Goal: Task Accomplishment & Management: Manage account settings

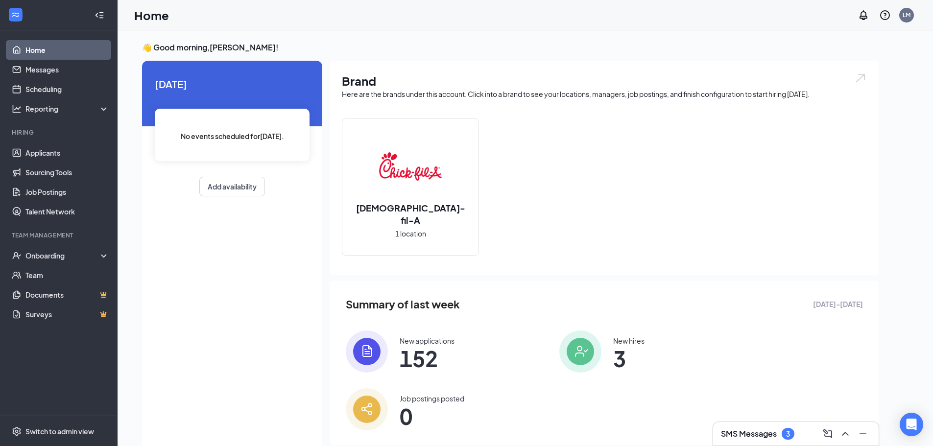
click at [420, 171] on img at bounding box center [410, 166] width 63 height 63
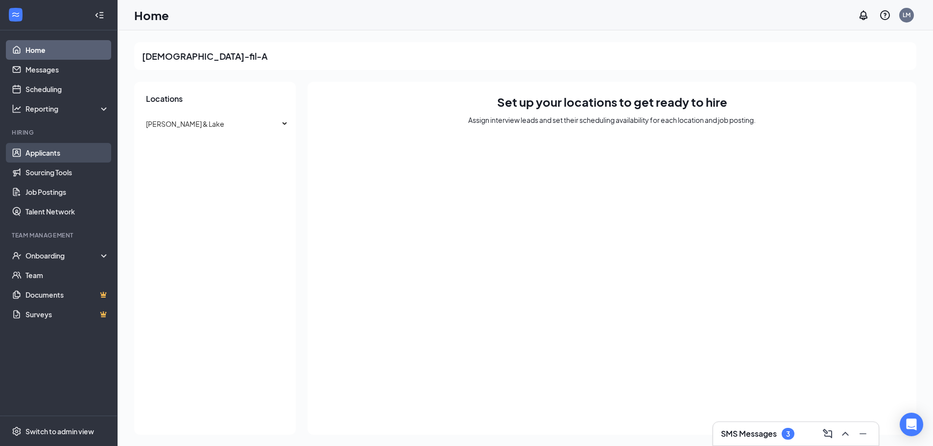
click at [54, 153] on link "Applicants" at bounding box center [67, 153] width 84 height 20
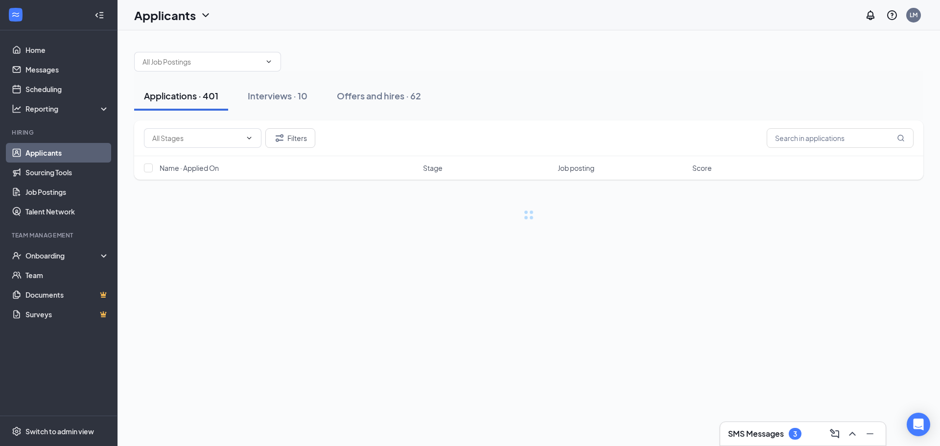
click at [767, 438] on h3 "SMS Messages" at bounding box center [756, 434] width 56 height 11
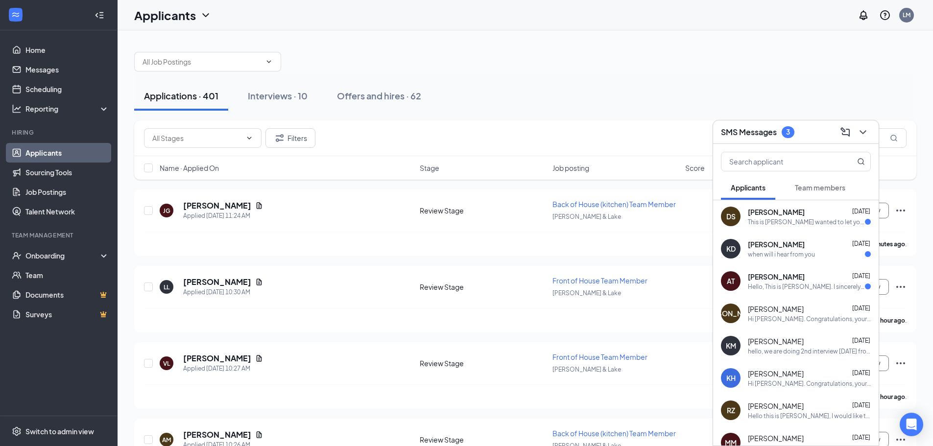
click at [780, 219] on div "This is [PERSON_NAME] wanted to let you know I sent my availability for a secon…" at bounding box center [806, 222] width 117 height 8
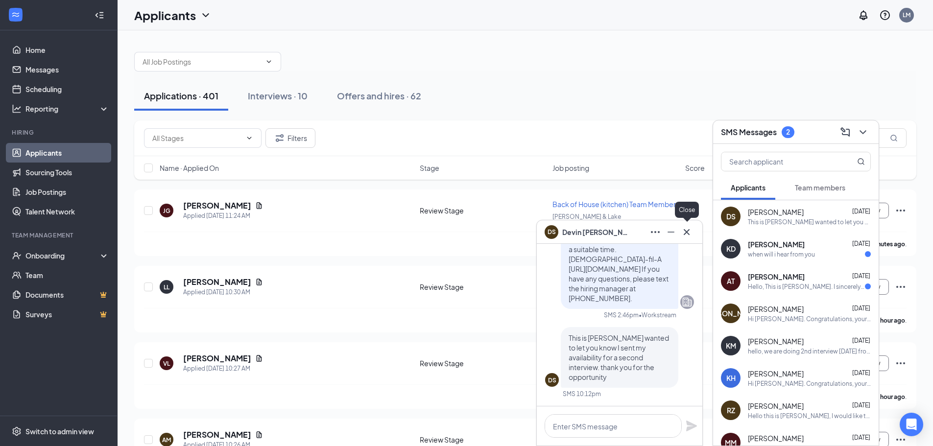
click at [690, 234] on icon "Cross" at bounding box center [687, 232] width 12 height 12
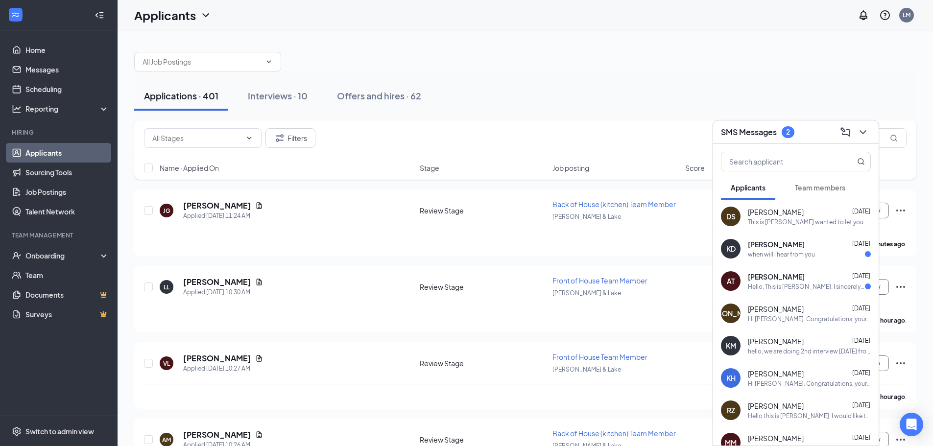
click at [763, 258] on div "when will i hear from you" at bounding box center [781, 254] width 67 height 8
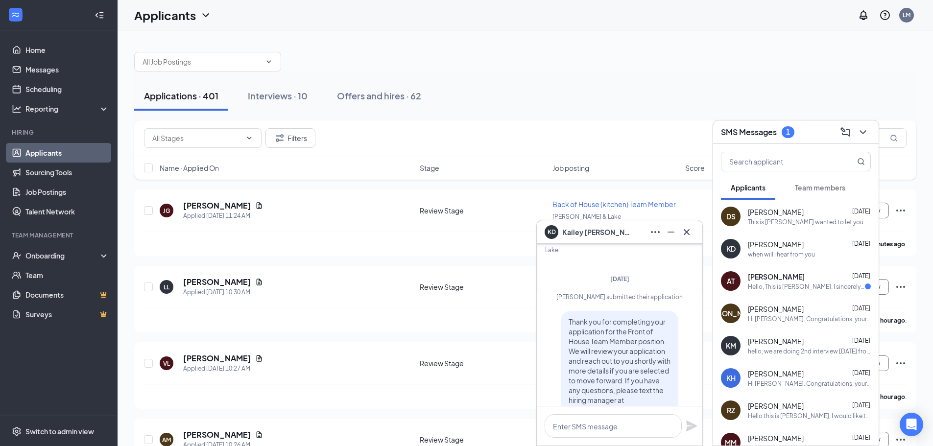
scroll to position [-98, 0]
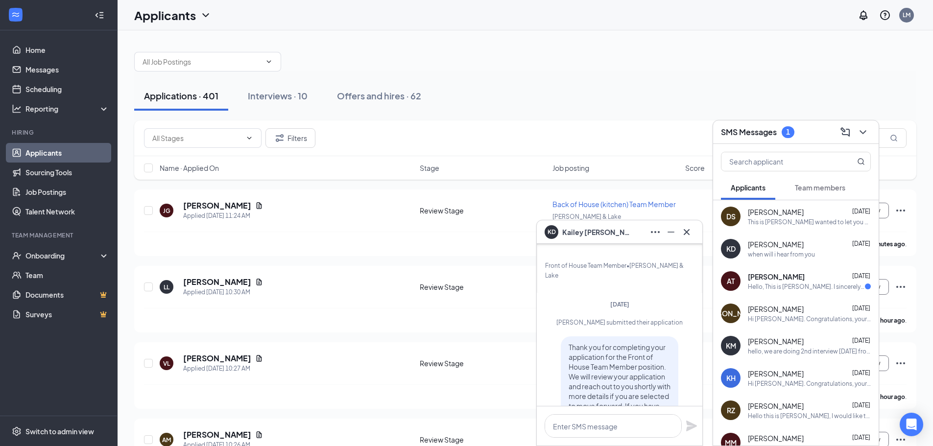
click at [758, 287] on div "Hello, This is [PERSON_NAME]. I sincerely apologize for not being able to atten…" at bounding box center [806, 287] width 117 height 8
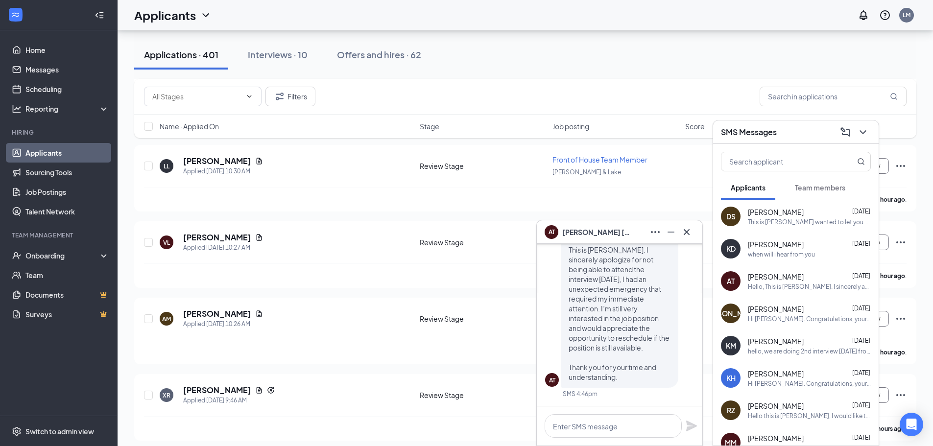
scroll to position [147, 0]
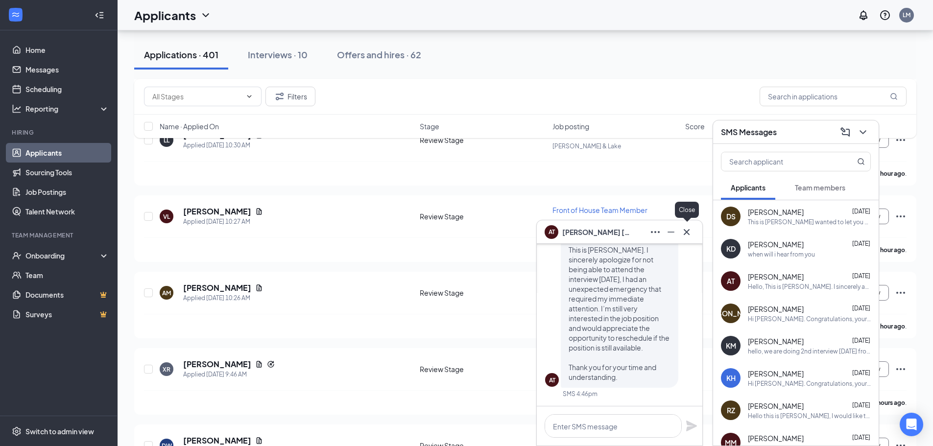
click at [684, 235] on icon "Cross" at bounding box center [687, 232] width 12 height 12
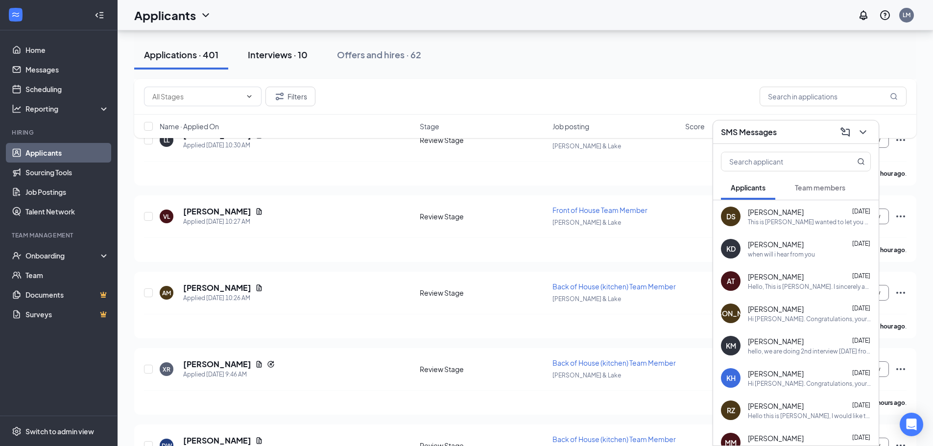
click at [275, 53] on div "Interviews · 10" at bounding box center [278, 54] width 60 height 12
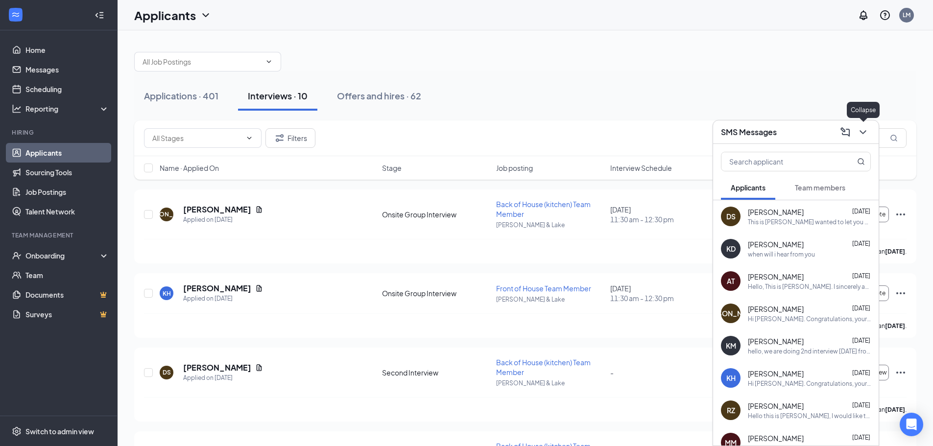
click at [867, 133] on icon "ChevronDown" at bounding box center [863, 132] width 12 height 12
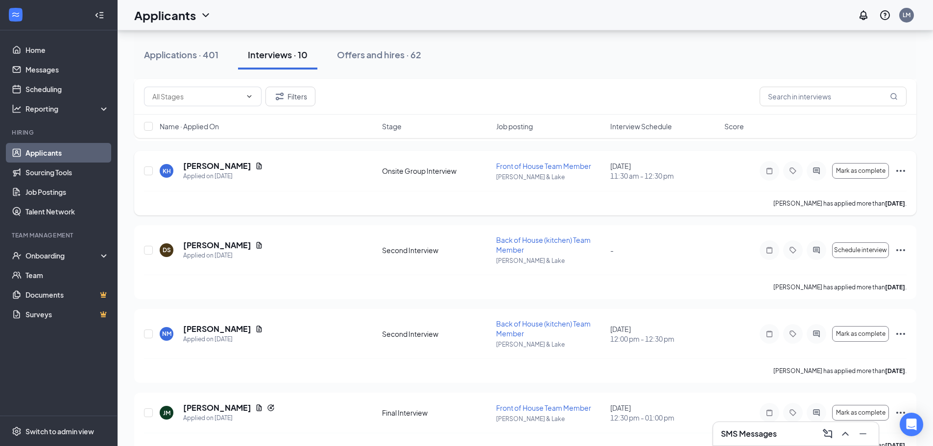
scroll to position [147, 0]
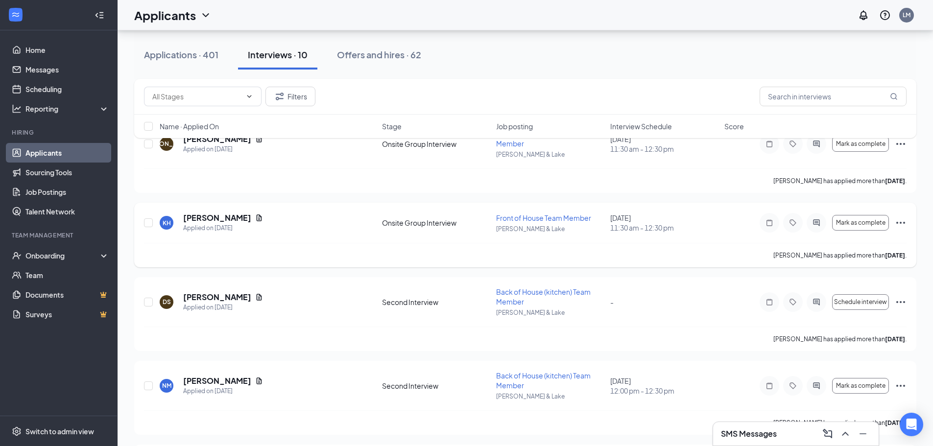
scroll to position [98, 0]
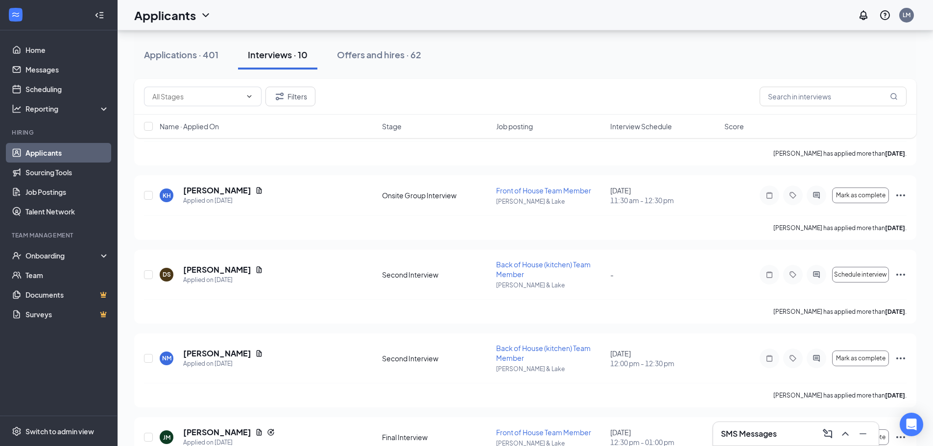
click at [733, 436] on h3 "SMS Messages" at bounding box center [749, 434] width 56 height 11
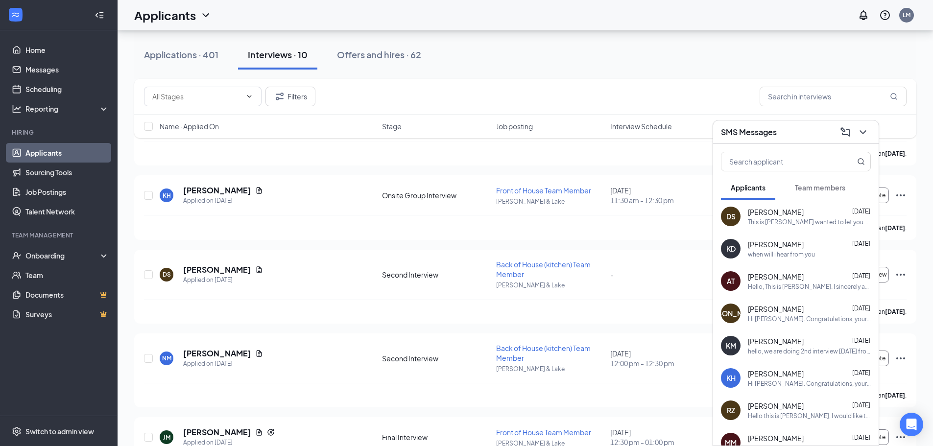
click at [792, 223] on div "This is [PERSON_NAME] wanted to let you know I sent my availability for a secon…" at bounding box center [809, 222] width 123 height 8
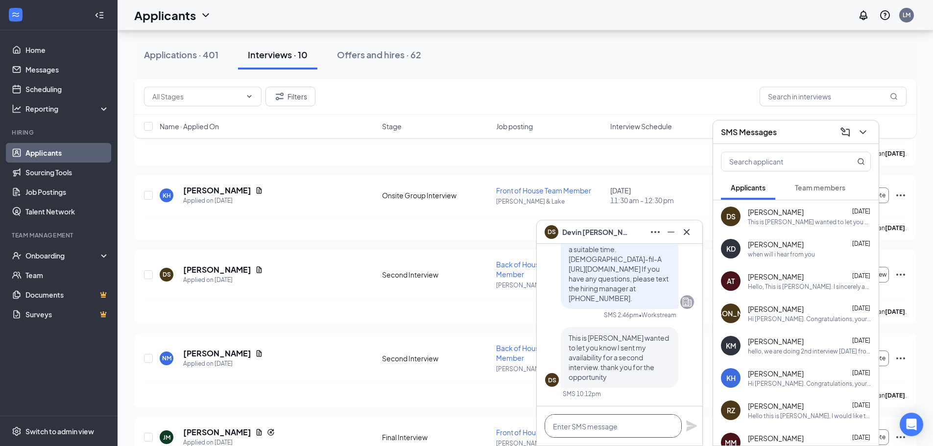
click at [629, 428] on textarea at bounding box center [613, 426] width 137 height 24
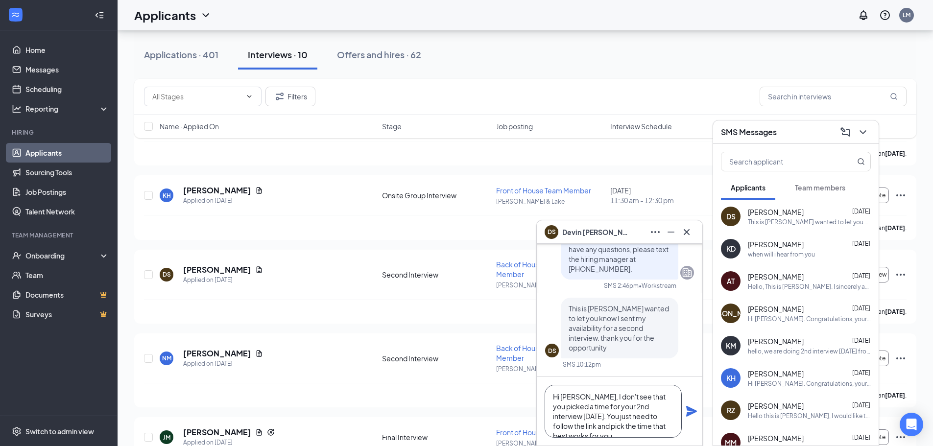
type textarea "Hi [PERSON_NAME], I don't see that you picked a time for your 2nd interview [DA…"
click at [692, 411] on icon "Plane" at bounding box center [691, 411] width 11 height 11
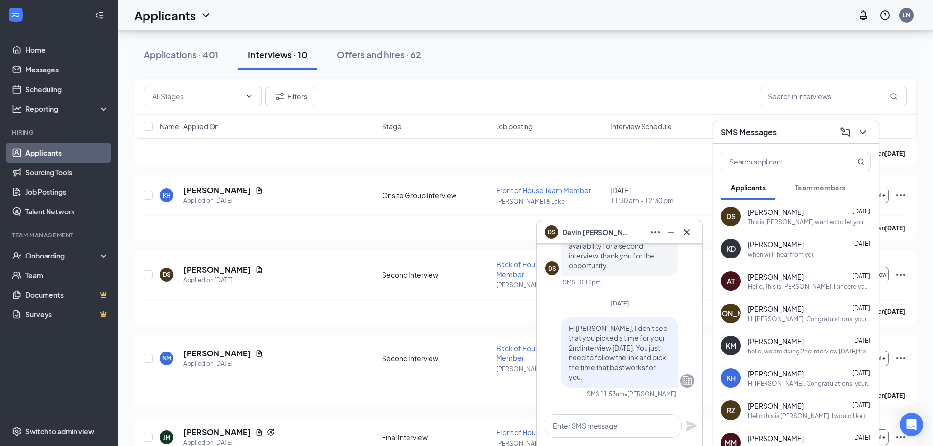
scroll to position [0, 0]
click at [684, 232] on icon "Cross" at bounding box center [687, 232] width 12 height 12
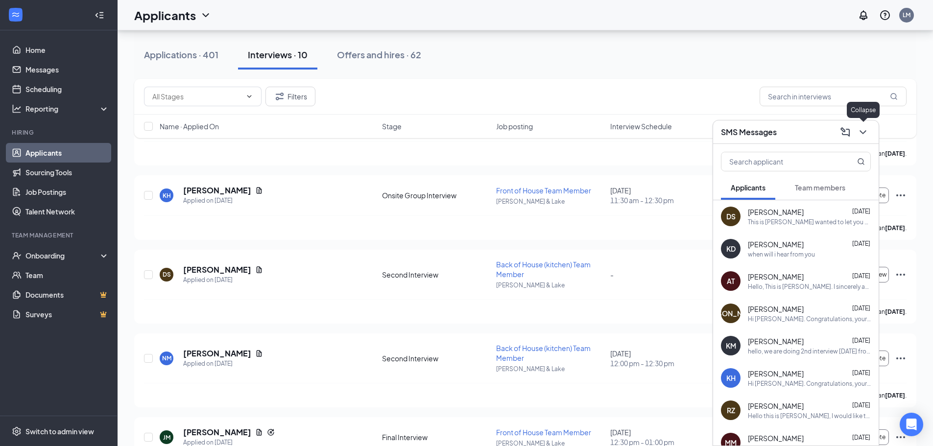
click at [866, 130] on icon "ChevronDown" at bounding box center [863, 132] width 12 height 12
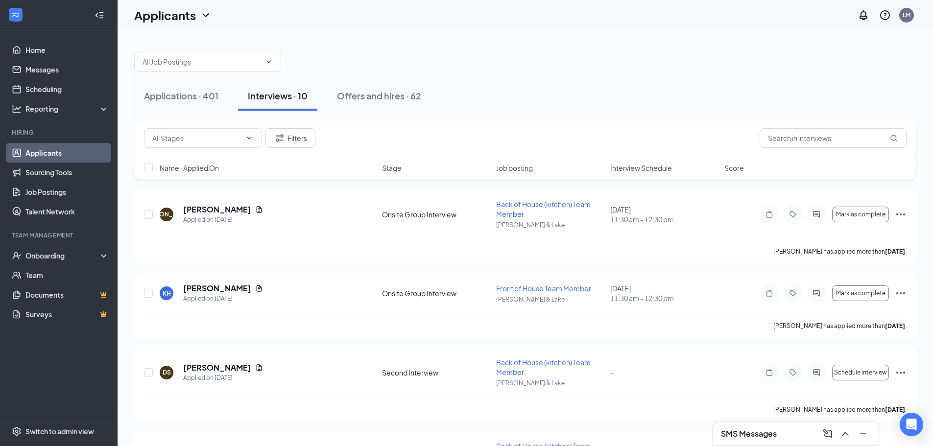
click at [759, 436] on h3 "SMS Messages" at bounding box center [749, 434] width 56 height 11
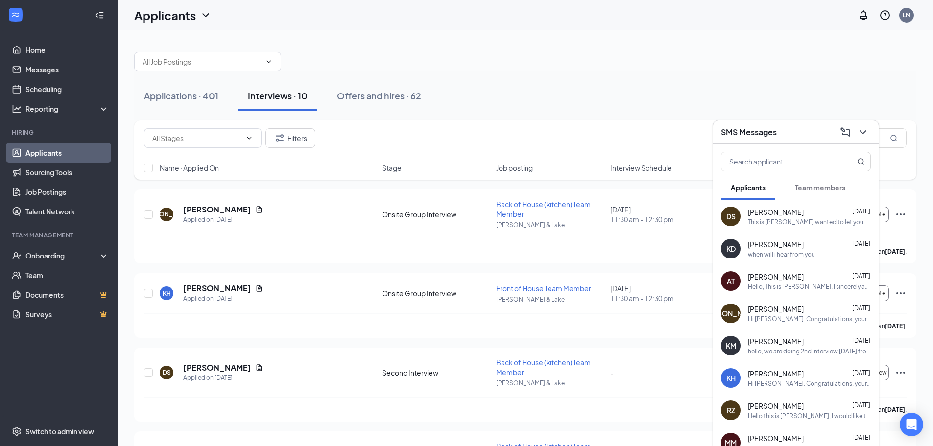
click at [786, 283] on div "Hello, This is [PERSON_NAME]. I sincerely apologize for not being able to atten…" at bounding box center [809, 287] width 123 height 8
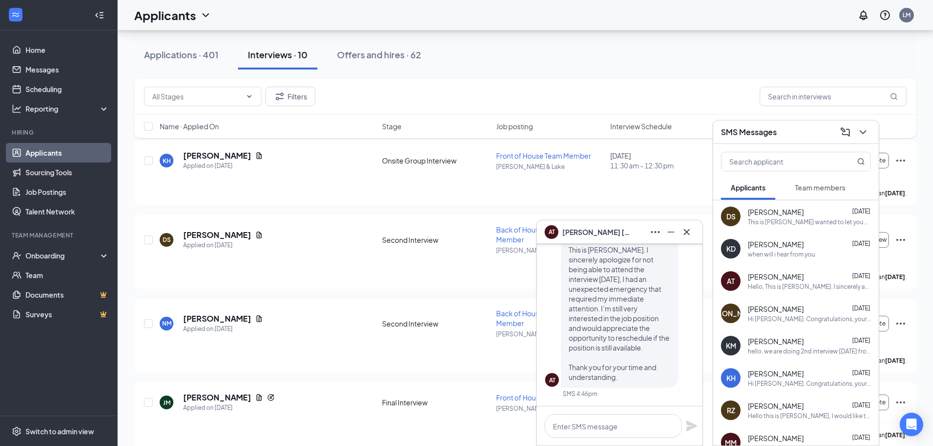
scroll to position [147, 0]
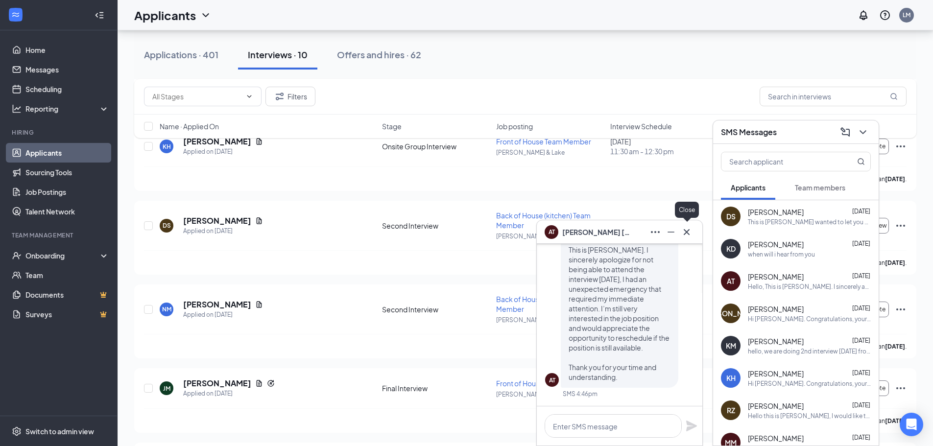
click at [687, 230] on icon "Cross" at bounding box center [687, 232] width 12 height 12
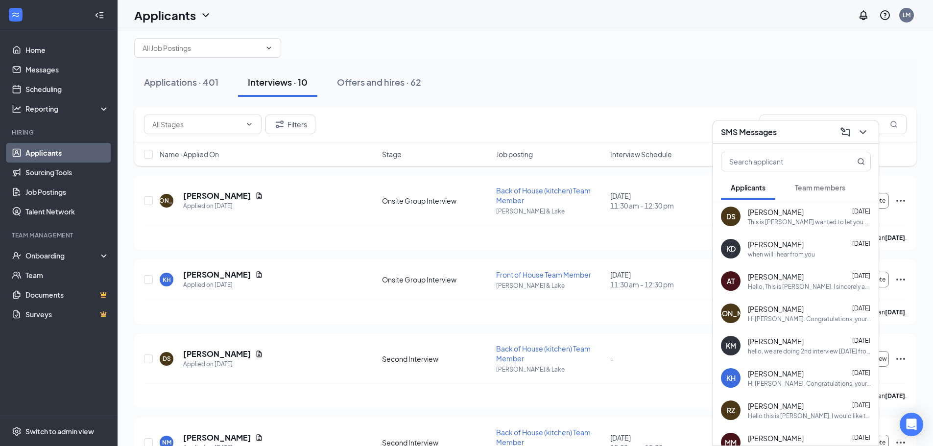
scroll to position [0, 0]
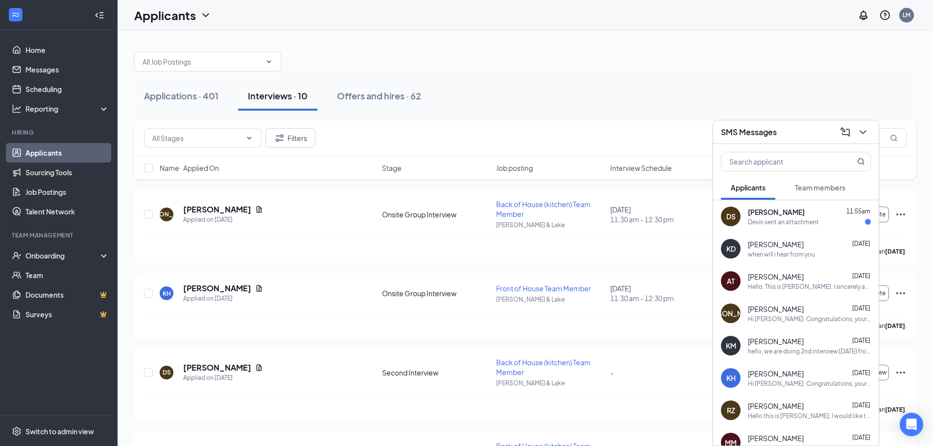
click at [788, 226] on div "DS [PERSON_NAME] 11:55am Devin sent an attachment" at bounding box center [796, 216] width 166 height 32
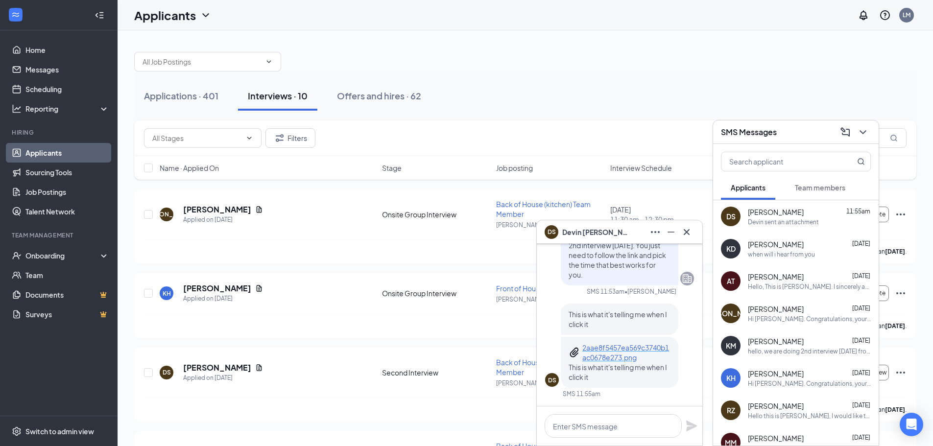
click at [604, 351] on p "2aae8f5457ea569c3740b1ac0678e273.png" at bounding box center [626, 353] width 88 height 20
click at [621, 430] on textarea at bounding box center [613, 426] width 137 height 24
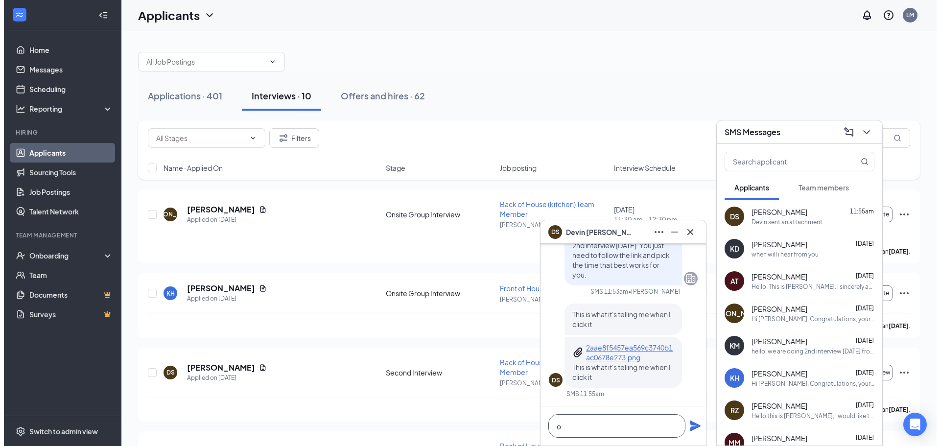
scroll to position [0, 0]
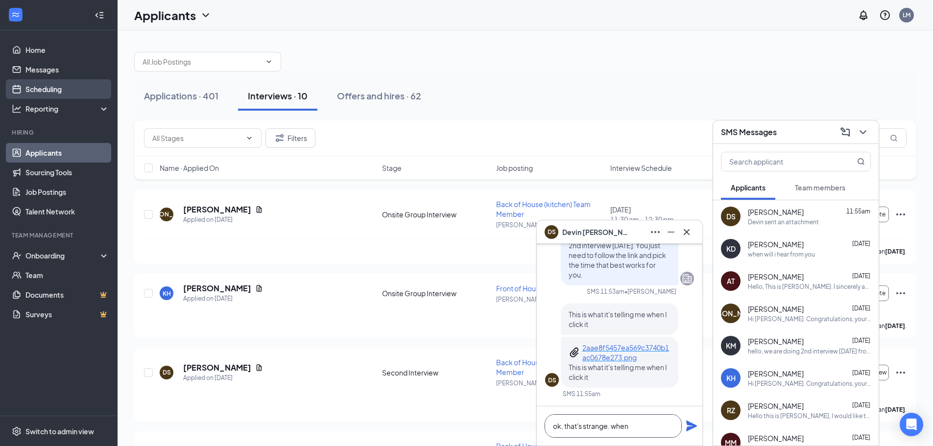
type textarea "ok, that's strange. when"
click at [29, 93] on link "Scheduling" at bounding box center [67, 89] width 84 height 20
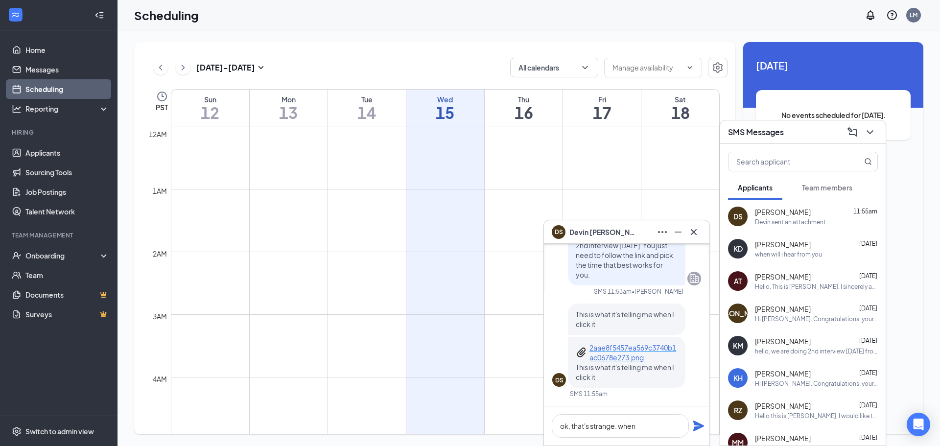
scroll to position [481, 0]
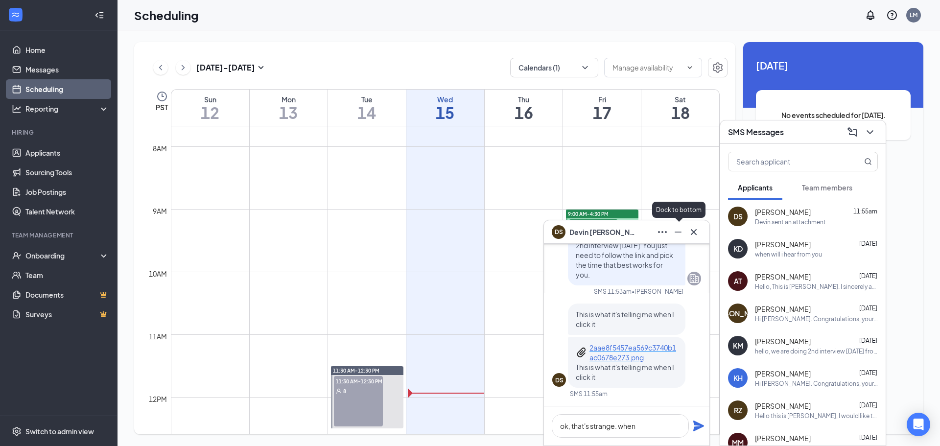
click at [678, 233] on icon "Minimize" at bounding box center [678, 232] width 12 height 12
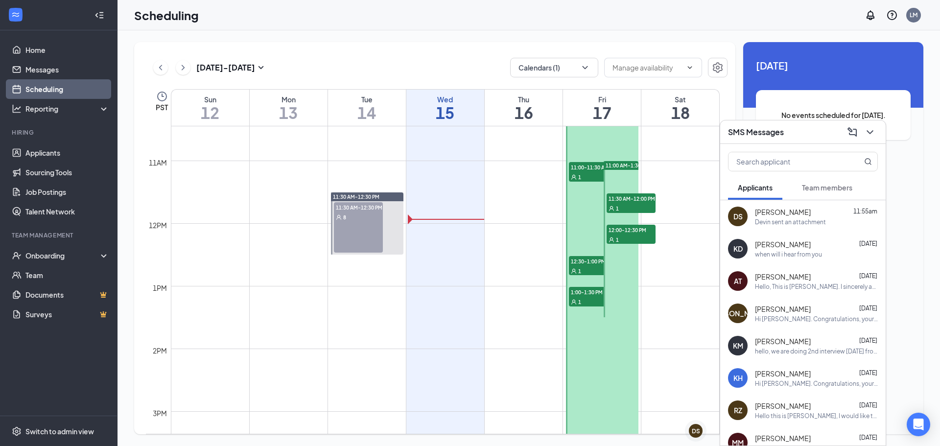
scroll to position [628, 0]
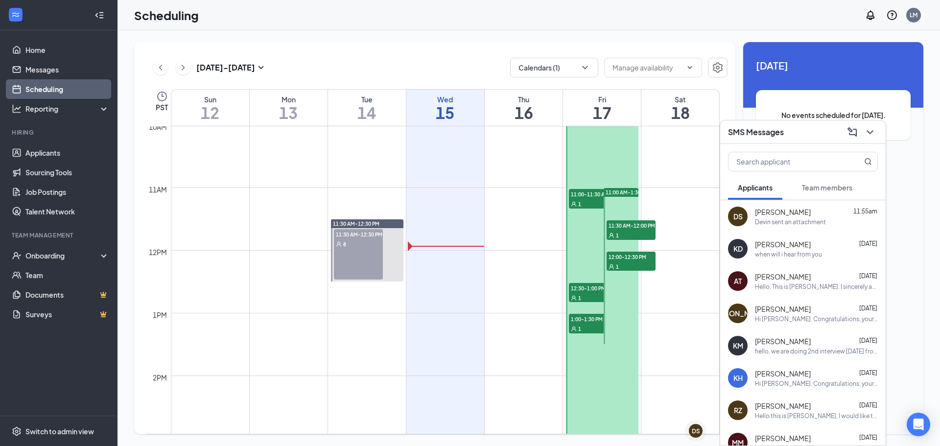
click at [623, 199] on div at bounding box center [621, 266] width 35 height 156
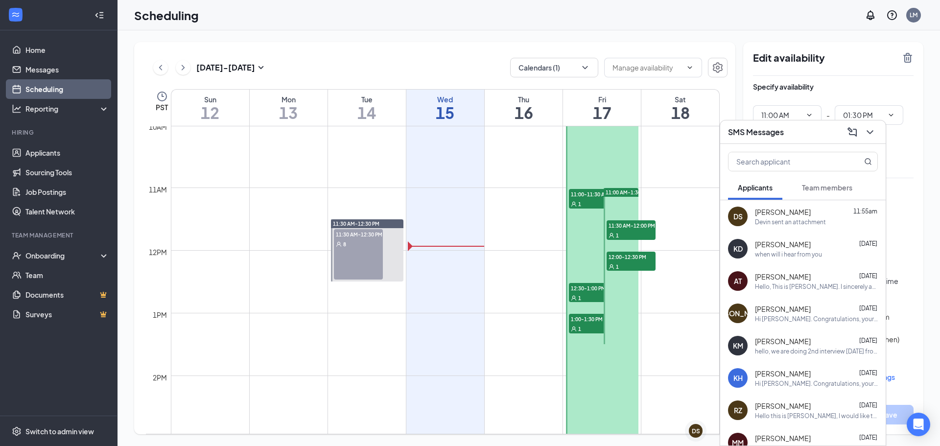
click at [808, 223] on div "Devin sent an attachment" at bounding box center [790, 222] width 71 height 8
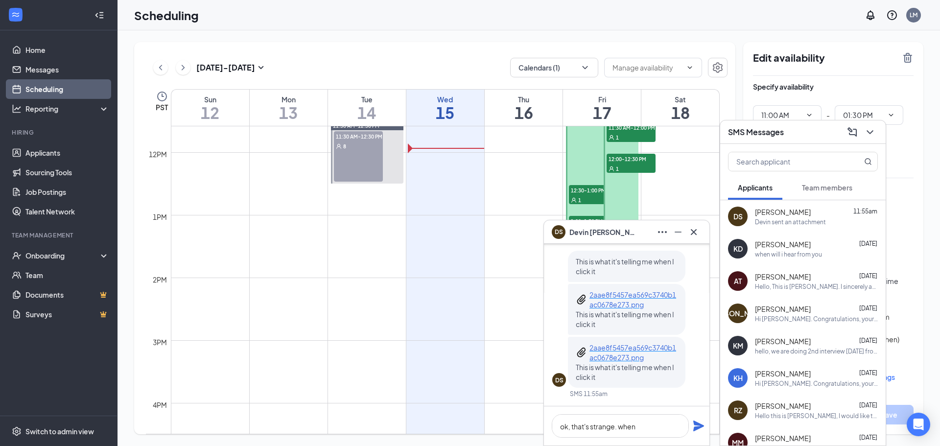
scroll to position [677, 0]
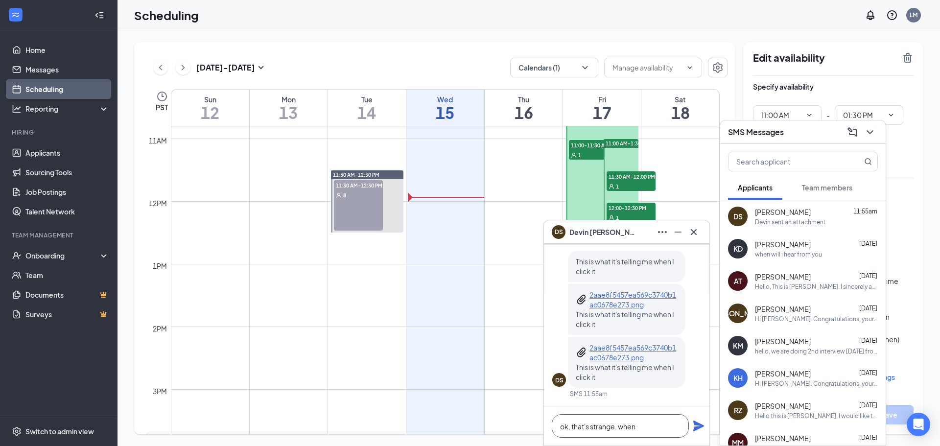
click at [652, 426] on textarea "ok, that's strange. when" at bounding box center [620, 426] width 137 height 24
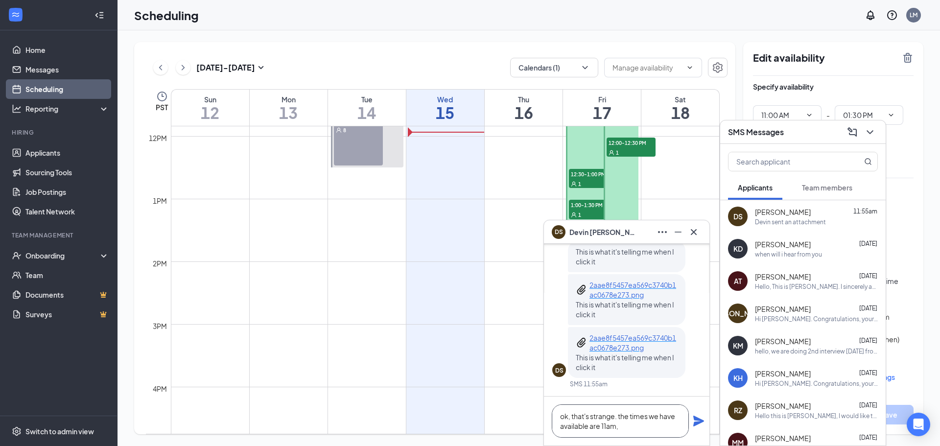
scroll to position [775, 0]
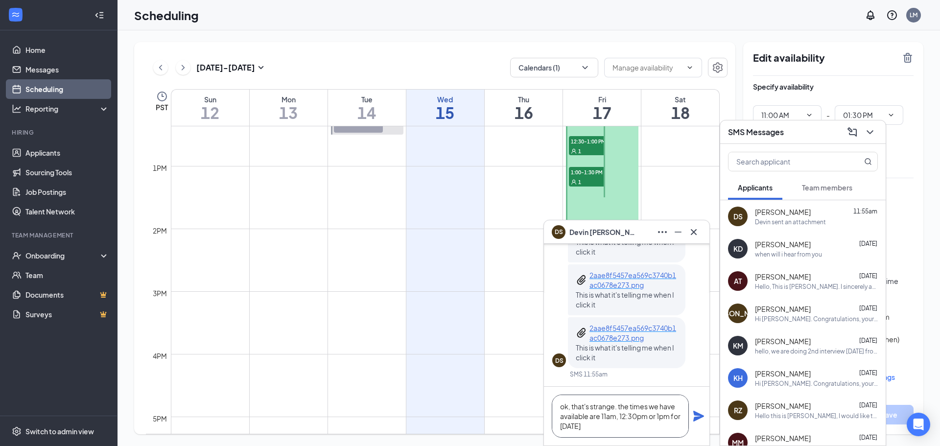
type textarea "ok, that's strange. the times we have available are 11am, 12:30pm or 1pm for [D…"
click at [701, 416] on icon "Plane" at bounding box center [698, 416] width 11 height 11
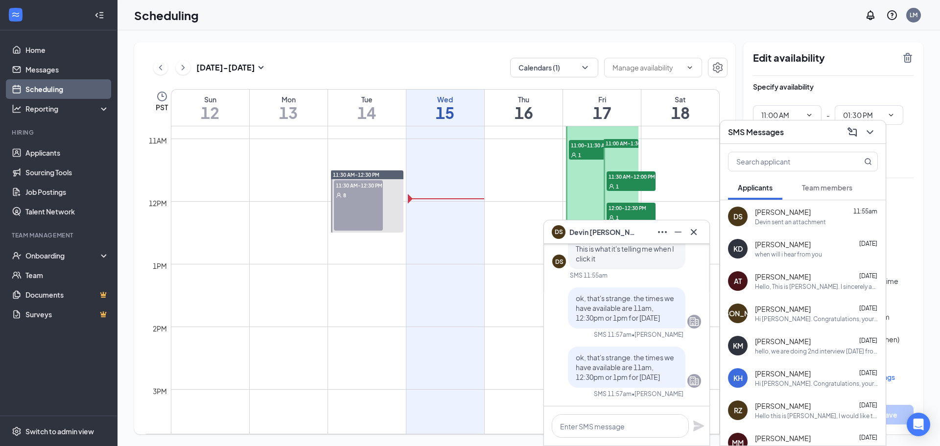
scroll to position [726, 0]
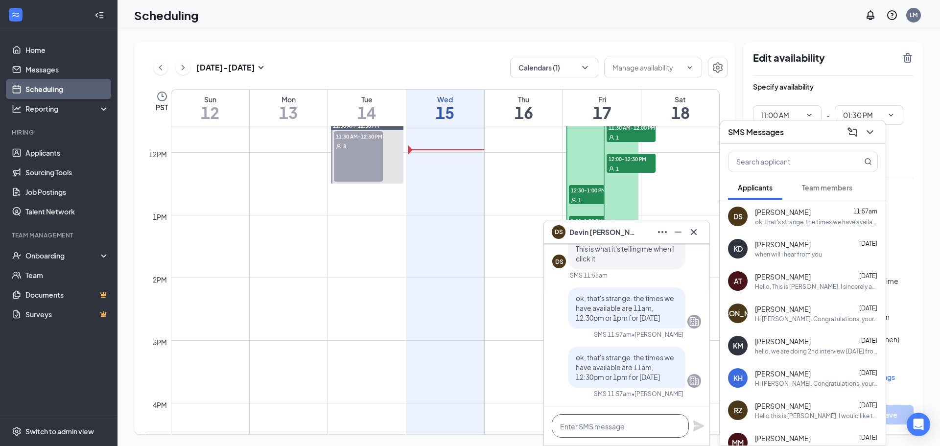
click at [643, 428] on textarea at bounding box center [620, 426] width 137 height 24
type textarea "do any of those work for you?"
click at [702, 424] on icon "Plane" at bounding box center [699, 426] width 12 height 12
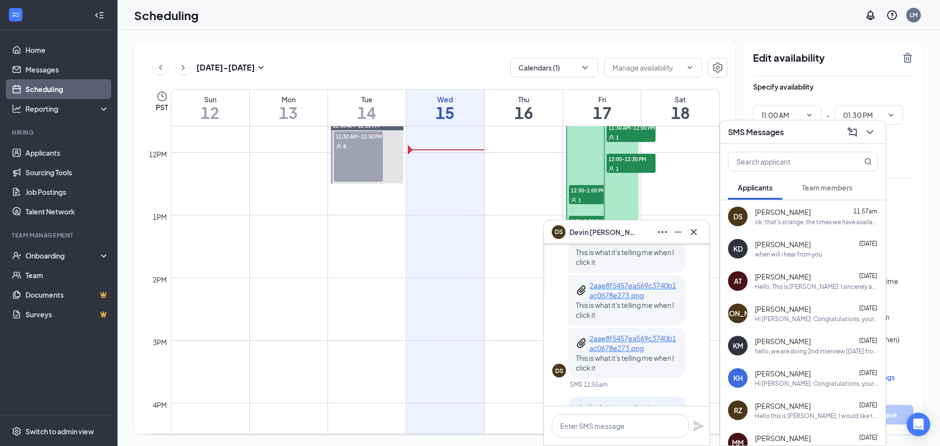
scroll to position [-147, 0]
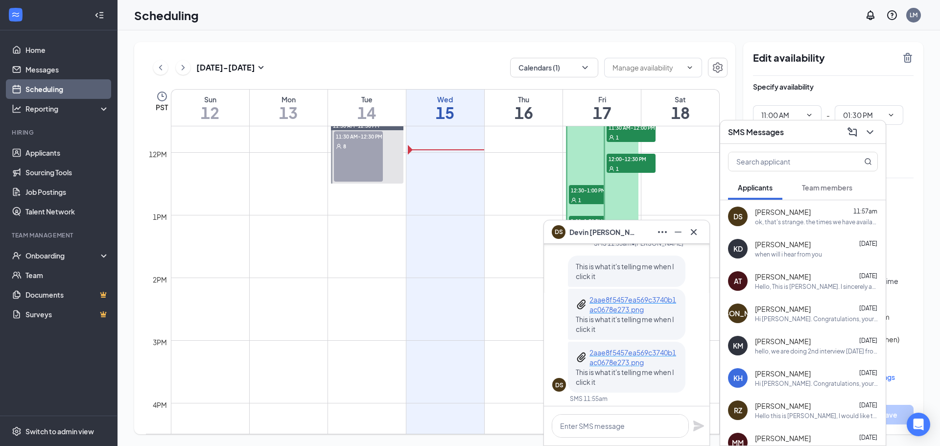
click at [612, 348] on p "2aae8f5457ea569c3740b1ac0678e273.png" at bounding box center [634, 358] width 88 height 20
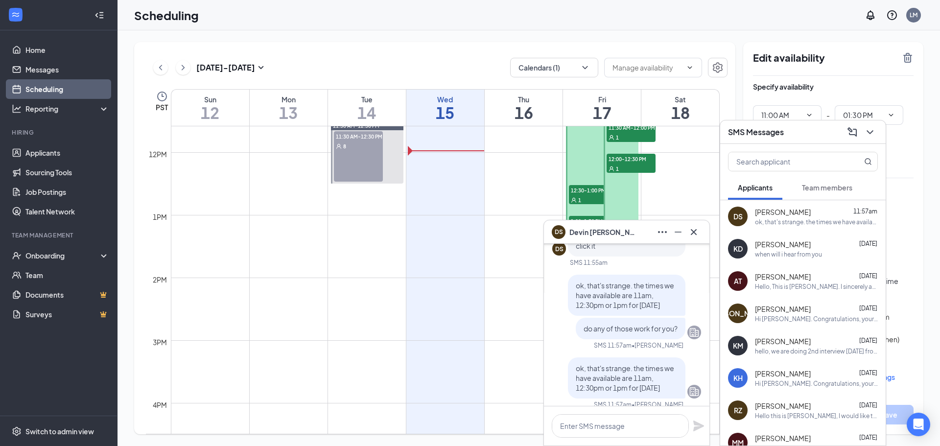
scroll to position [0, 0]
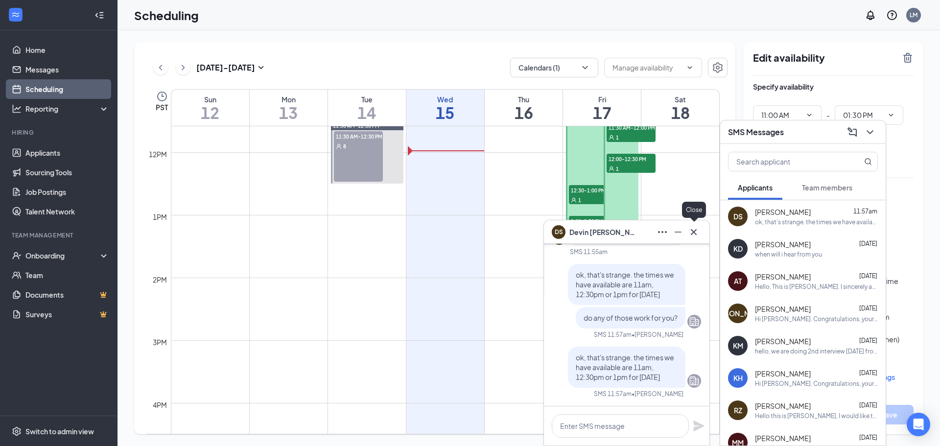
click at [693, 233] on icon "Cross" at bounding box center [694, 232] width 6 height 6
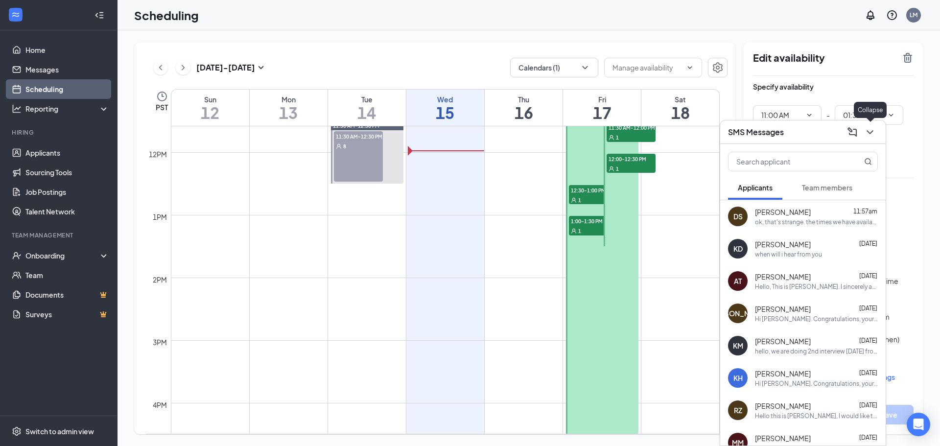
click at [869, 133] on icon "ChevronDown" at bounding box center [870, 132] width 6 height 4
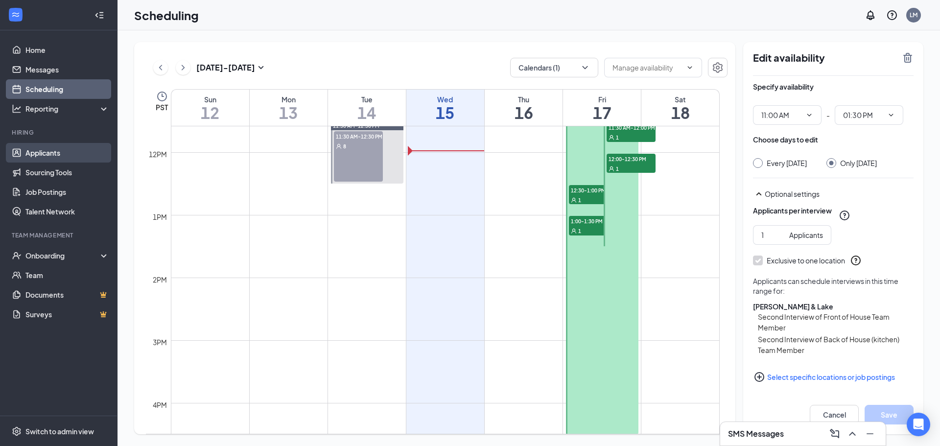
click at [41, 150] on link "Applicants" at bounding box center [67, 153] width 84 height 20
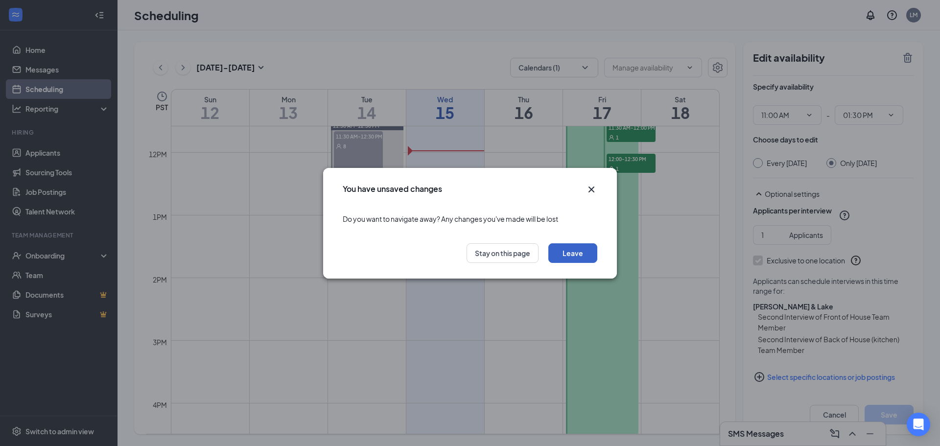
click at [568, 253] on button "Leave" at bounding box center [573, 253] width 49 height 20
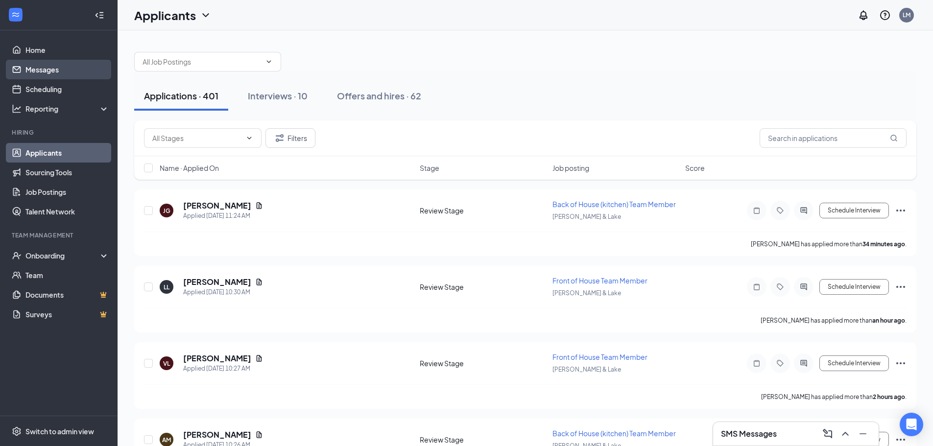
click at [48, 70] on link "Messages" at bounding box center [67, 70] width 84 height 20
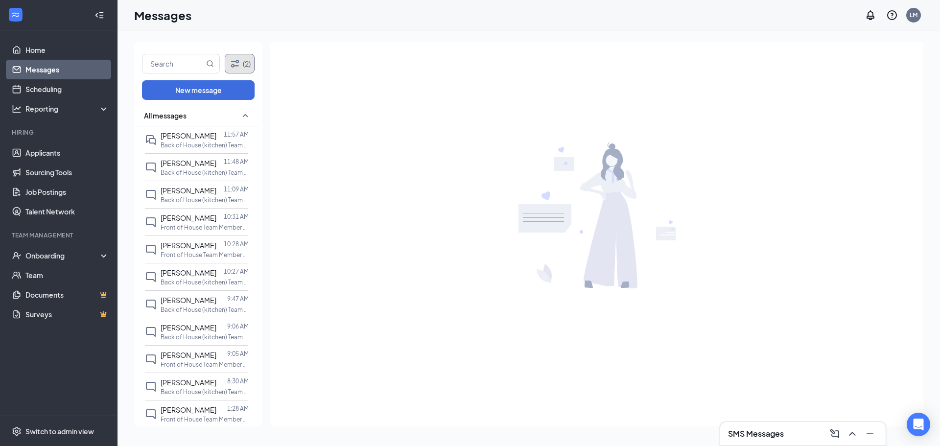
click at [238, 60] on icon "Filter" at bounding box center [235, 63] width 8 height 7
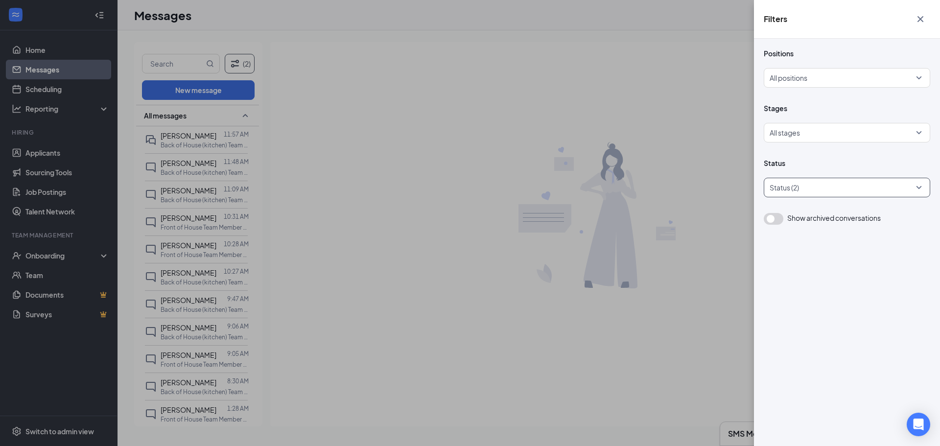
click at [807, 193] on div at bounding box center [842, 188] width 152 height 16
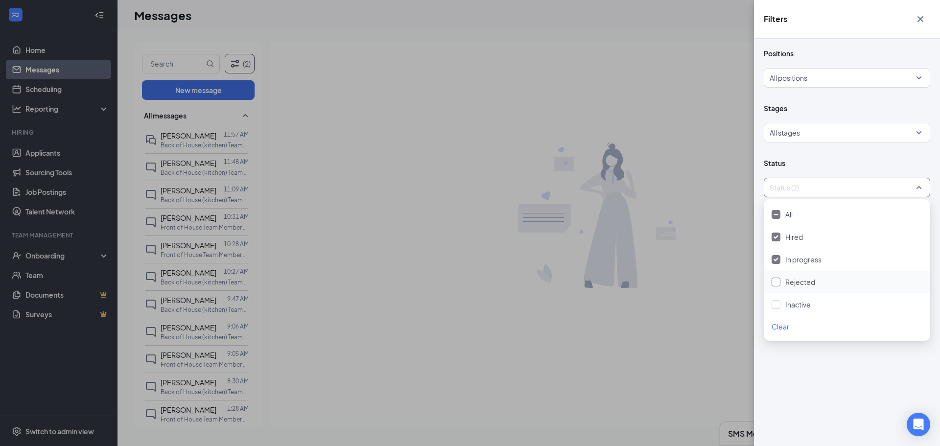
click at [819, 285] on div "Rejected" at bounding box center [847, 282] width 151 height 11
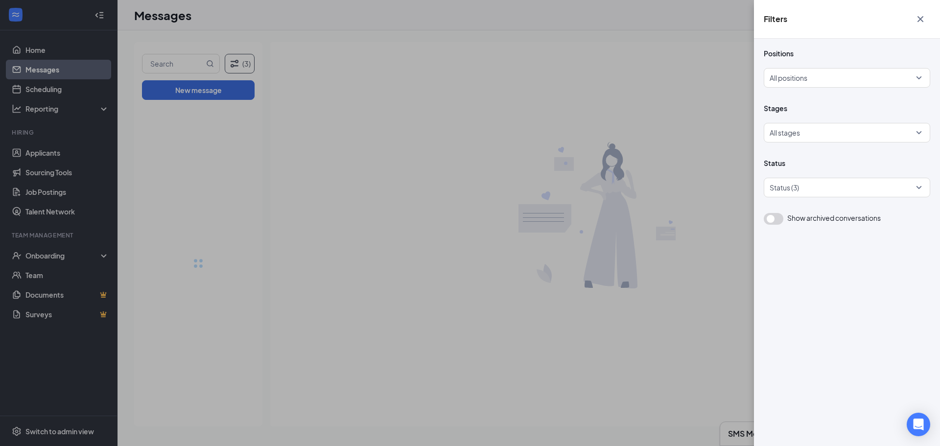
click at [922, 20] on icon "Cross" at bounding box center [921, 19] width 12 height 12
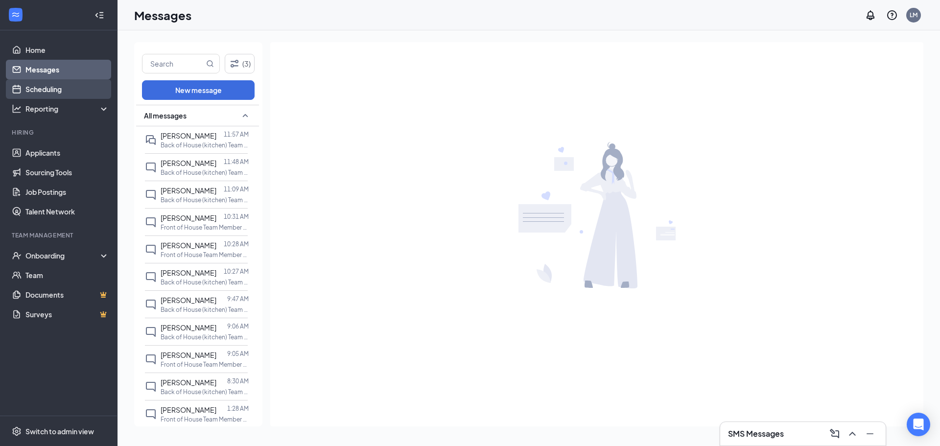
click at [37, 88] on link "Scheduling" at bounding box center [67, 89] width 84 height 20
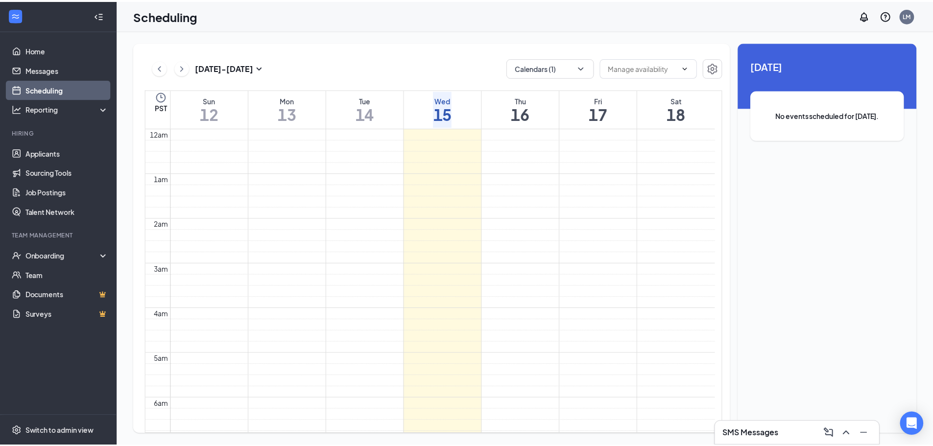
scroll to position [481, 0]
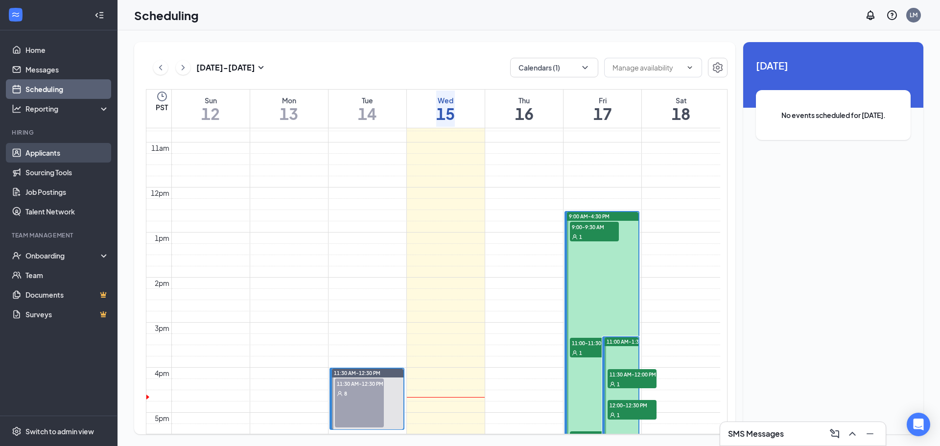
click at [48, 156] on link "Applicants" at bounding box center [67, 153] width 84 height 20
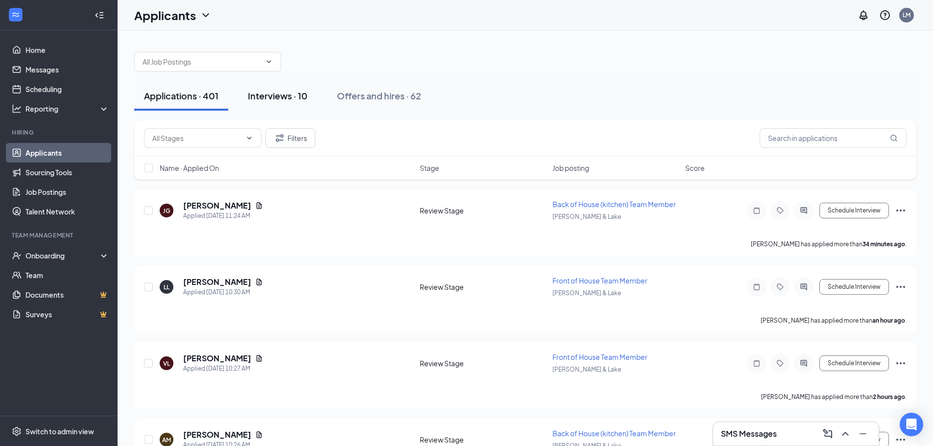
click at [269, 99] on div "Interviews · 10" at bounding box center [278, 96] width 60 height 12
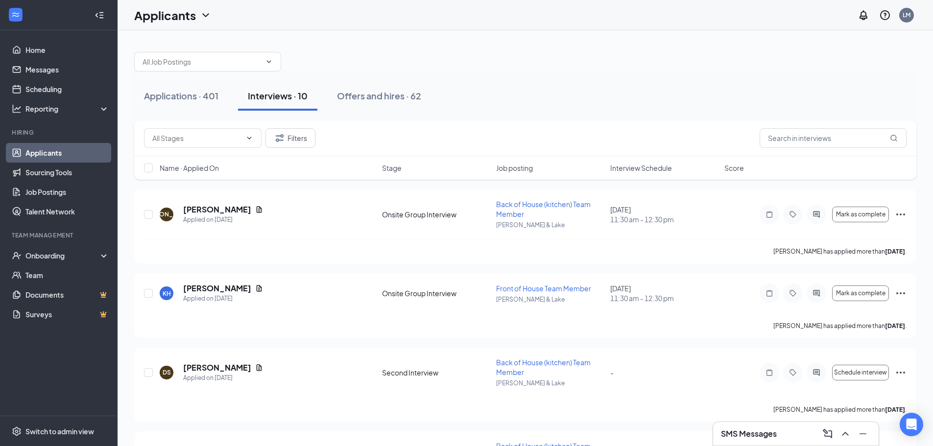
click at [769, 431] on h3 "SMS Messages" at bounding box center [749, 434] width 56 height 11
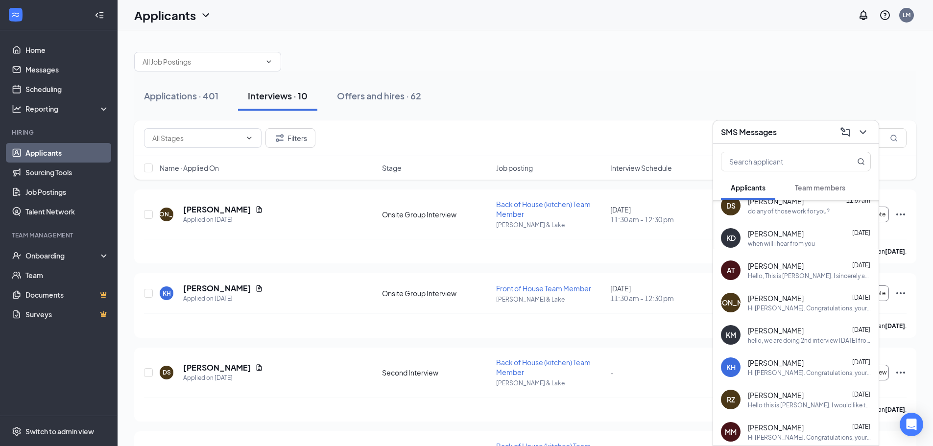
scroll to position [9, 0]
click at [806, 306] on div "Hi [PERSON_NAME]. Congratulations, your onsite interview with [DEMOGRAPHIC_DATA…" at bounding box center [809, 310] width 123 height 8
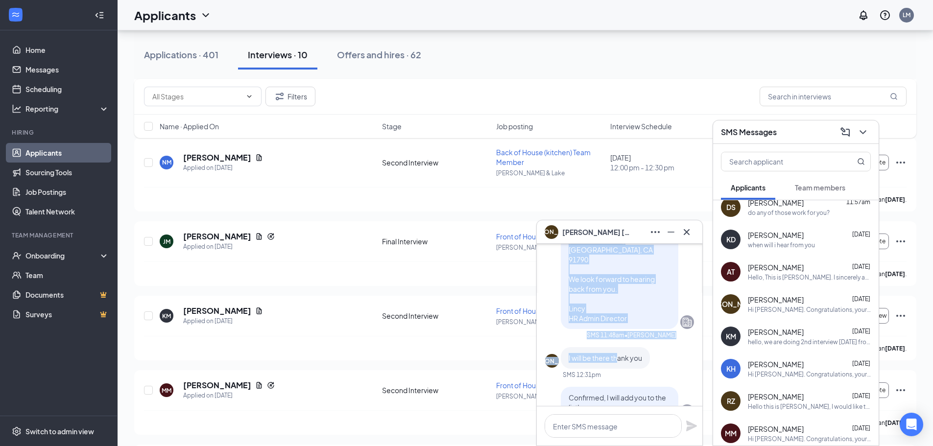
scroll to position [-945, 0]
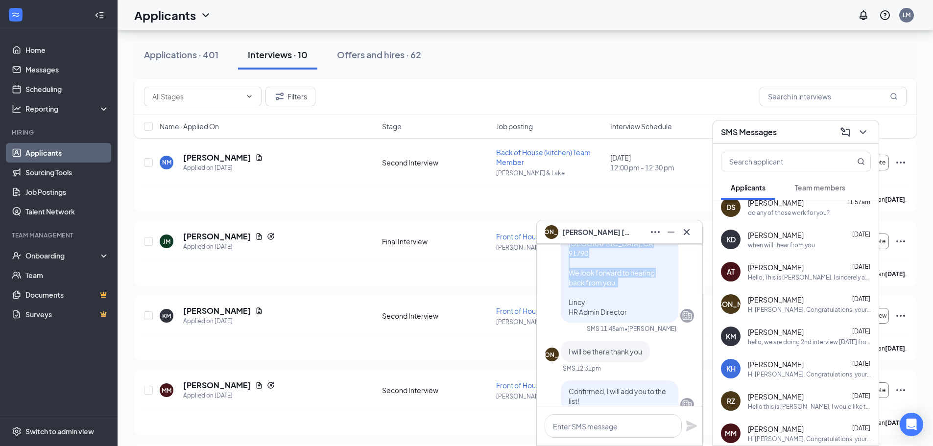
drag, startPoint x: 561, startPoint y: 287, endPoint x: 621, endPoint y: 374, distance: 105.8
click at [621, 323] on div "Hello, We received your application to [DEMOGRAPHIC_DATA]-fil-A and would like …" at bounding box center [620, 185] width 118 height 276
copy span "Hello, We received your application to [DEMOGRAPHIC_DATA]-fil-A and would like …"
click at [688, 233] on icon "Cross" at bounding box center [687, 232] width 6 height 6
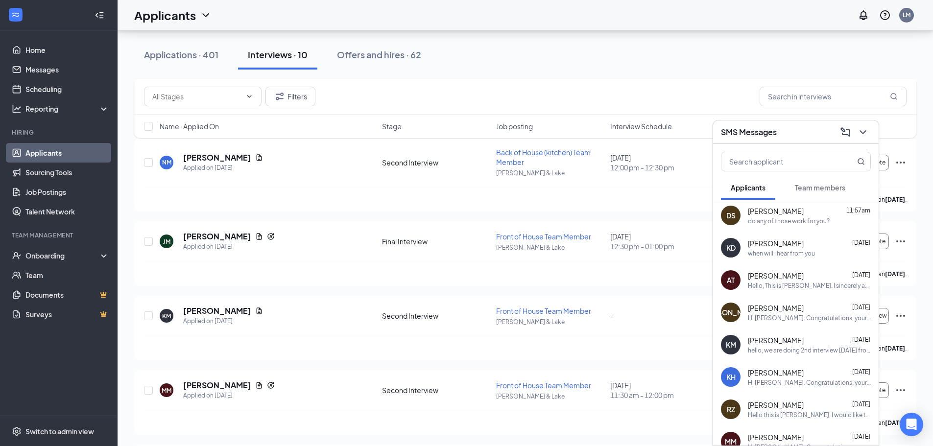
scroll to position [0, 0]
click at [866, 128] on icon "ChevronDown" at bounding box center [863, 132] width 12 height 12
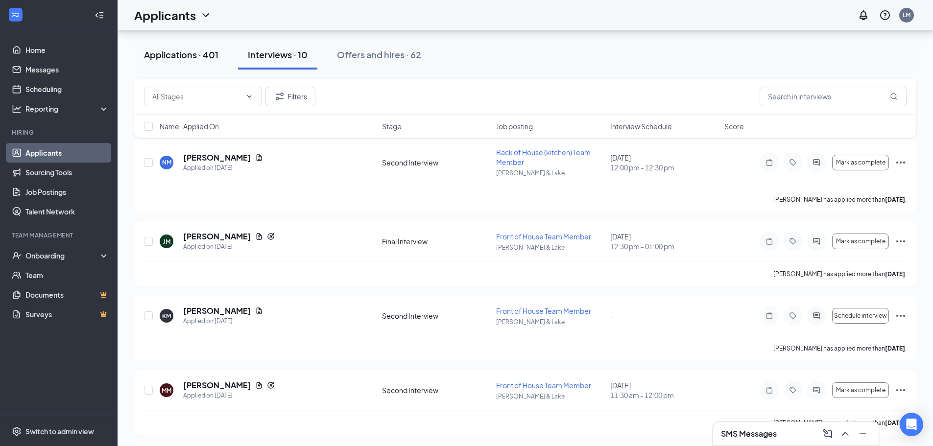
click at [183, 53] on div "Applications · 401" at bounding box center [181, 54] width 74 height 12
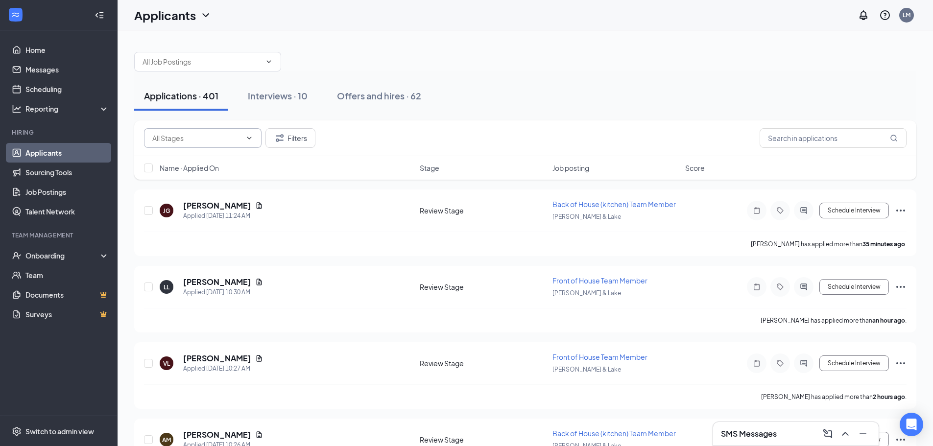
click at [225, 139] on input "text" at bounding box center [196, 138] width 89 height 11
click at [209, 167] on div "Review Stage (357)" at bounding box center [182, 161] width 61 height 11
type input "Review Stage (357)"
click at [215, 209] on h5 "[PERSON_NAME]" at bounding box center [217, 205] width 68 height 11
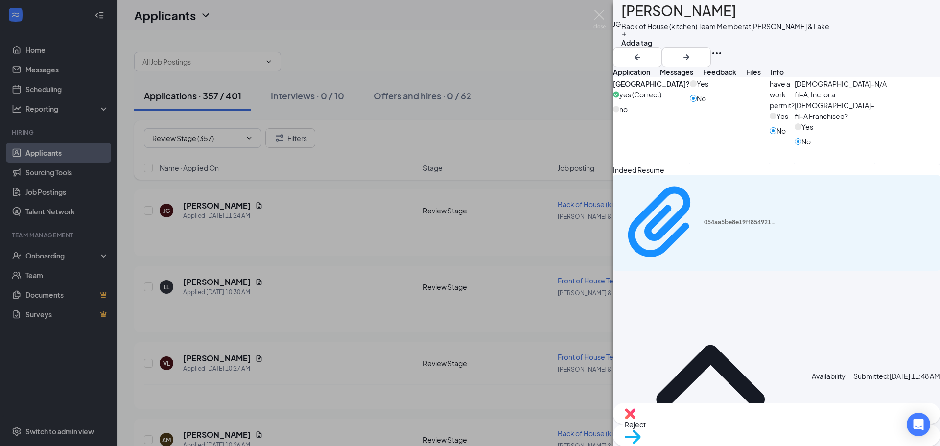
scroll to position [539, 0]
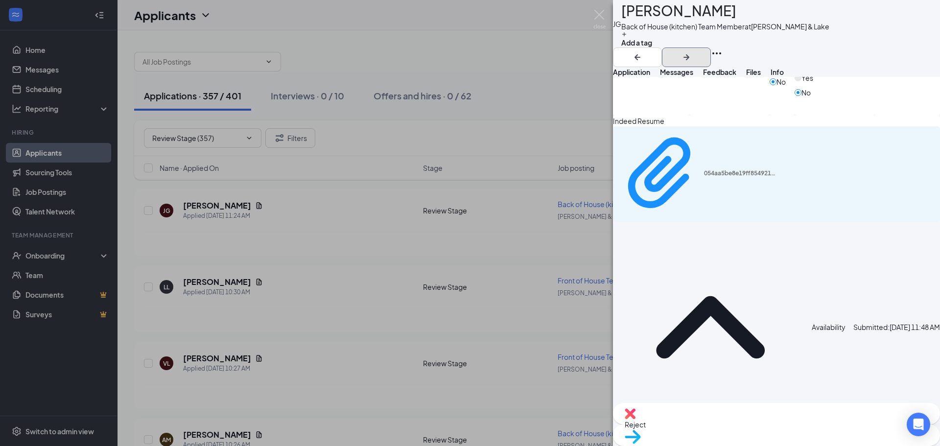
click at [690, 54] on icon "ArrowRight" at bounding box center [687, 57] width 6 height 6
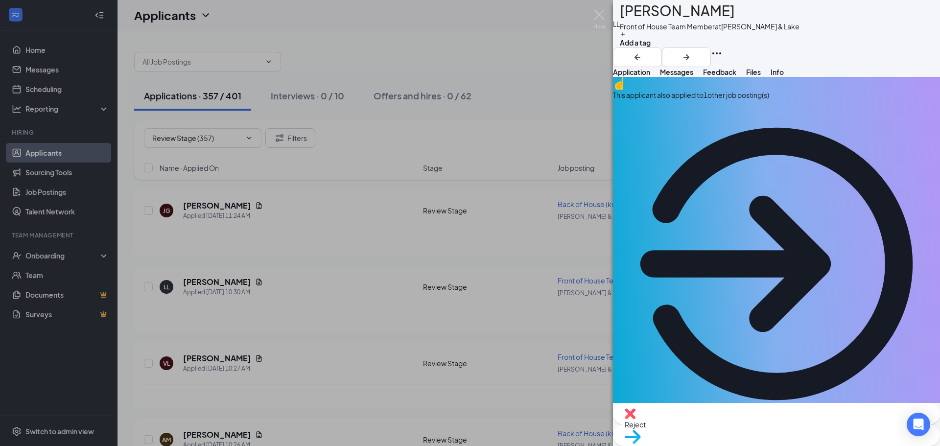
click at [751, 100] on div "This applicant also applied to 1 other job posting(s)" at bounding box center [776, 95] width 327 height 11
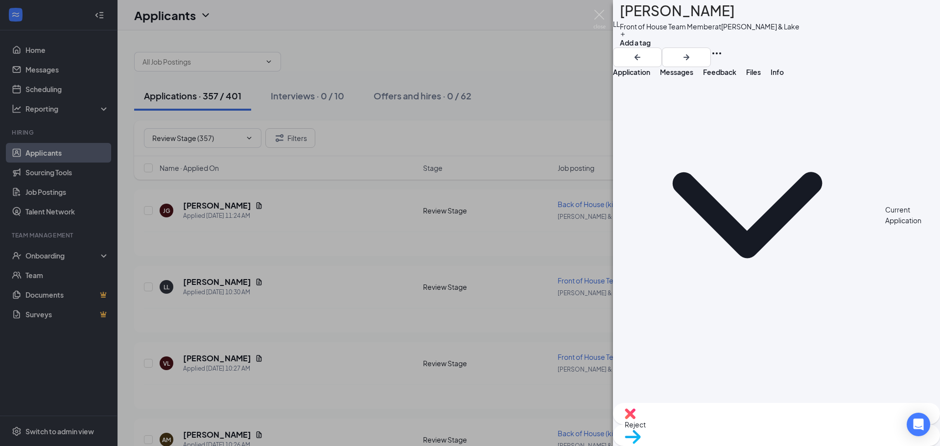
click at [648, 76] on span "Application" at bounding box center [631, 72] width 37 height 9
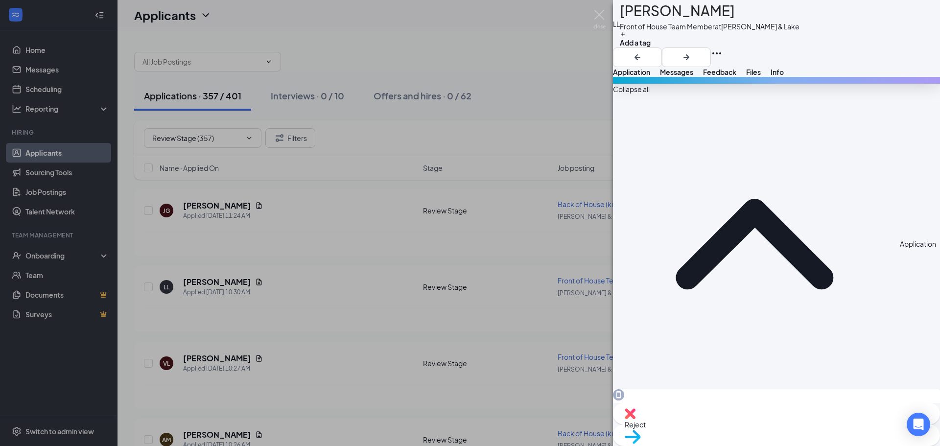
scroll to position [339, 0]
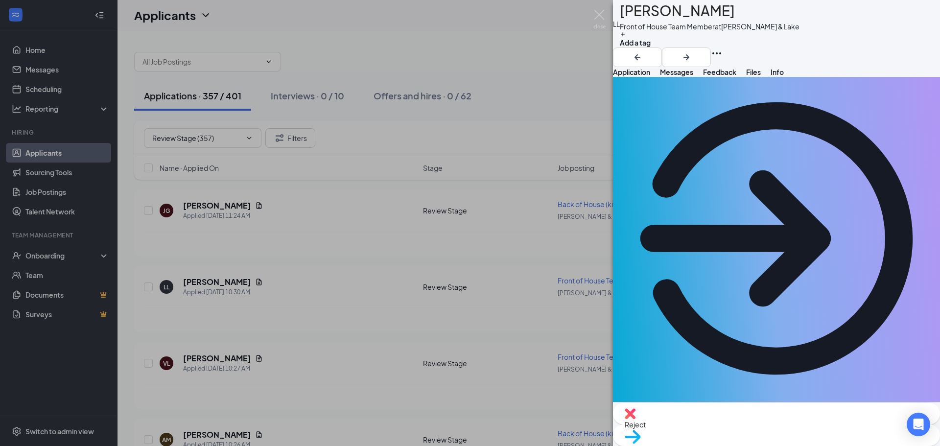
scroll to position [0, 0]
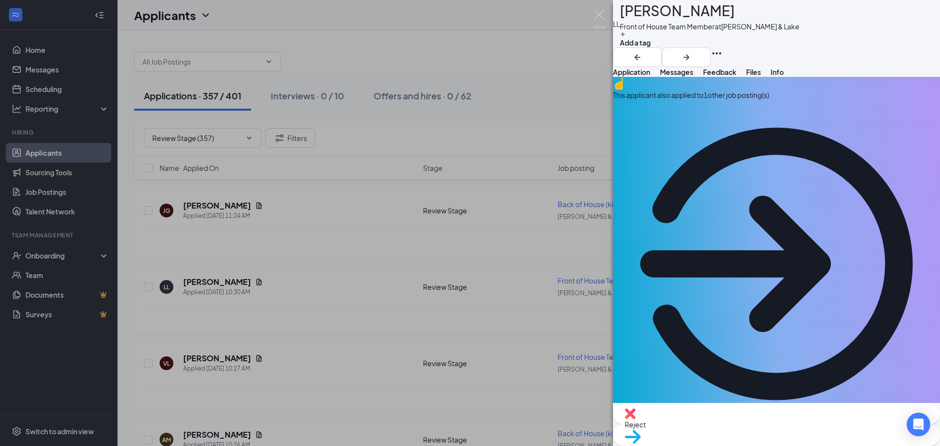
click at [746, 100] on div "This applicant also applied to 1 other job posting(s)" at bounding box center [776, 95] width 327 height 11
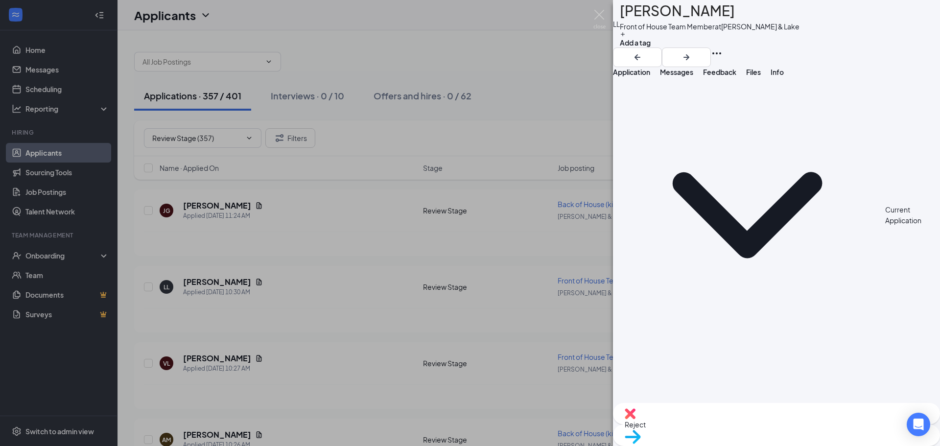
click at [641, 76] on span "Application" at bounding box center [631, 72] width 37 height 9
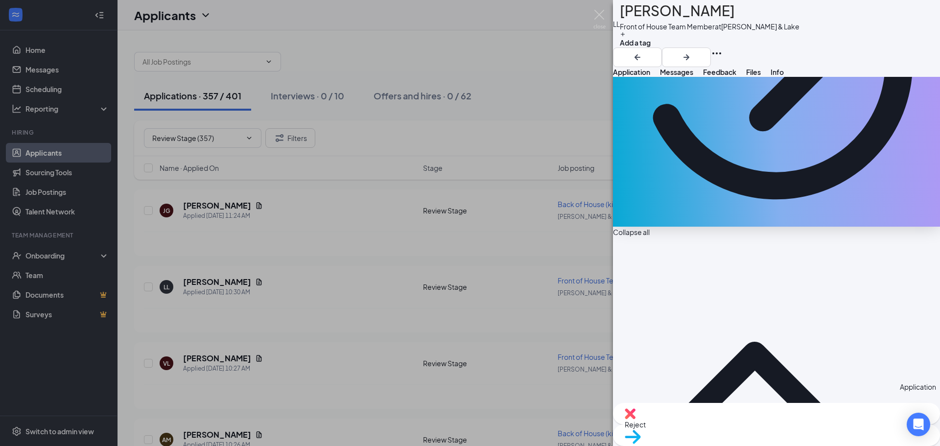
scroll to position [192, 0]
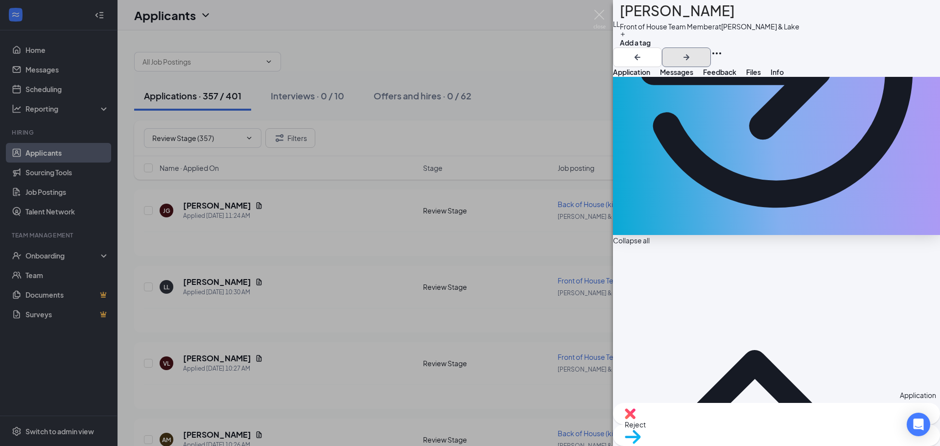
click at [692, 51] on icon "ArrowRight" at bounding box center [687, 57] width 12 height 12
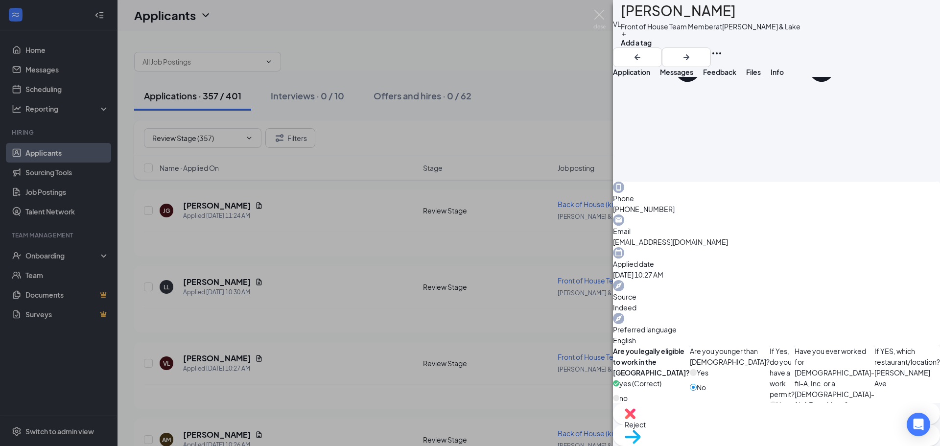
scroll to position [196, 0]
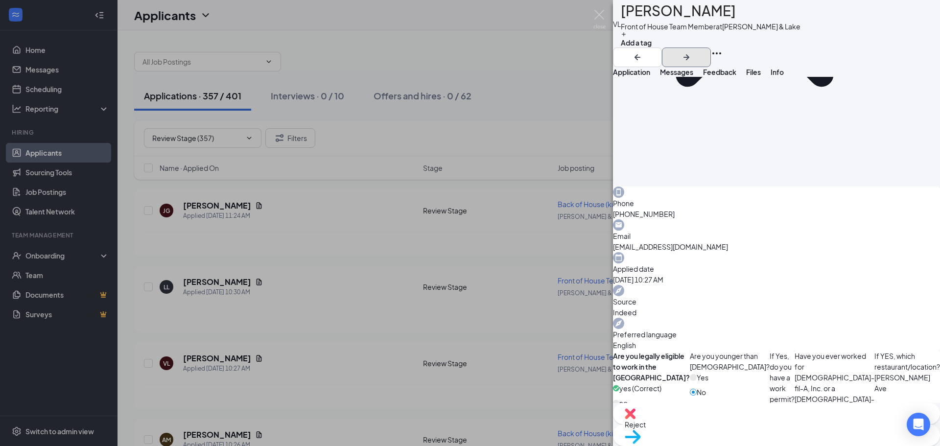
click at [690, 54] on icon "ArrowRight" at bounding box center [687, 57] width 6 height 6
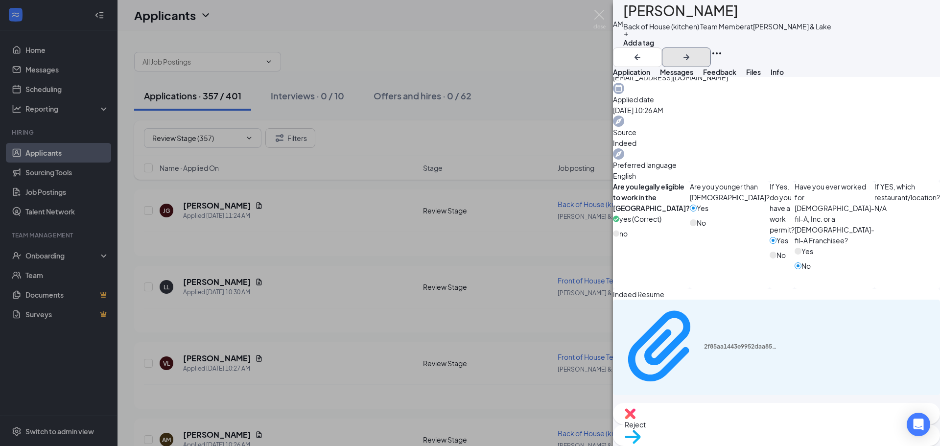
scroll to position [312, 0]
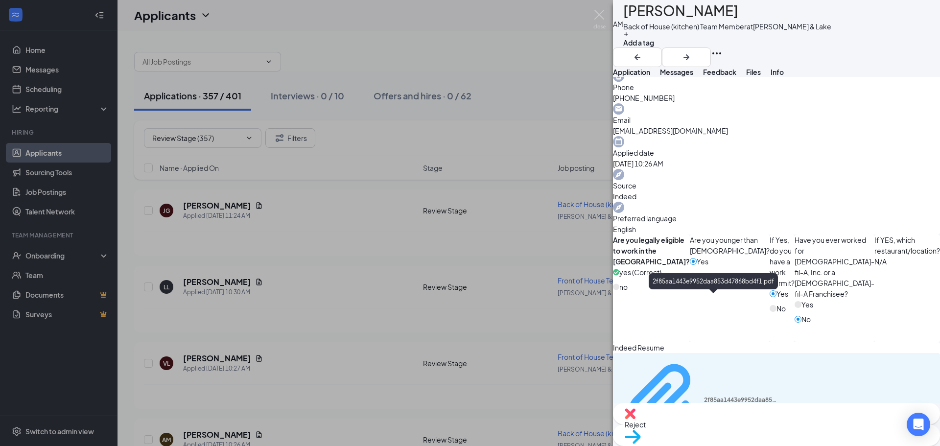
click at [756, 396] on div "2f85aa1443e9952daa853d47868bd4f1.pdf" at bounding box center [740, 400] width 73 height 8
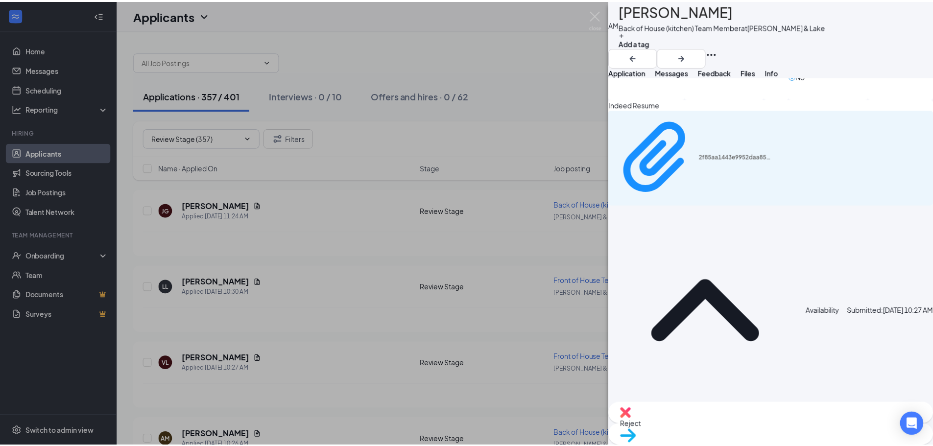
scroll to position [557, 0]
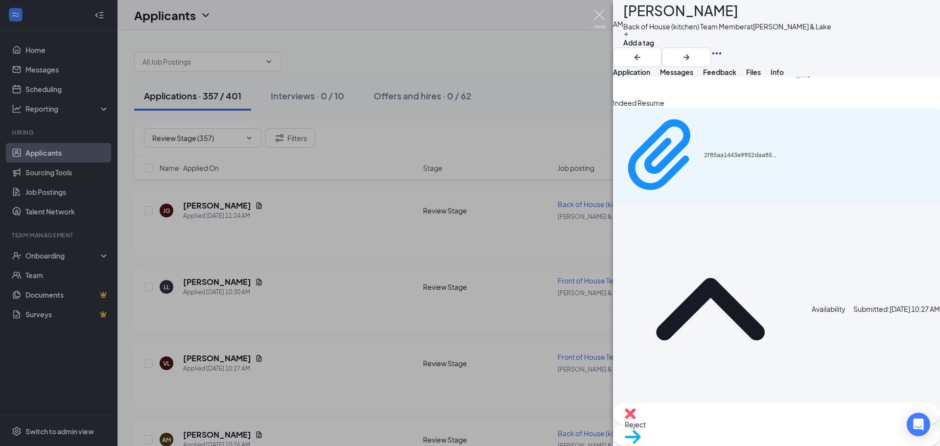
click at [599, 15] on img at bounding box center [600, 19] width 12 height 19
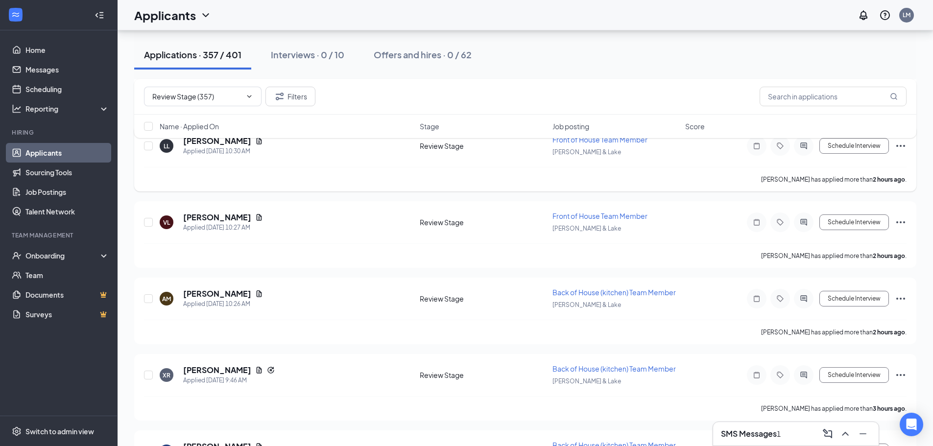
scroll to position [147, 0]
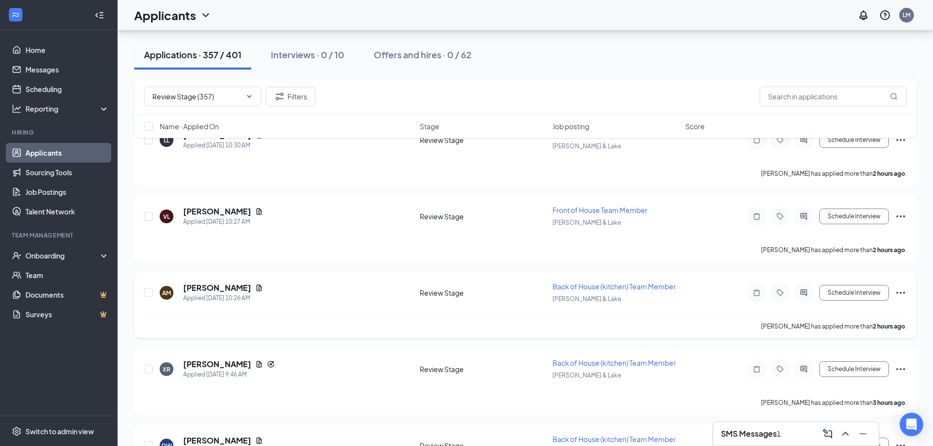
click at [904, 291] on icon "Ellipses" at bounding box center [901, 293] width 12 height 12
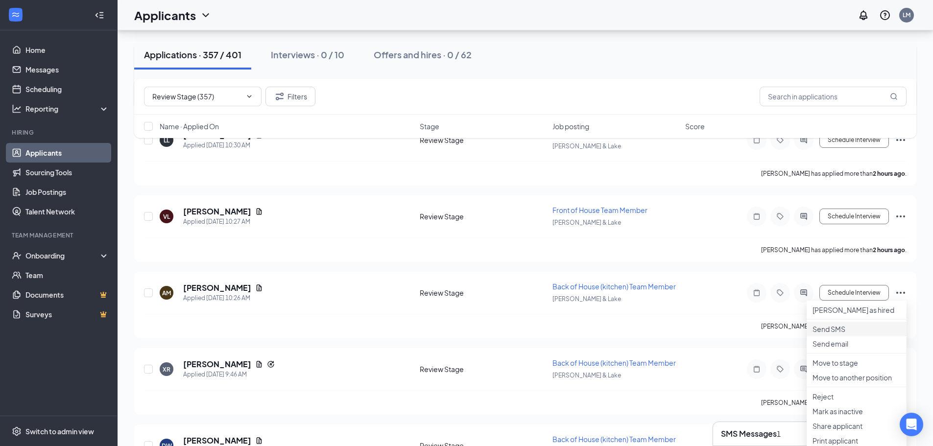
click at [853, 334] on p "Send SMS" at bounding box center [856, 329] width 88 height 10
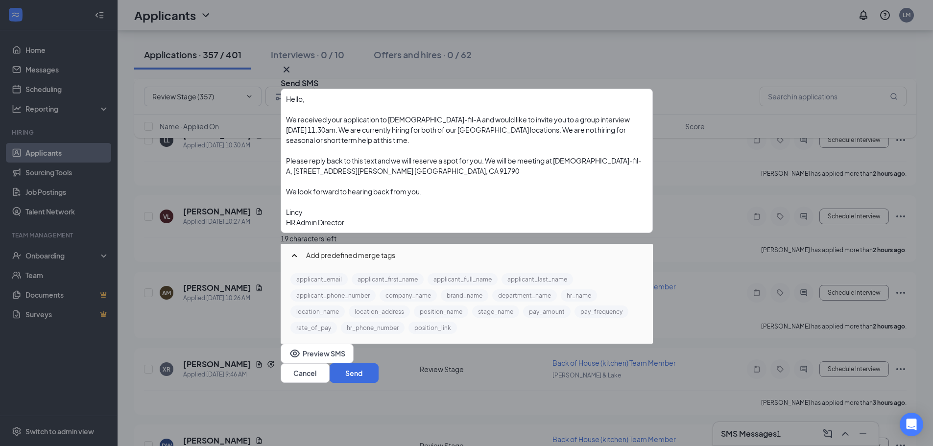
click at [377, 136] on span "We received your application to [DEMOGRAPHIC_DATA]-fil-A and would like to invi…" at bounding box center [458, 129] width 345 height 29
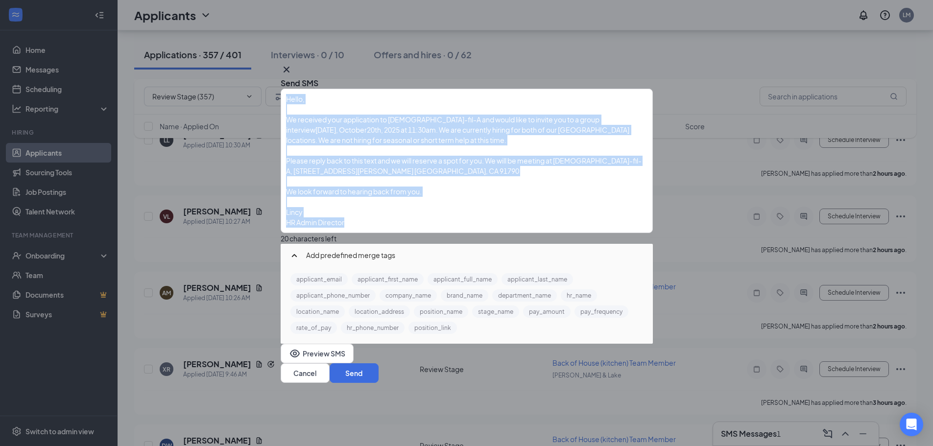
drag, startPoint x: 404, startPoint y: 228, endPoint x: 307, endPoint y: 106, distance: 155.9
click at [307, 106] on div "Hello, We received your application to [DEMOGRAPHIC_DATA]-fil-A and would like …" at bounding box center [467, 161] width 370 height 143
copy div "Hello, We received your application to [DEMOGRAPHIC_DATA]-fil-A and would like …"
click at [527, 207] on div "Enter your message here" at bounding box center [466, 202] width 361 height 10
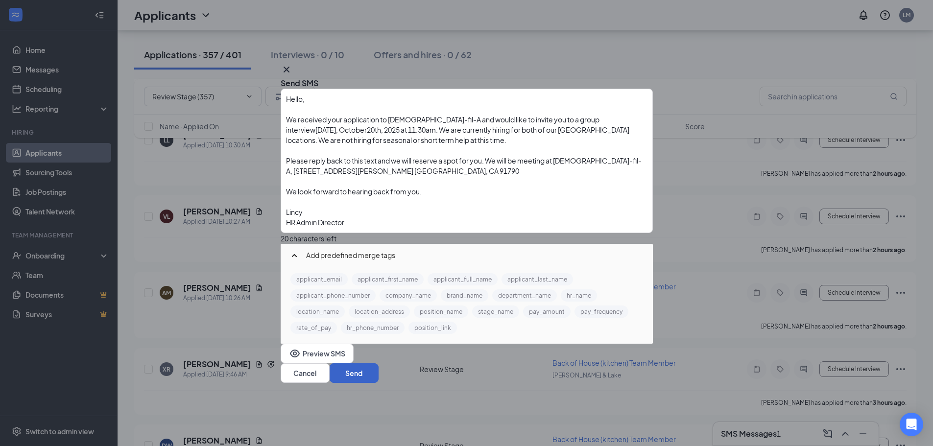
click at [379, 370] on button "Send" at bounding box center [354, 373] width 49 height 20
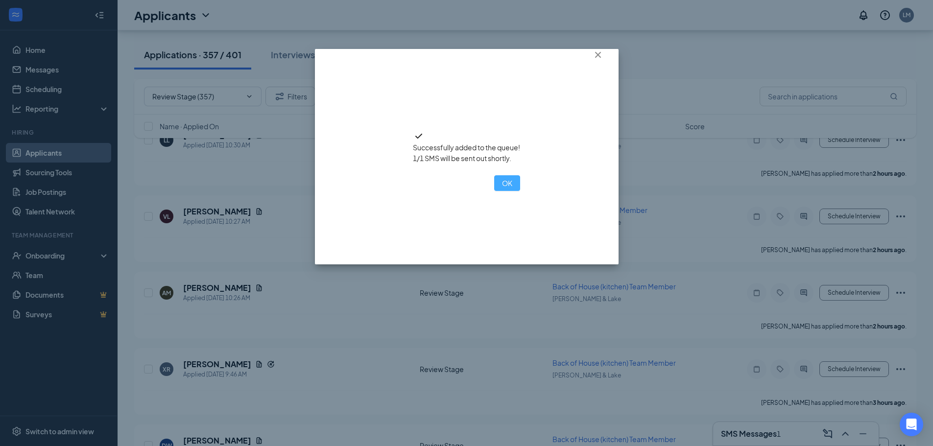
click at [494, 191] on button "OK" at bounding box center [507, 183] width 26 height 16
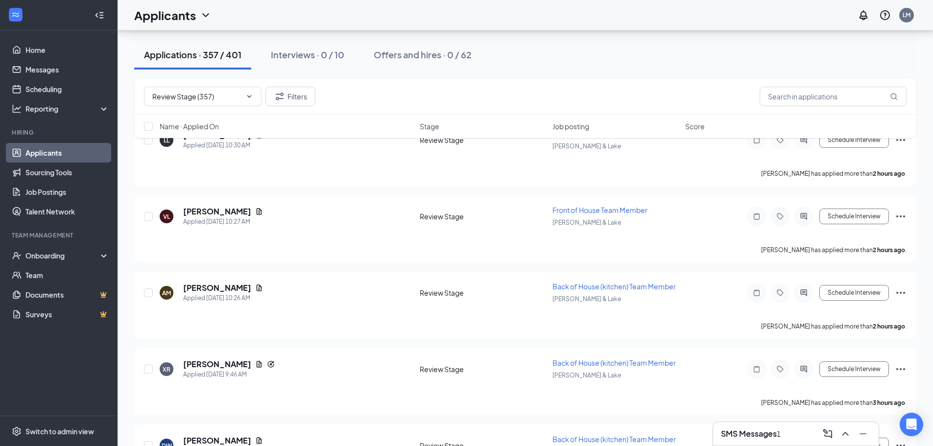
click at [748, 434] on h3 "SMS Messages" at bounding box center [749, 434] width 56 height 11
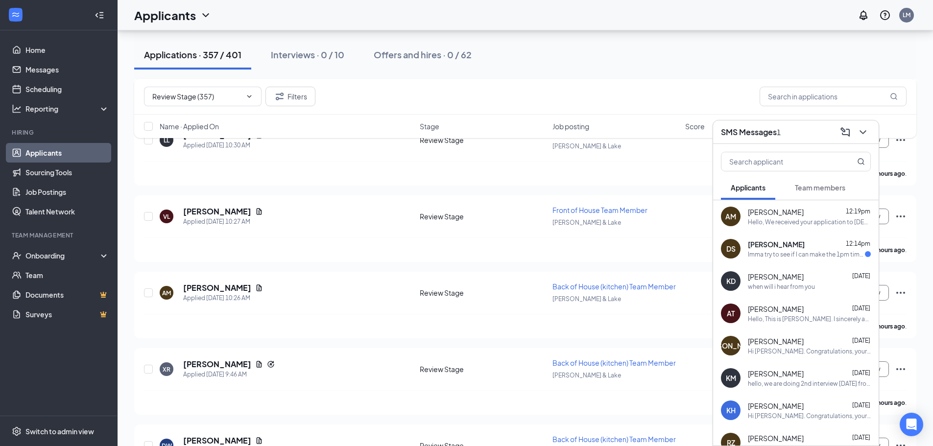
click at [816, 251] on div "Imma try to see if I can make the 1pm time for you then unless there are any ot…" at bounding box center [806, 254] width 117 height 8
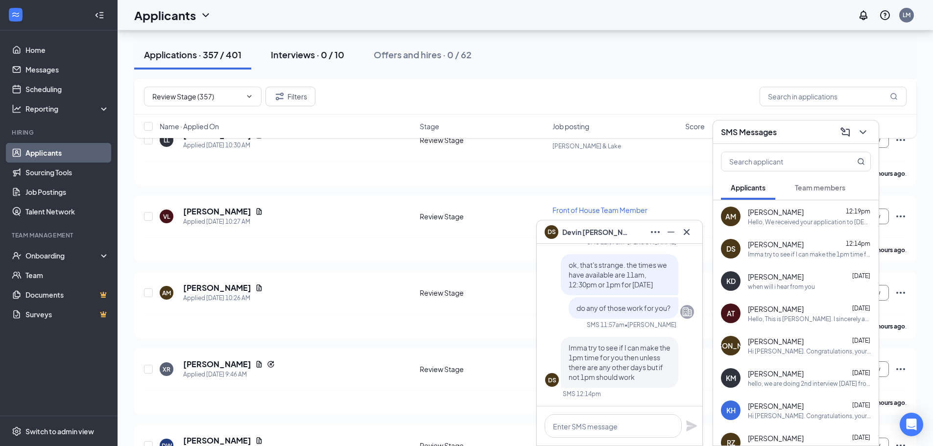
click at [294, 58] on div "Interviews · 0 / 10" at bounding box center [307, 54] width 73 height 12
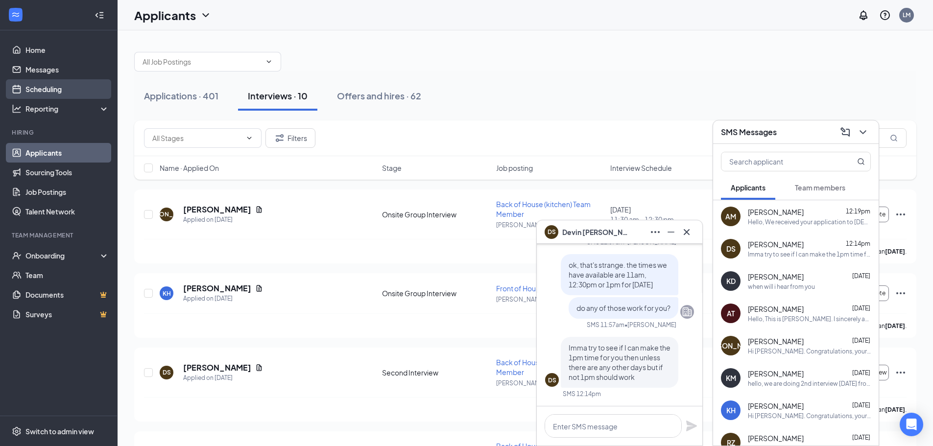
click at [44, 89] on link "Scheduling" at bounding box center [67, 89] width 84 height 20
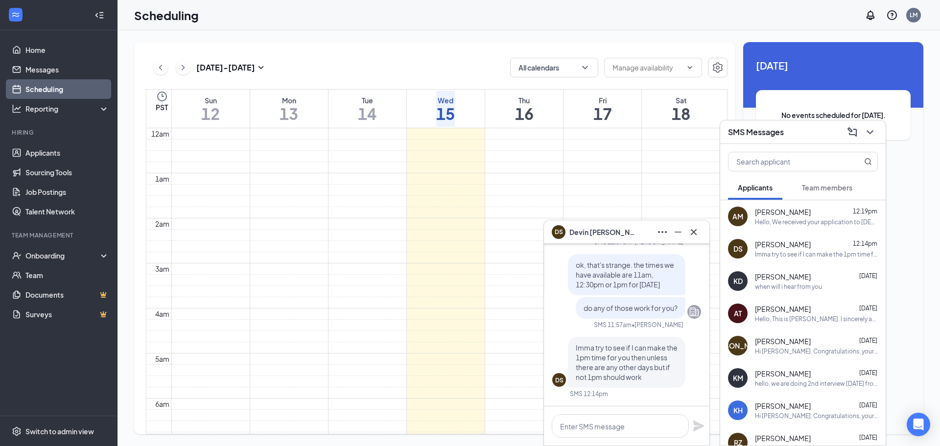
scroll to position [481, 0]
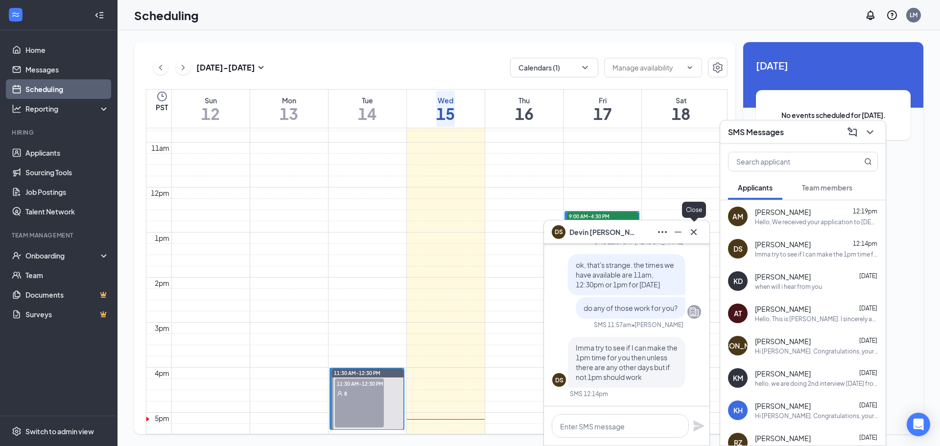
click at [692, 235] on icon "Cross" at bounding box center [694, 232] width 12 height 12
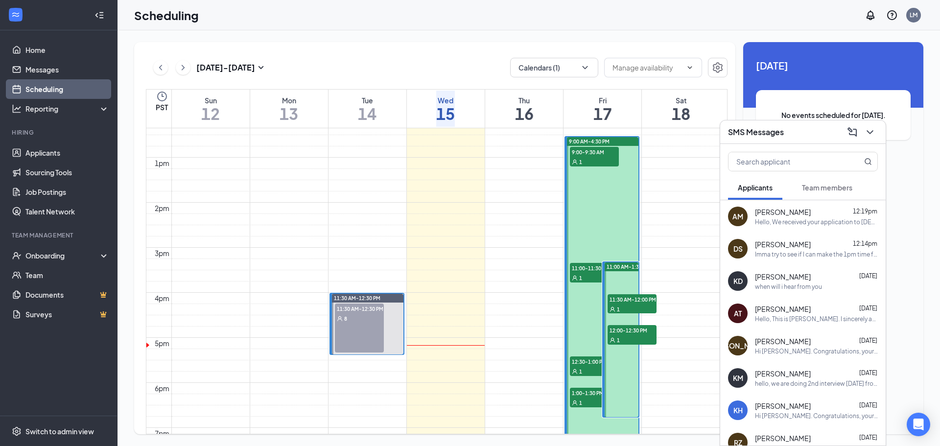
scroll to position [579, 0]
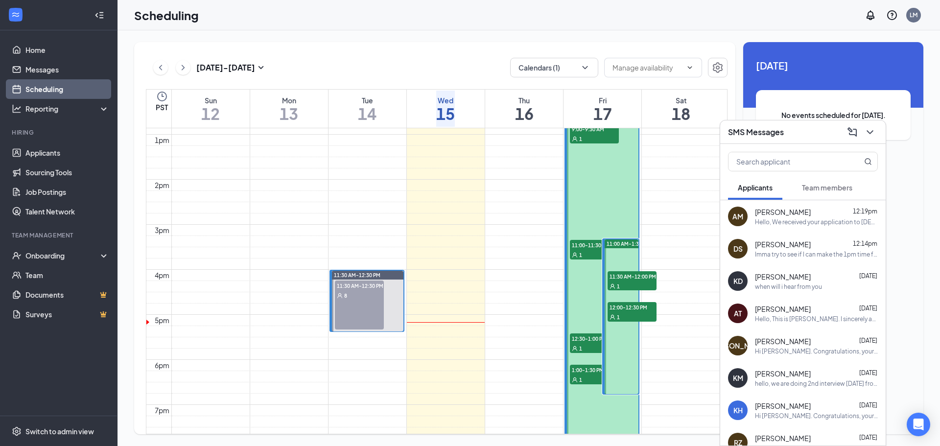
click at [805, 246] on span "[PERSON_NAME]" at bounding box center [783, 244] width 56 height 10
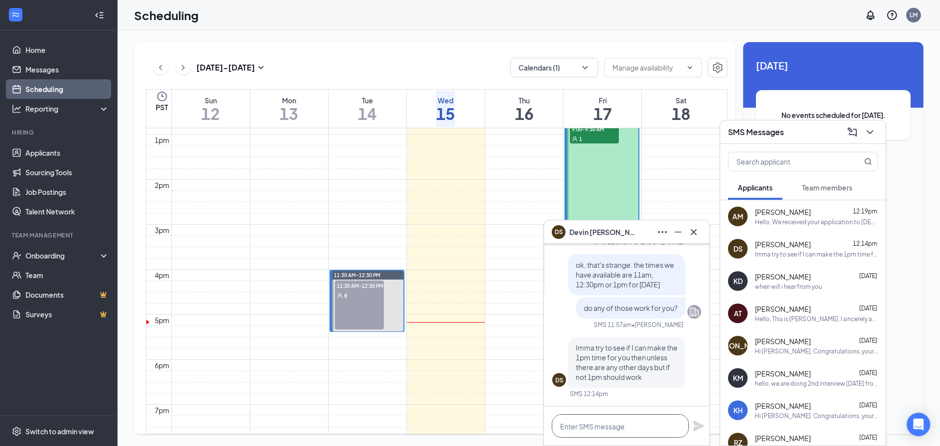
click at [650, 420] on textarea at bounding box center [620, 426] width 137 height 24
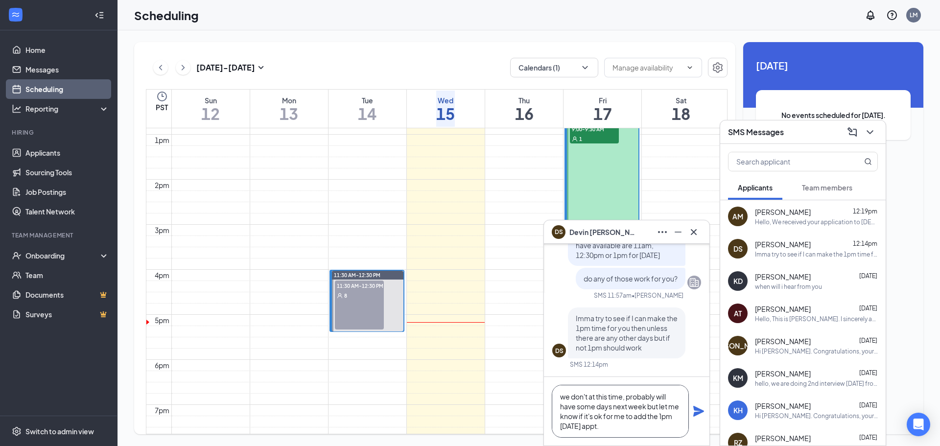
scroll to position [10, 0]
type textarea "we don't at this time, probably will have some days next week but let me know i…"
click at [696, 411] on icon "Plane" at bounding box center [699, 412] width 12 height 12
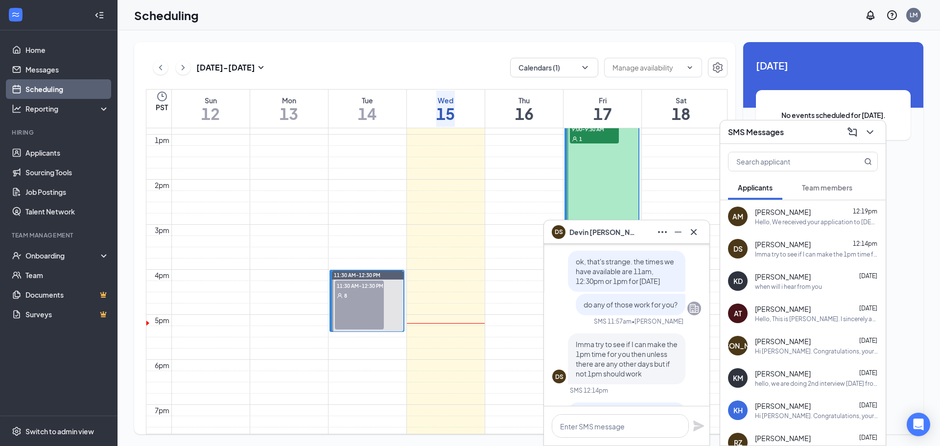
scroll to position [-147, 0]
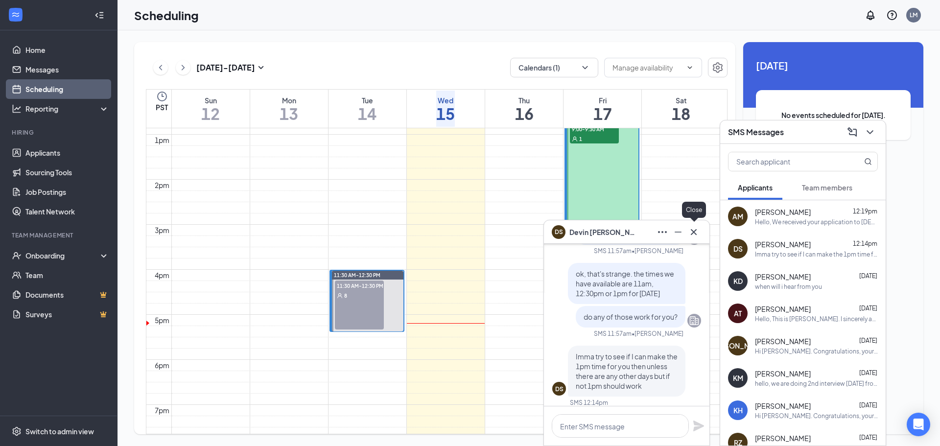
click at [697, 232] on icon "Cross" at bounding box center [694, 232] width 12 height 12
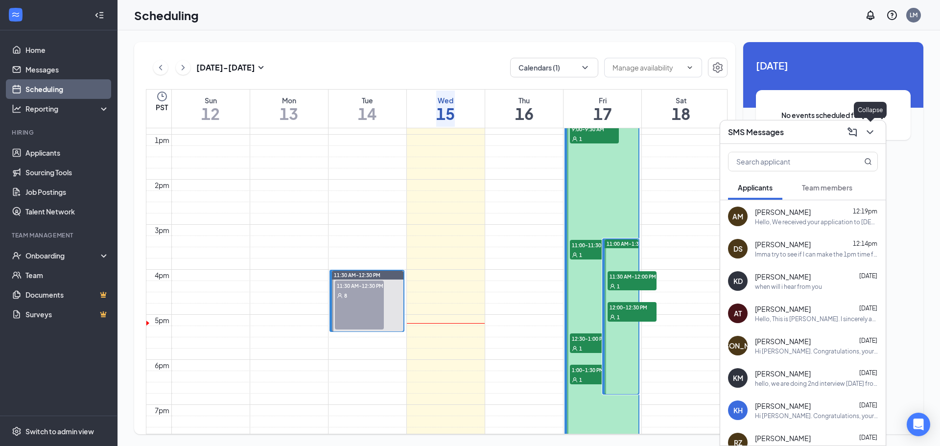
click at [872, 131] on icon "ChevronDown" at bounding box center [870, 132] width 6 height 4
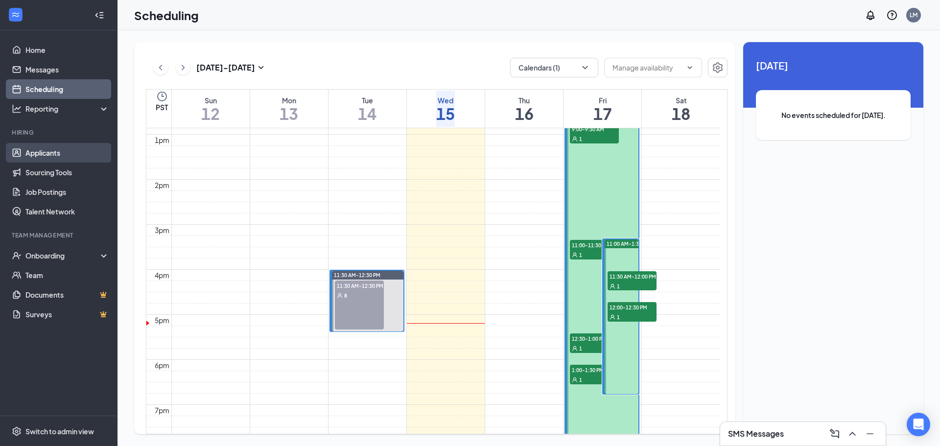
click at [34, 155] on link "Applicants" at bounding box center [67, 153] width 84 height 20
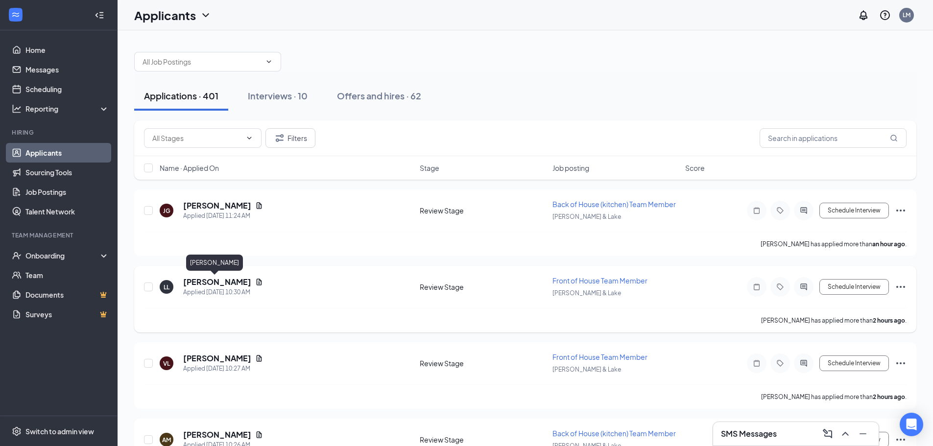
click at [212, 284] on h5 "[PERSON_NAME]" at bounding box center [217, 282] width 68 height 11
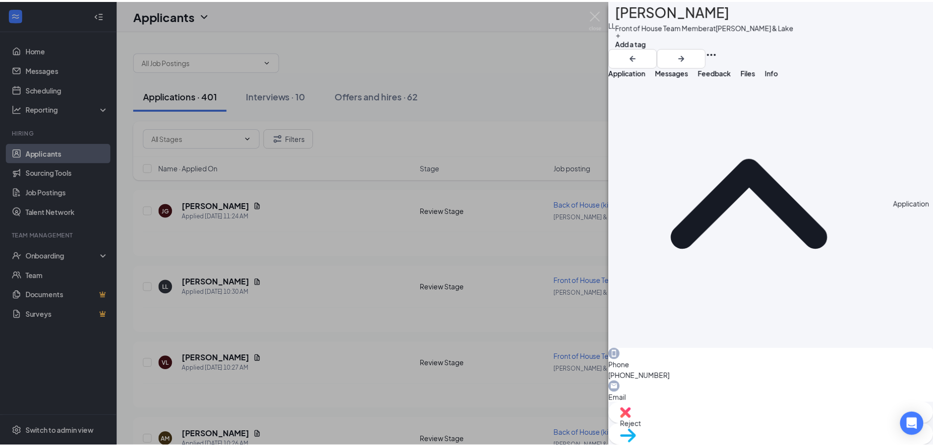
scroll to position [339, 0]
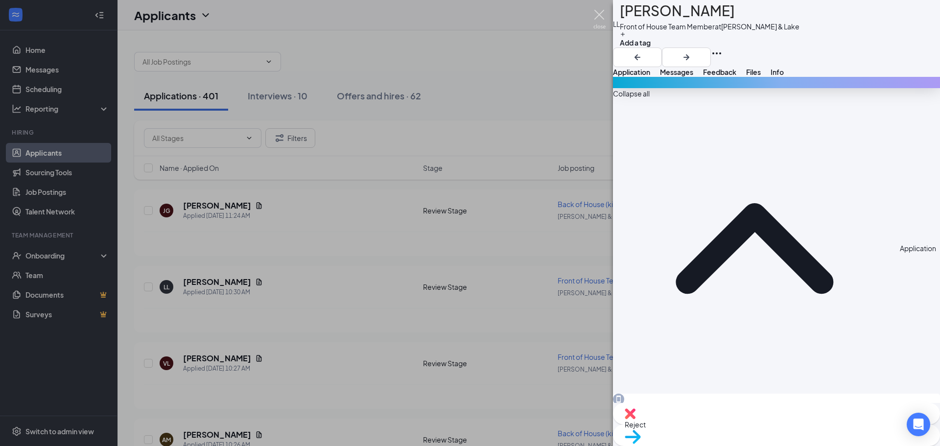
click at [597, 11] on img at bounding box center [600, 19] width 12 height 19
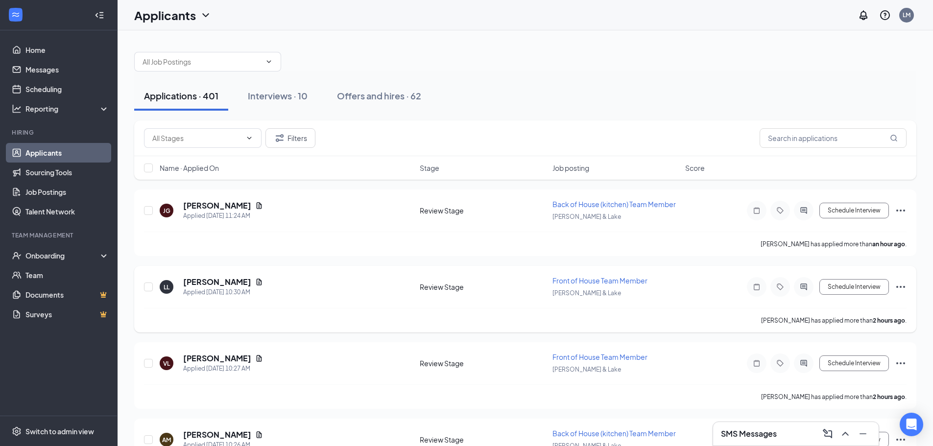
click at [901, 285] on icon "Ellipses" at bounding box center [901, 287] width 12 height 12
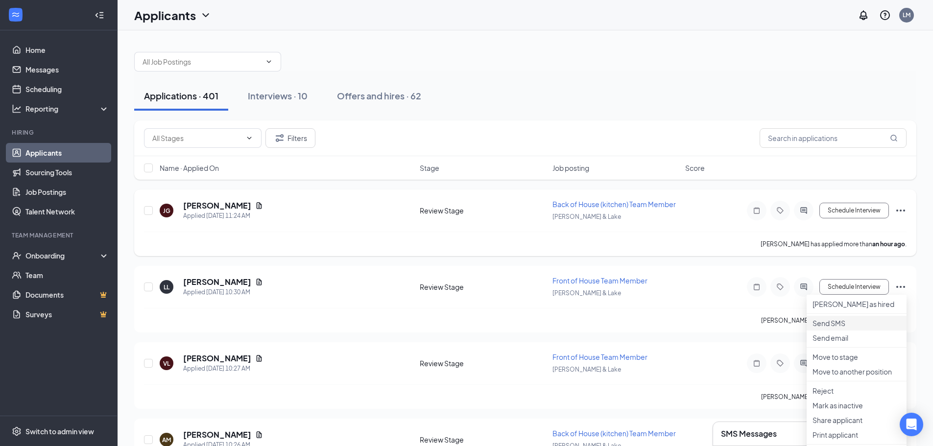
click at [841, 328] on p "Send SMS" at bounding box center [856, 323] width 88 height 10
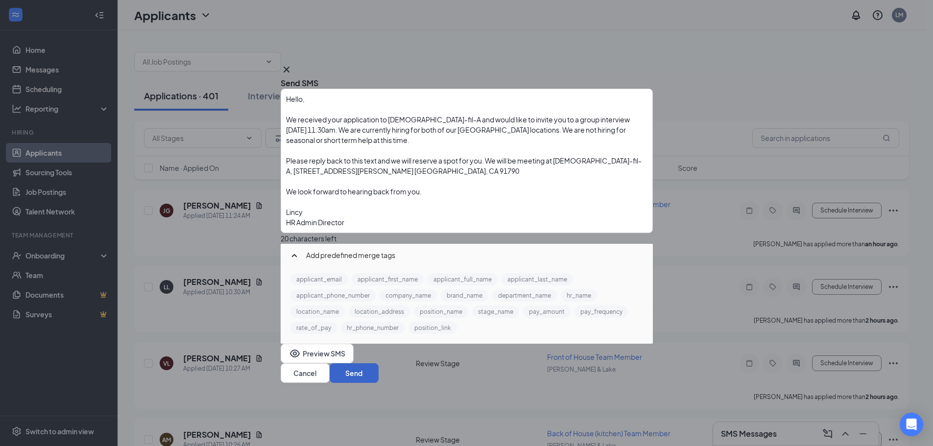
click at [379, 368] on button "Send" at bounding box center [354, 373] width 49 height 20
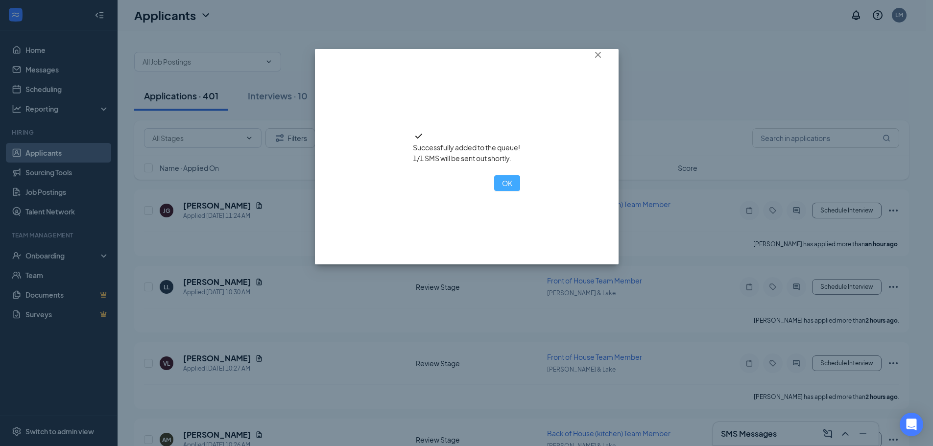
click at [494, 191] on button "OK" at bounding box center [507, 183] width 26 height 16
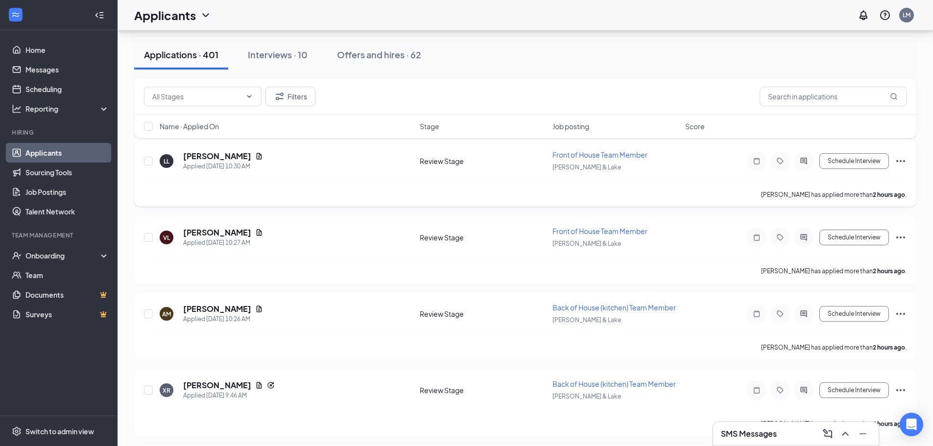
scroll to position [147, 0]
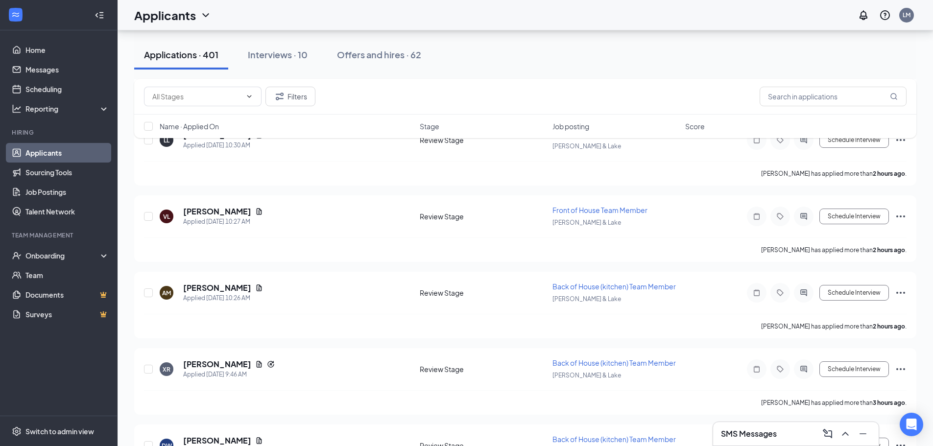
click at [750, 429] on h3 "SMS Messages" at bounding box center [749, 434] width 56 height 11
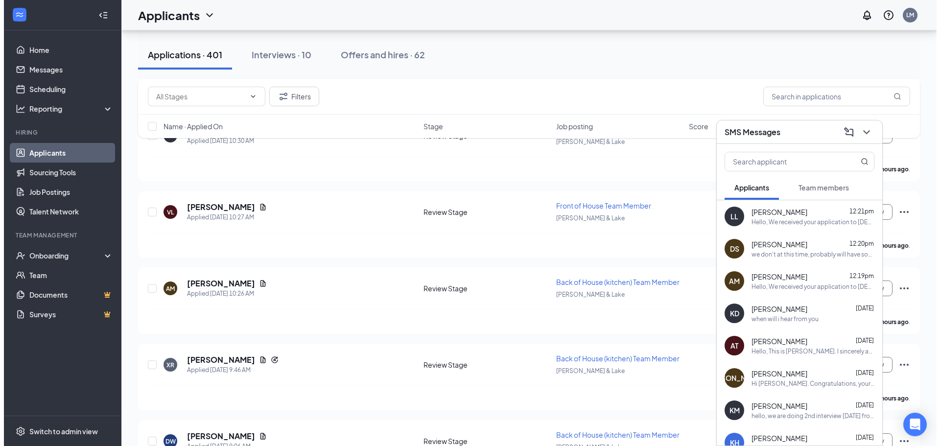
scroll to position [196, 0]
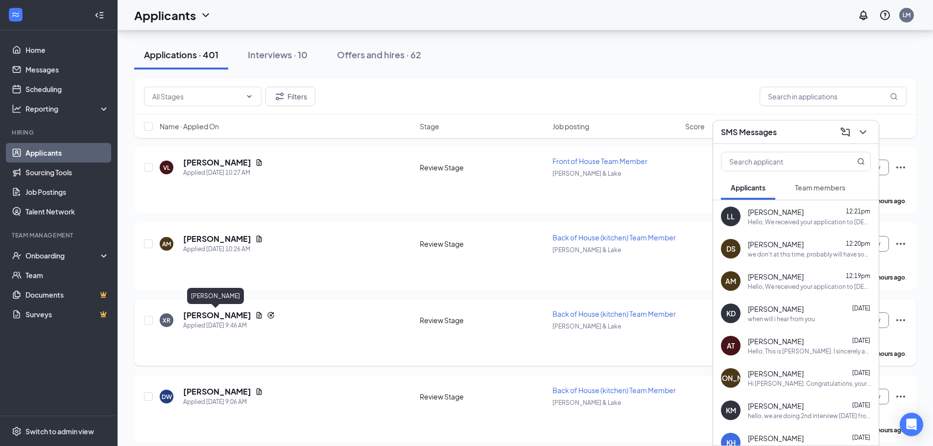
click at [218, 314] on h5 "[PERSON_NAME]" at bounding box center [217, 315] width 68 height 11
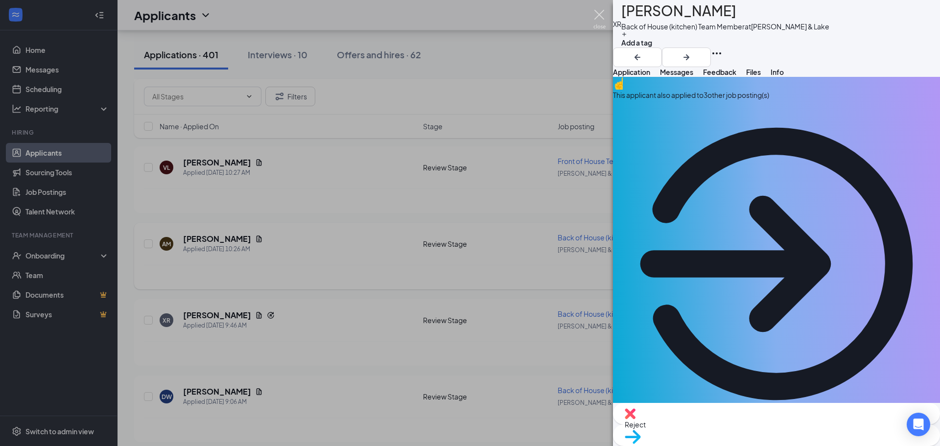
click at [601, 11] on img at bounding box center [600, 19] width 12 height 19
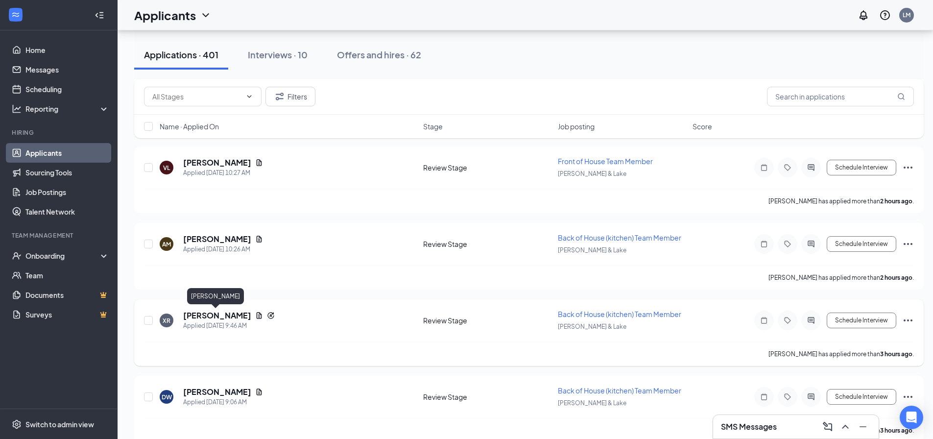
click at [218, 315] on h5 "[PERSON_NAME]" at bounding box center [217, 315] width 68 height 11
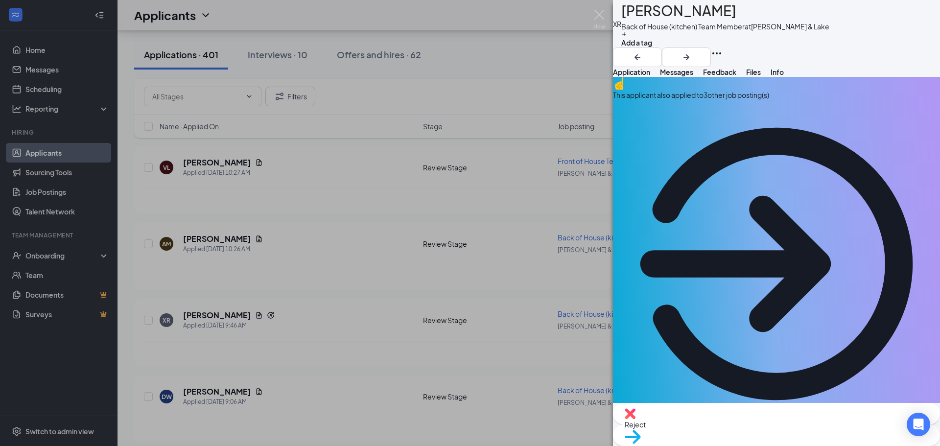
click at [746, 100] on div "This applicant also applied to 3 other job posting(s)" at bounding box center [776, 95] width 327 height 11
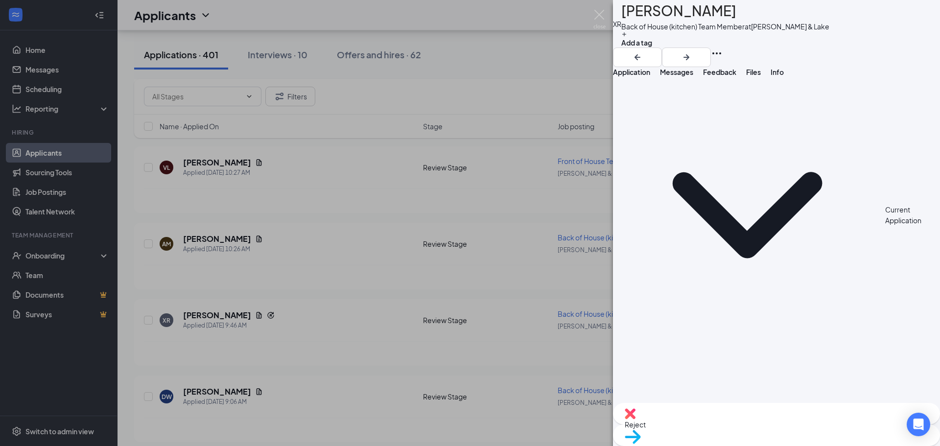
click at [650, 76] on span "Application" at bounding box center [631, 72] width 37 height 9
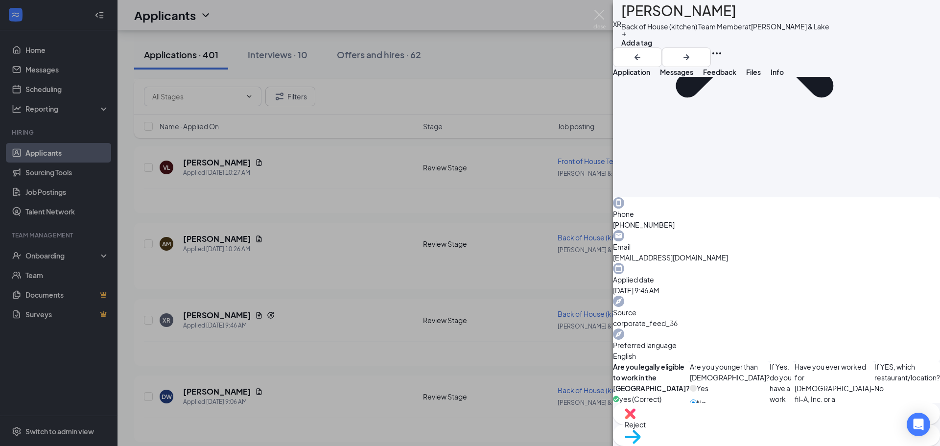
scroll to position [539, 0]
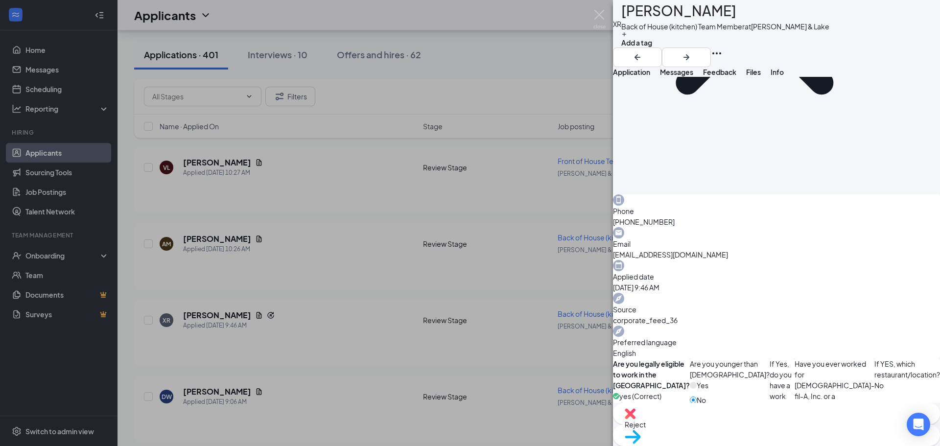
click at [729, 430] on span "Reject" at bounding box center [777, 424] width 304 height 11
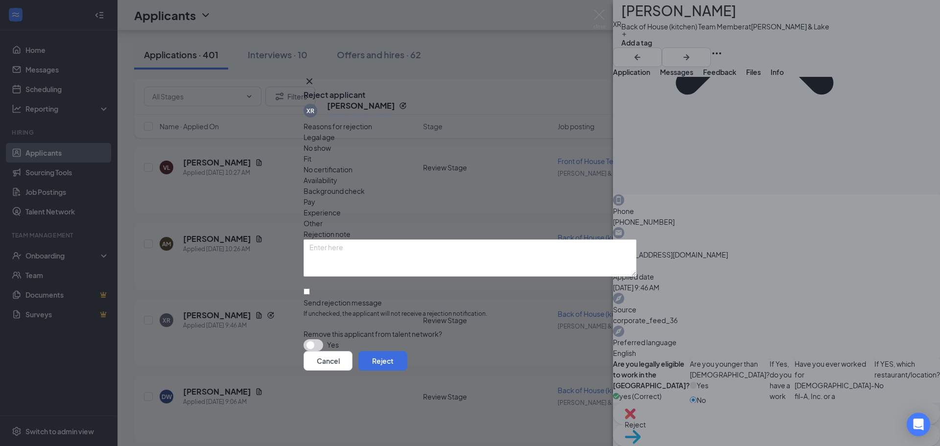
click at [337, 175] on span "Availability" at bounding box center [321, 180] width 34 height 11
click at [310, 288] on input "Send rejection message If unchecked, the applicant will not receive a rejection…" at bounding box center [307, 291] width 6 height 6
checkbox input "true"
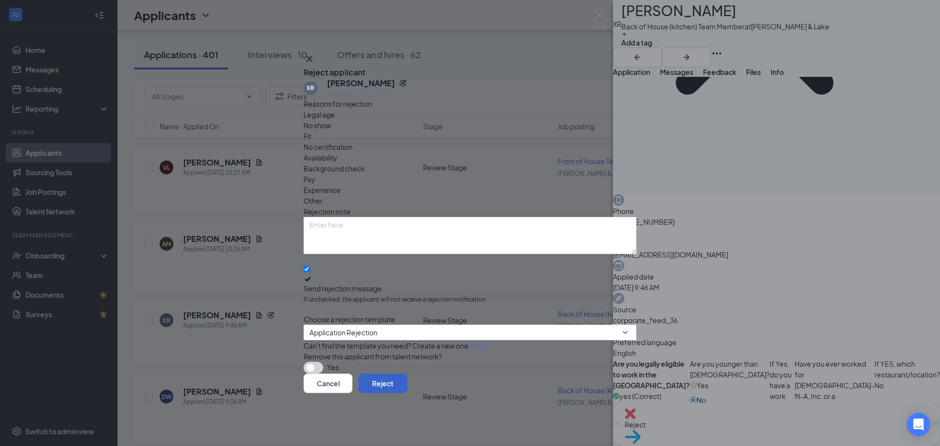
click at [407, 387] on button "Reject" at bounding box center [382, 384] width 49 height 20
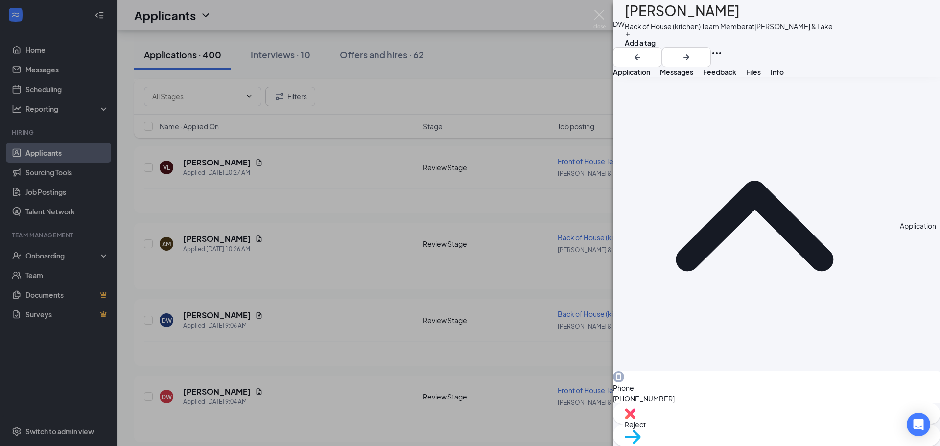
scroll to position [361, 0]
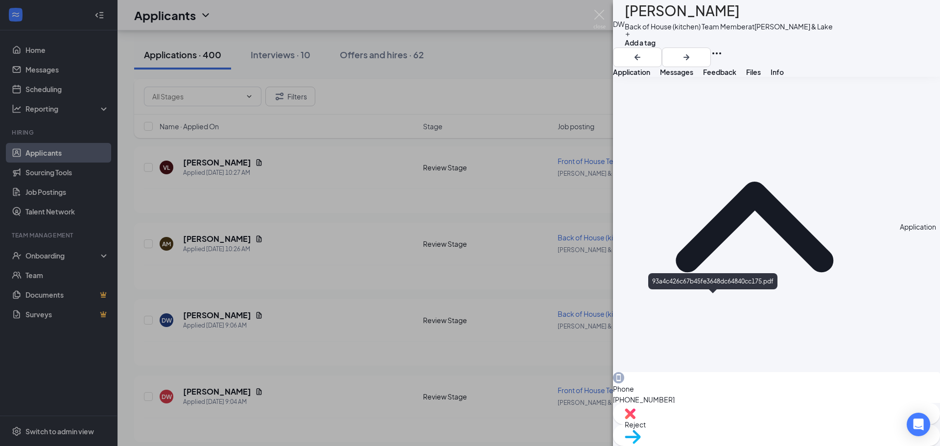
click at [742, 425] on div "Reject" at bounding box center [776, 414] width 327 height 22
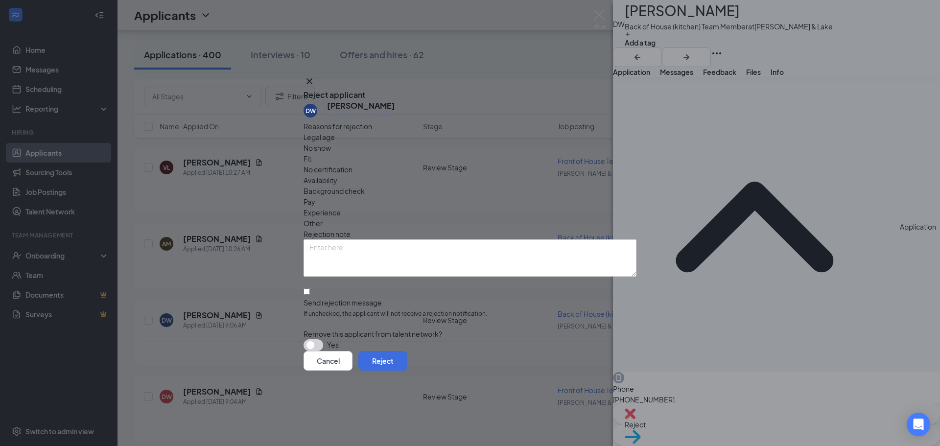
click at [337, 175] on span "Availability" at bounding box center [321, 180] width 34 height 11
click at [335, 143] on span "Legal age" at bounding box center [319, 137] width 31 height 11
click at [310, 288] on input "Send rejection message If unchecked, the applicant will not receive a rejection…" at bounding box center [307, 291] width 6 height 6
checkbox input "true"
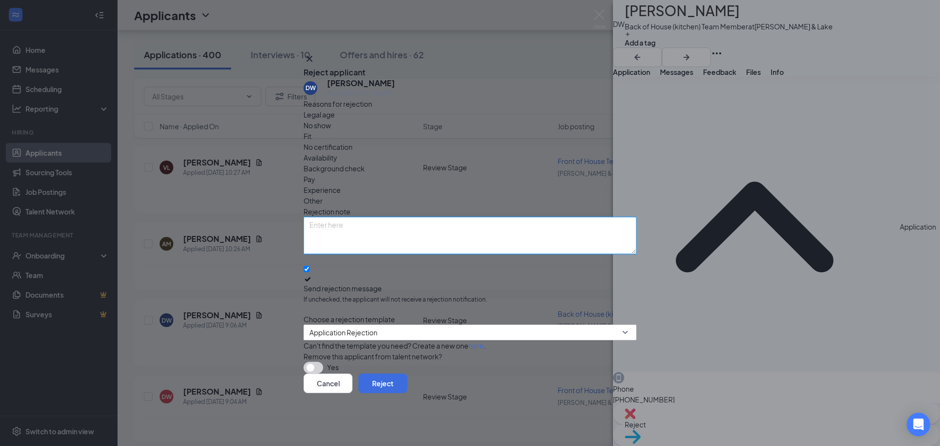
click at [430, 217] on textarea at bounding box center [470, 235] width 333 height 37
type textarea "under 18"
click at [407, 387] on button "Reject" at bounding box center [382, 384] width 49 height 20
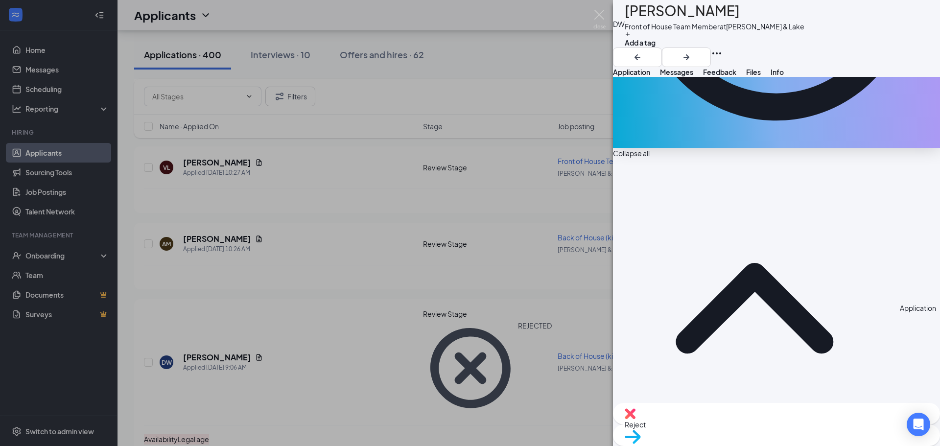
scroll to position [294, 0]
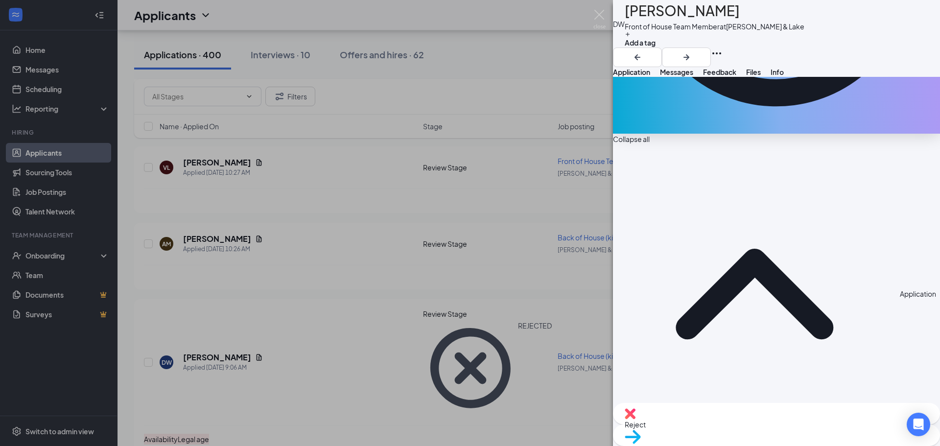
click at [636, 419] on img at bounding box center [630, 413] width 11 height 11
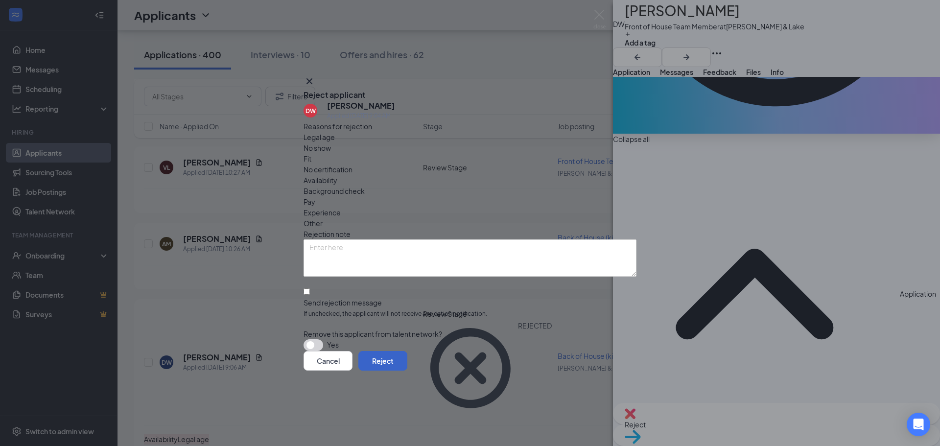
click at [407, 359] on button "Reject" at bounding box center [382, 361] width 49 height 20
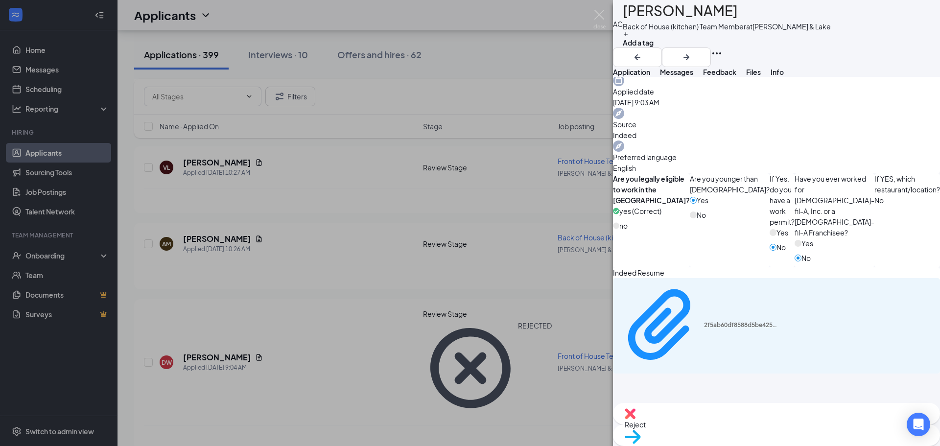
scroll to position [372, 0]
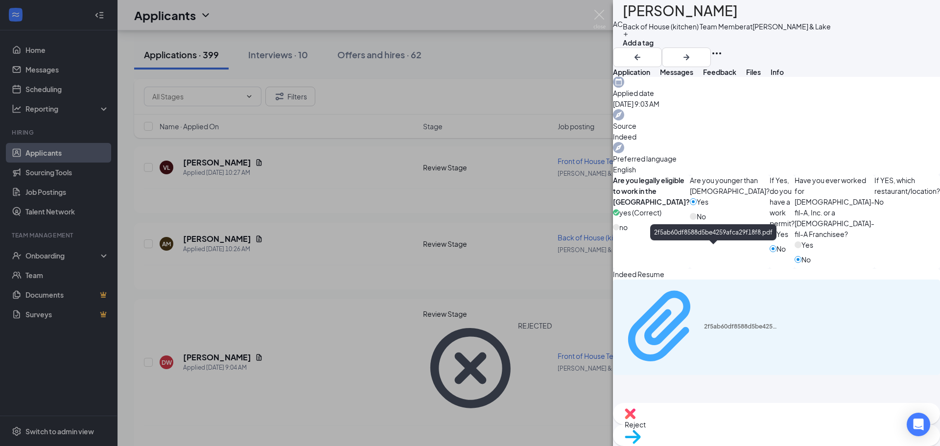
click at [759, 323] on div "2f5ab60df8588d5be4259afca29f18f8.pdf" at bounding box center [740, 327] width 73 height 8
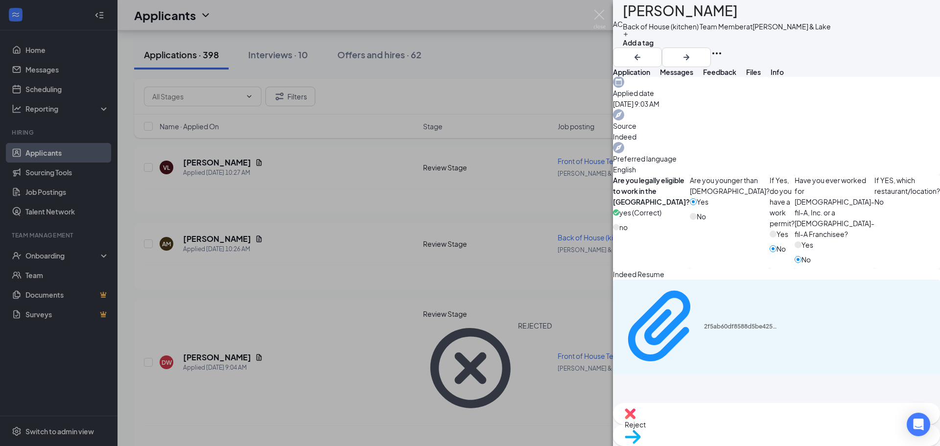
click at [737, 427] on span "Reject" at bounding box center [777, 424] width 304 height 11
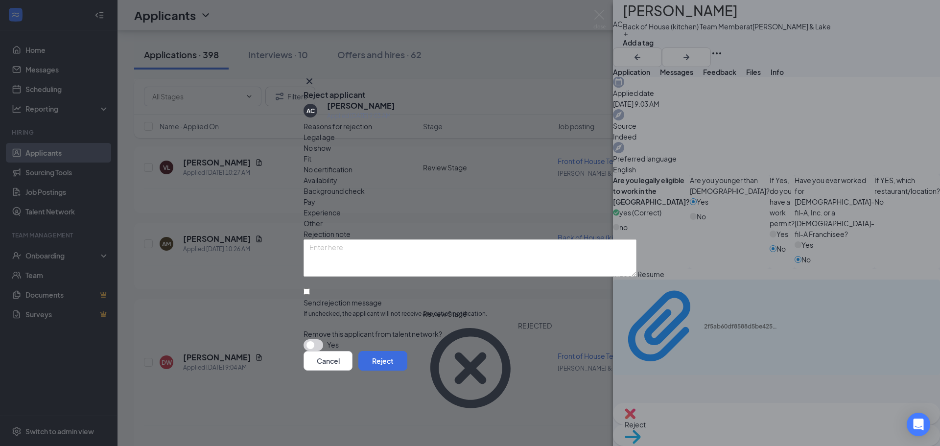
click at [341, 207] on span "Experience" at bounding box center [322, 212] width 37 height 11
click at [310, 288] on input "Send rejection message If unchecked, the applicant will not receive a rejection…" at bounding box center [307, 291] width 6 height 6
checkbox input "true"
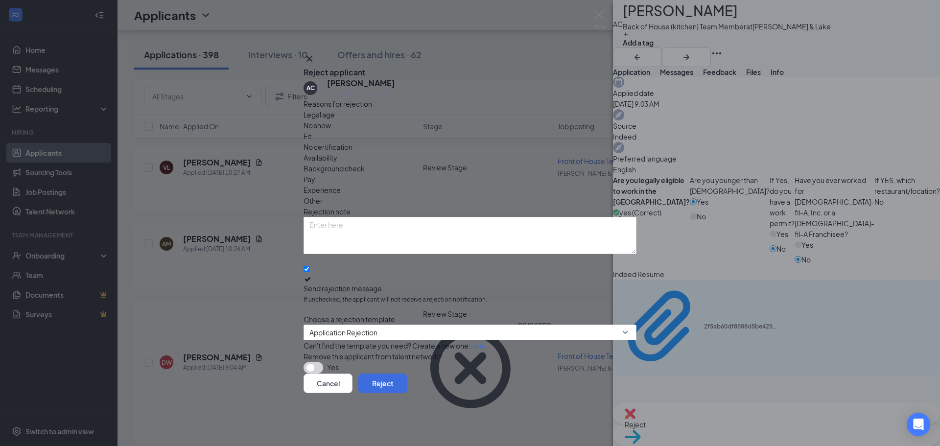
click at [337, 152] on span "Availability" at bounding box center [321, 157] width 34 height 11
click at [407, 385] on button "Reject" at bounding box center [382, 384] width 49 height 20
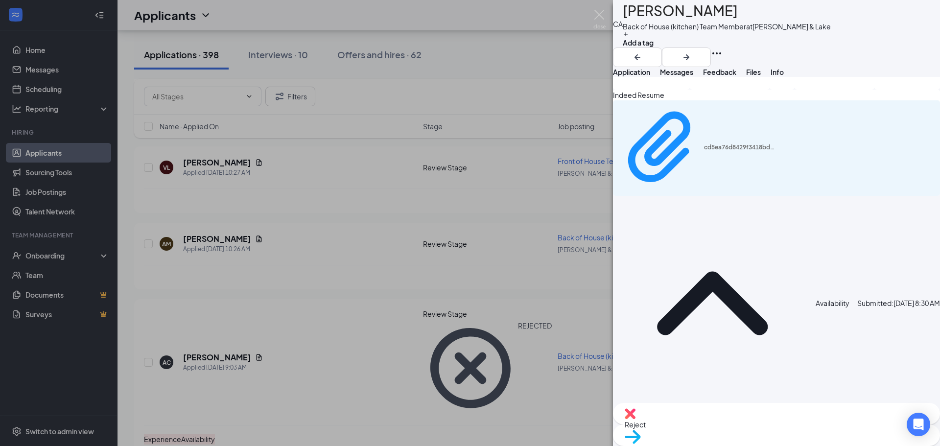
scroll to position [578, 0]
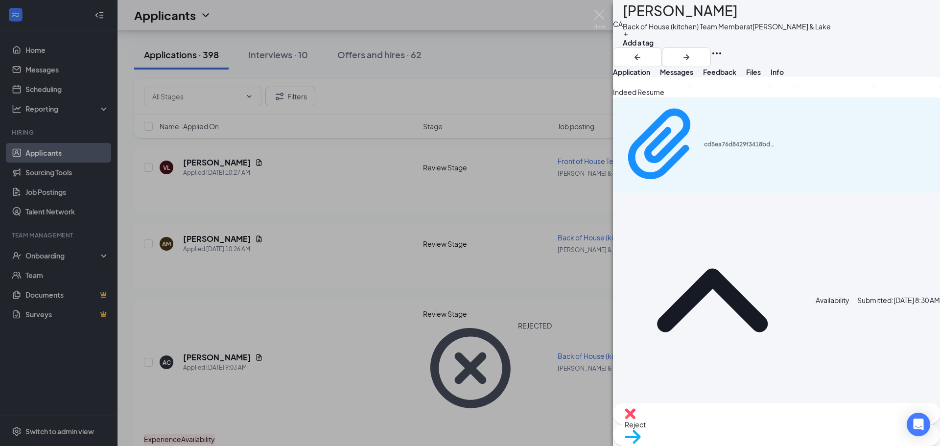
click at [721, 430] on span "Reject" at bounding box center [777, 424] width 304 height 11
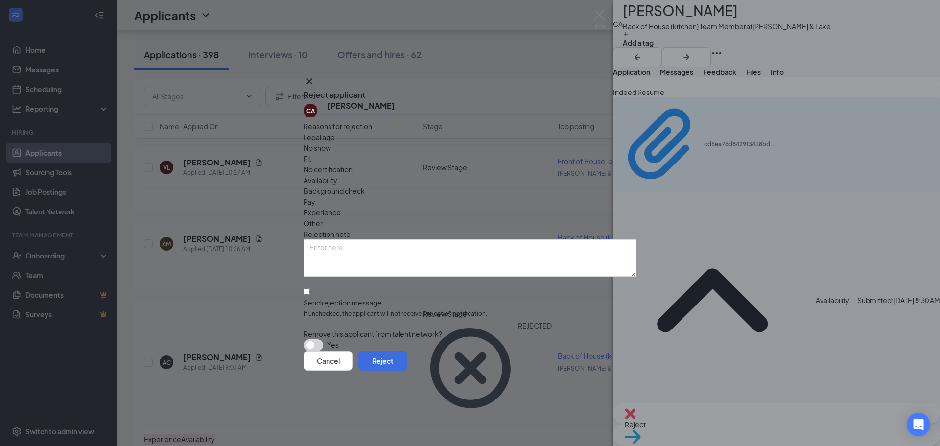
click at [337, 175] on span "Availability" at bounding box center [321, 180] width 34 height 11
click at [310, 288] on input "Send rejection message If unchecked, the applicant will not receive a rejection…" at bounding box center [307, 291] width 6 height 6
checkbox input "true"
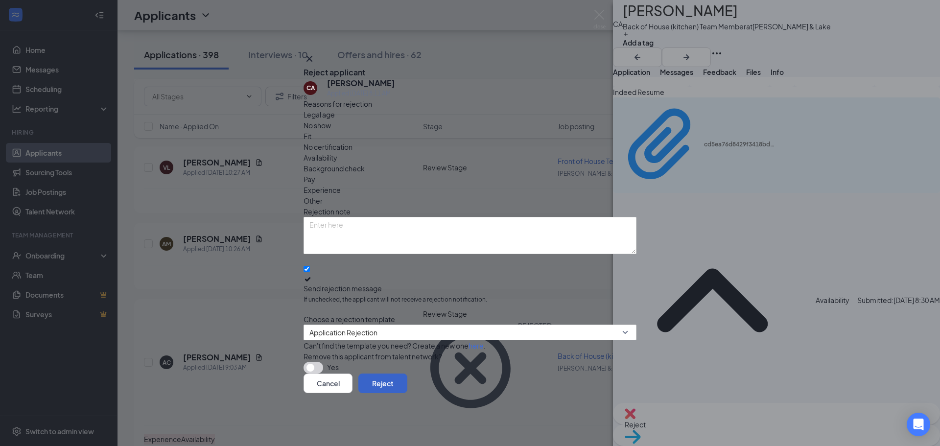
click at [407, 387] on button "Reject" at bounding box center [382, 384] width 49 height 20
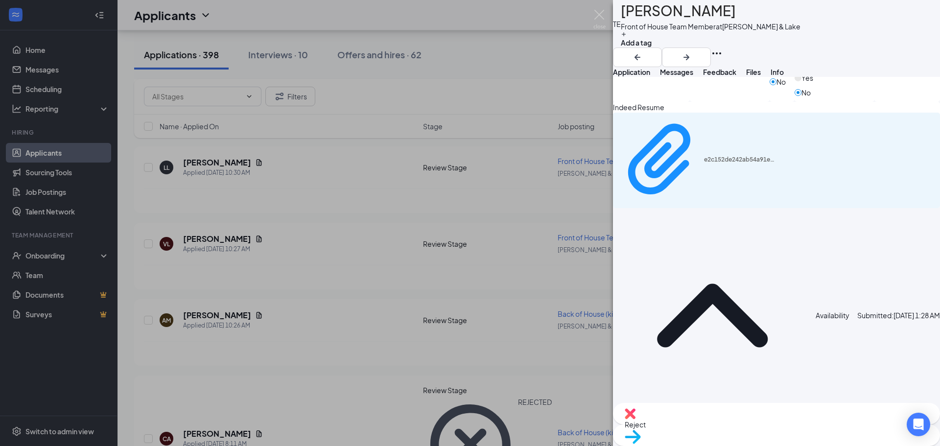
scroll to position [557, 0]
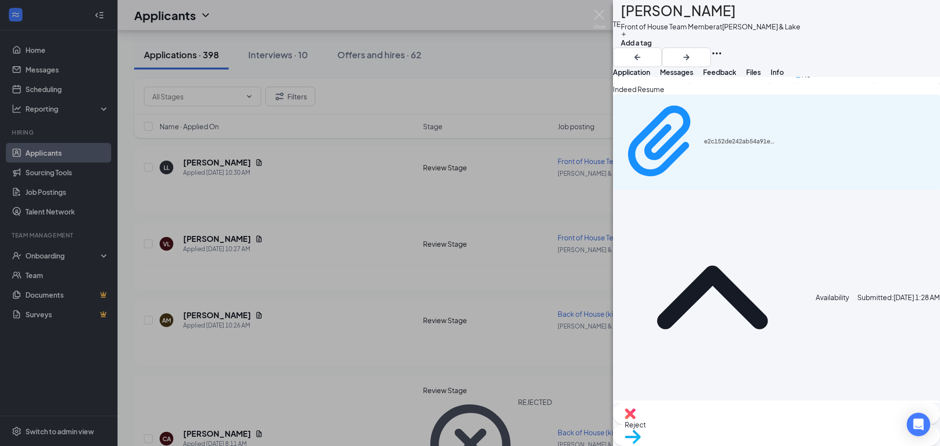
click at [636, 419] on img at bounding box center [630, 413] width 11 height 11
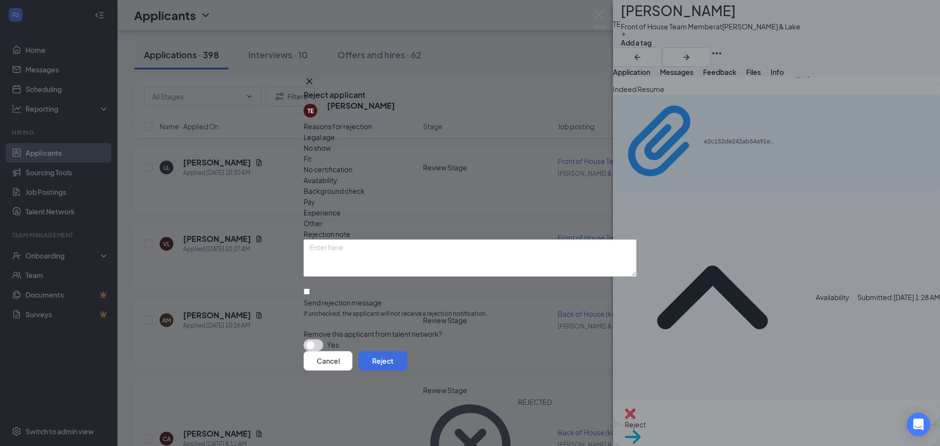
click at [537, 175] on div "Availability" at bounding box center [470, 180] width 333 height 11
click at [310, 288] on input "Send rejection message If unchecked, the applicant will not receive a rejection…" at bounding box center [307, 291] width 6 height 6
checkbox input "true"
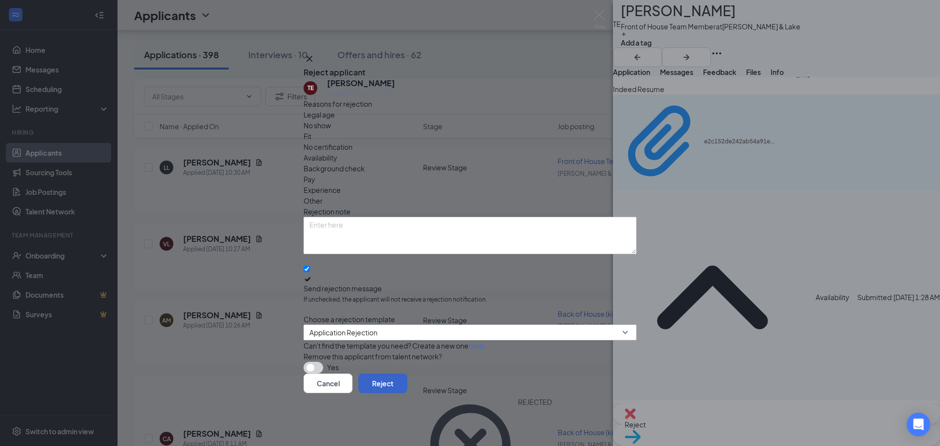
click at [407, 383] on button "Reject" at bounding box center [382, 384] width 49 height 20
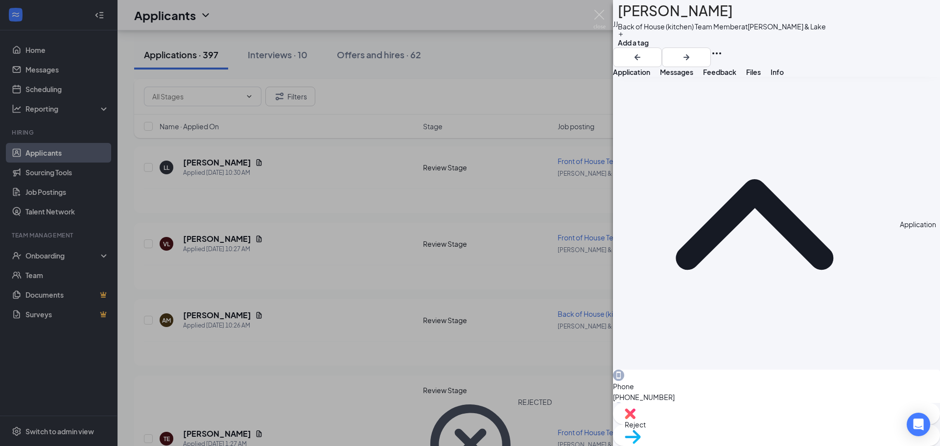
scroll to position [361, 0]
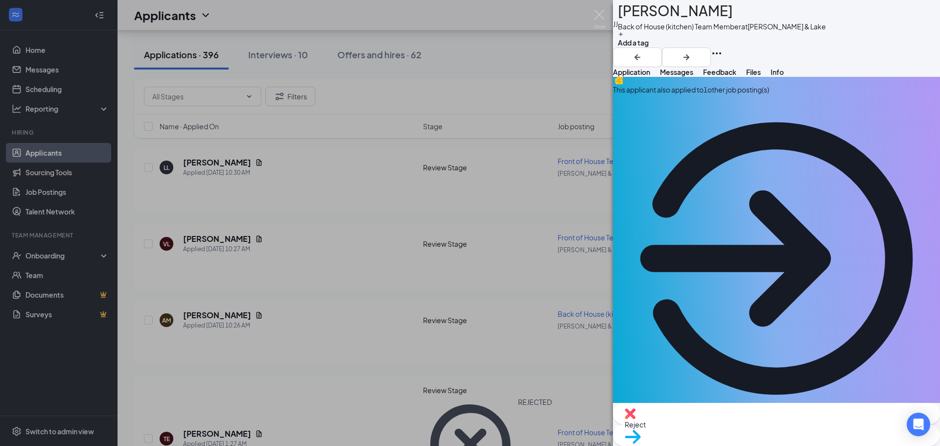
scroll to position [0, 0]
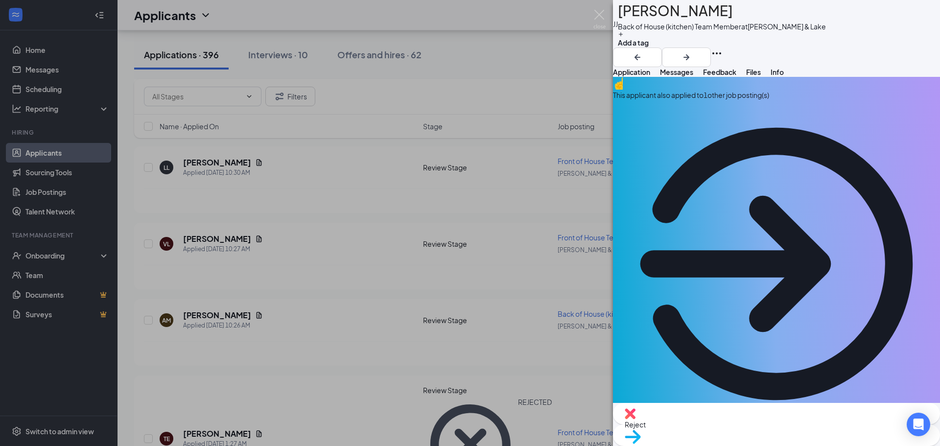
click at [705, 100] on div "This applicant also applied to 1 other job posting(s)" at bounding box center [776, 95] width 327 height 11
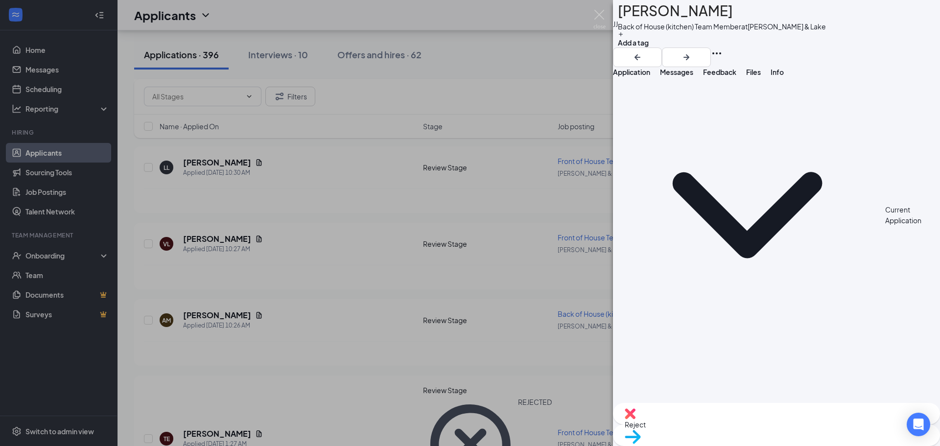
click at [650, 76] on span "Application" at bounding box center [631, 72] width 37 height 9
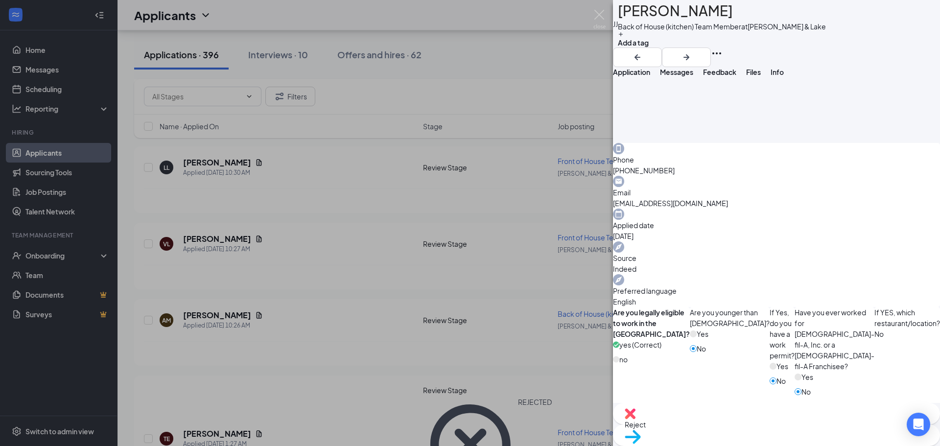
scroll to position [606, 0]
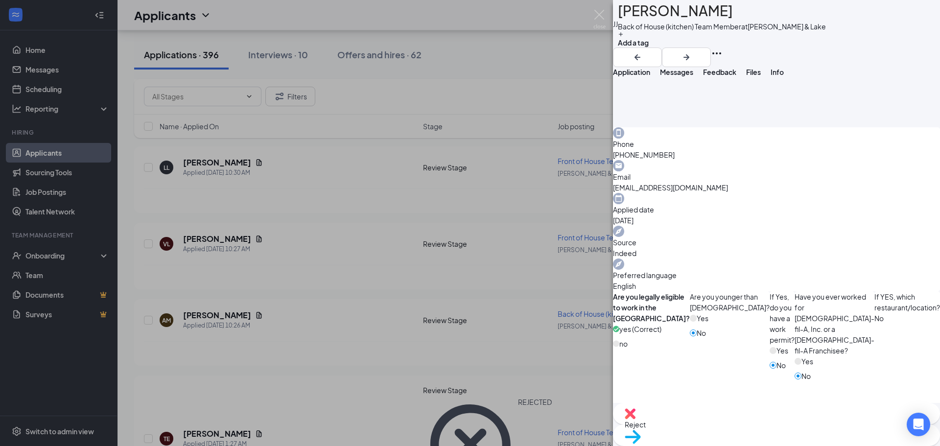
click at [715, 423] on div "Reject" at bounding box center [776, 414] width 327 height 22
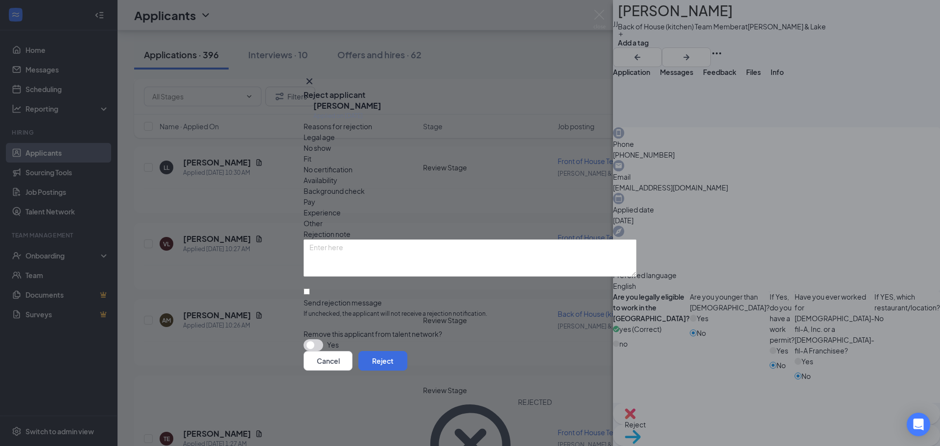
click at [337, 175] on span "Availability" at bounding box center [321, 180] width 34 height 11
click at [341, 207] on span "Experience" at bounding box center [322, 212] width 37 height 11
click at [310, 288] on input "Send rejection message If unchecked, the applicant will not receive a rejection…" at bounding box center [307, 291] width 6 height 6
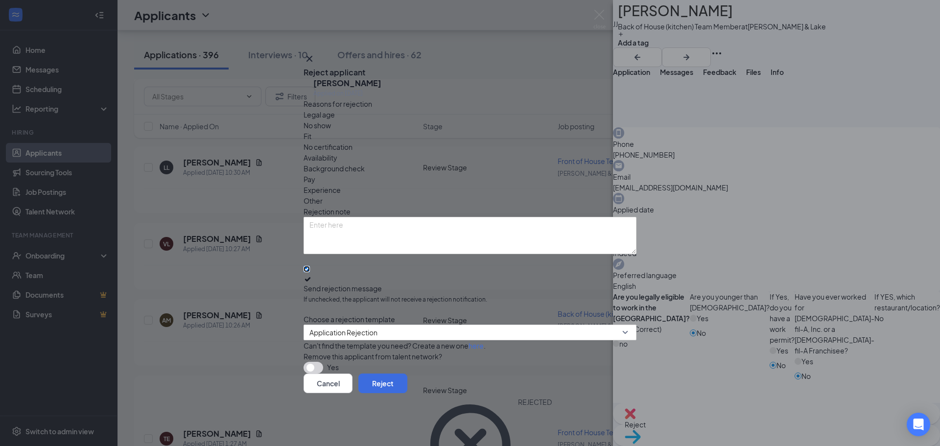
click at [310, 266] on input "Send rejection message If unchecked, the applicant will not receive a rejection…" at bounding box center [307, 269] width 6 height 6
checkbox input "false"
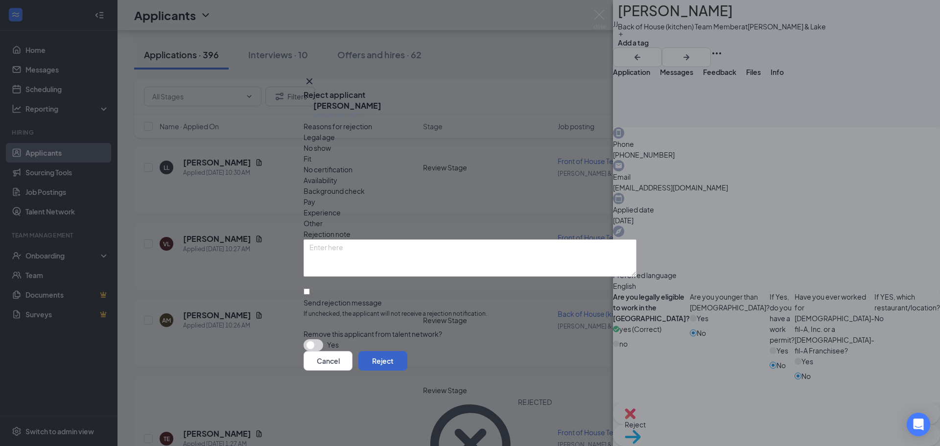
click at [407, 357] on button "Reject" at bounding box center [382, 361] width 49 height 20
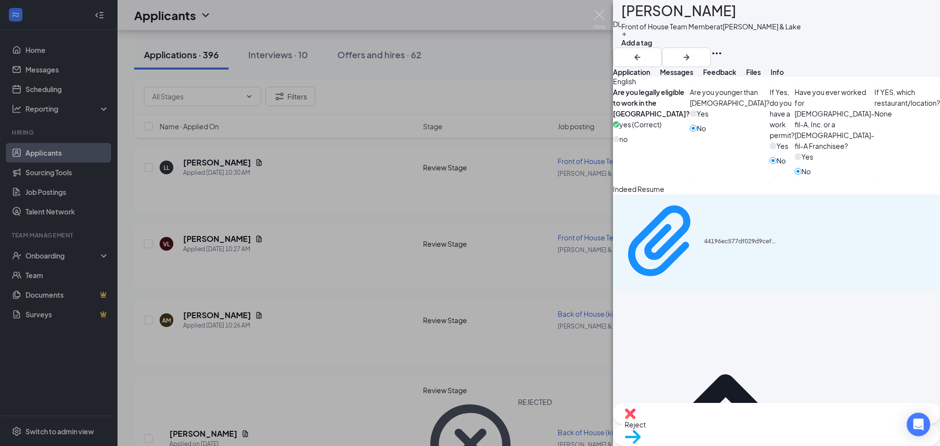
scroll to position [459, 0]
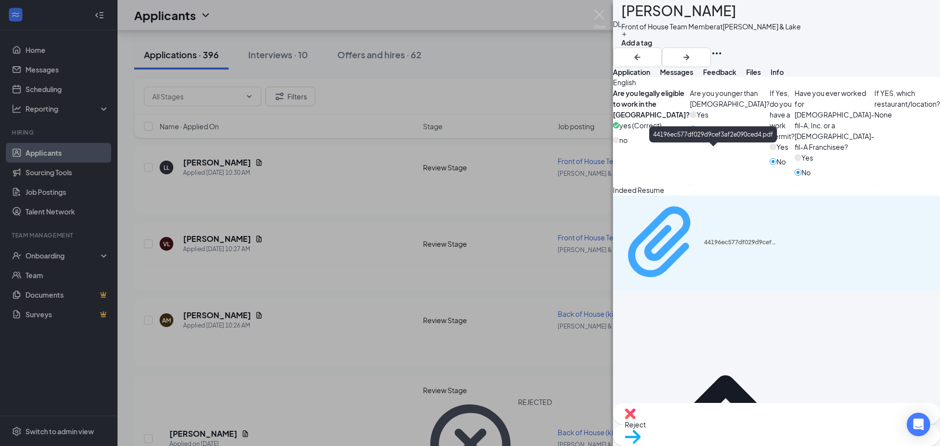
click at [756, 239] on div "44196ec577df029d9cef3af2e090ced4.pdf" at bounding box center [740, 243] width 73 height 8
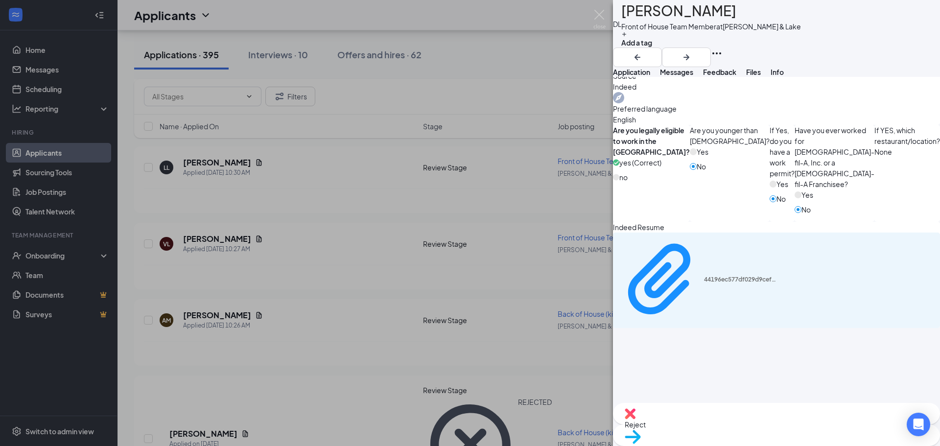
scroll to position [361, 0]
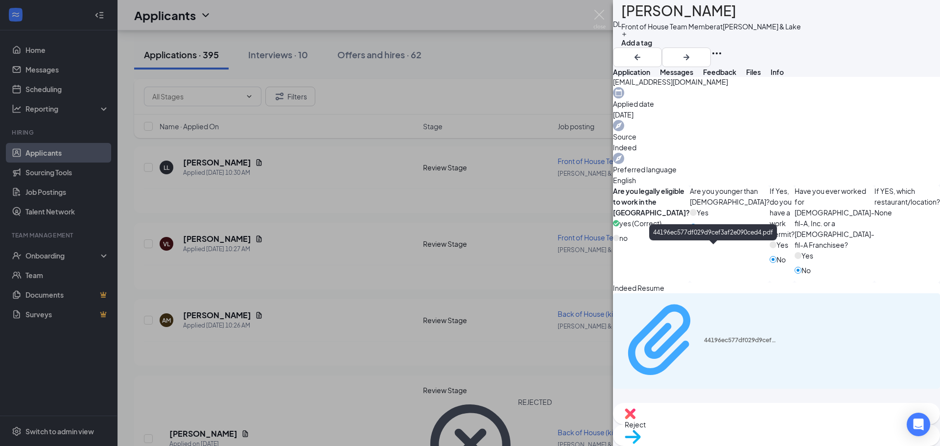
click at [753, 336] on div "44196ec577df029d9cef3af2e090ced4.pdf" at bounding box center [740, 340] width 73 height 8
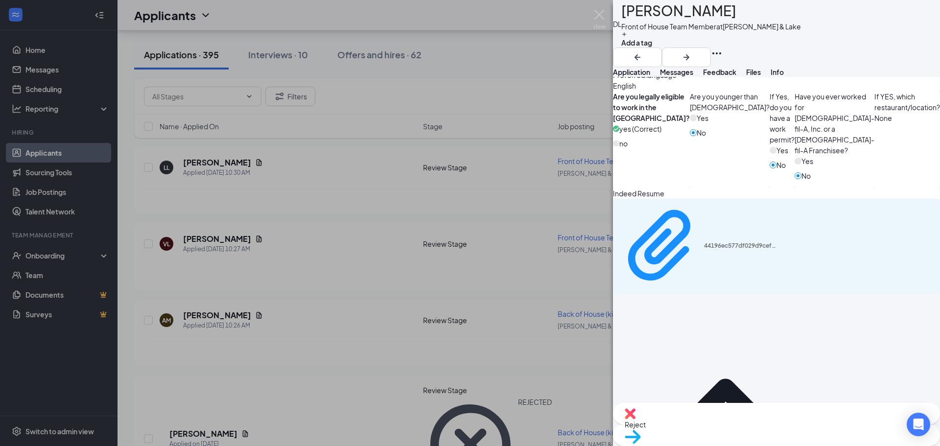
scroll to position [459, 0]
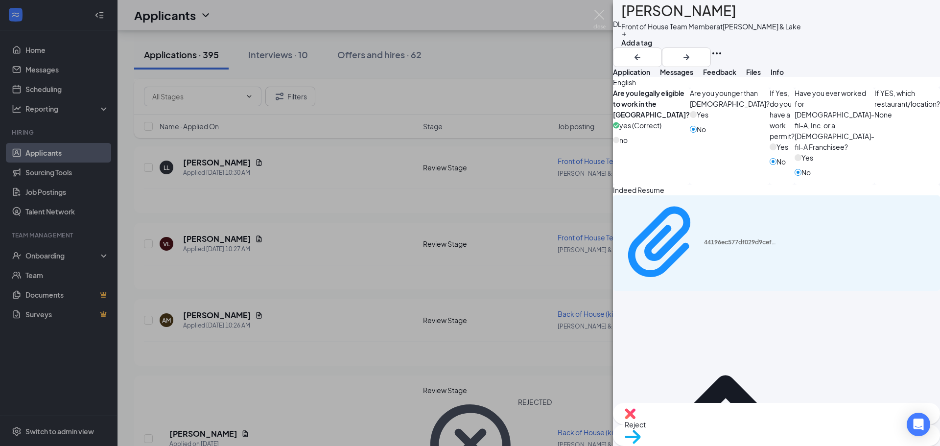
click at [636, 419] on img at bounding box center [630, 413] width 11 height 11
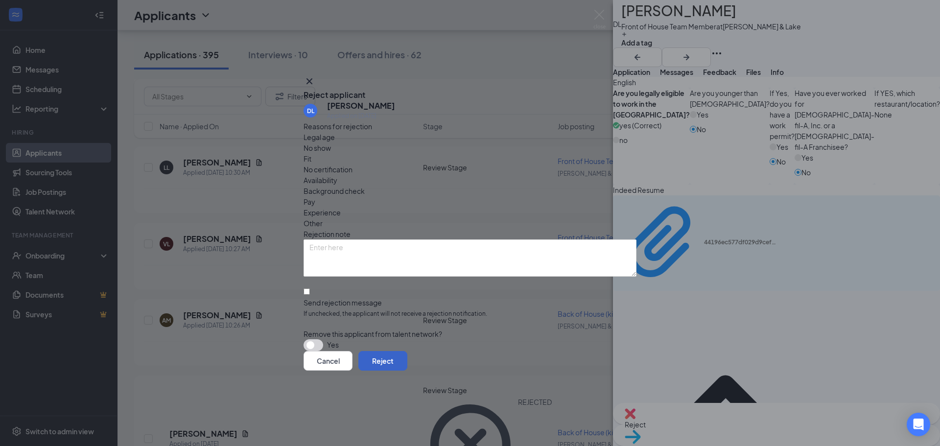
click at [407, 358] on button "Reject" at bounding box center [382, 361] width 49 height 20
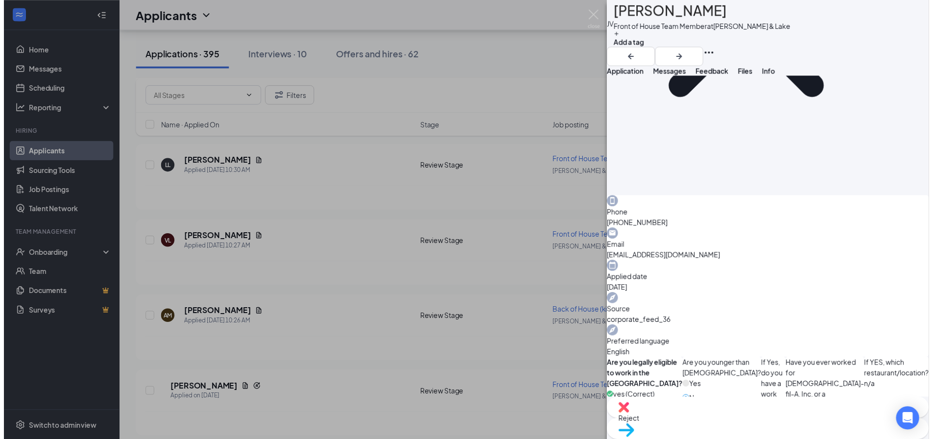
scroll to position [539, 0]
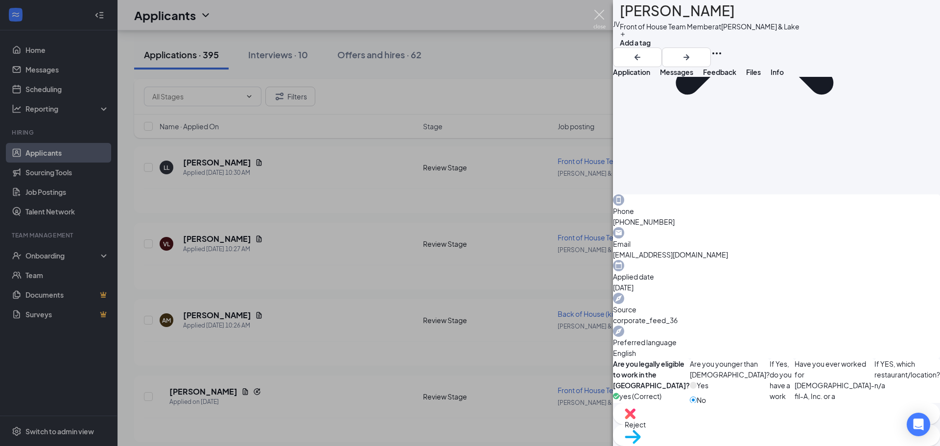
click at [595, 12] on img at bounding box center [600, 19] width 12 height 19
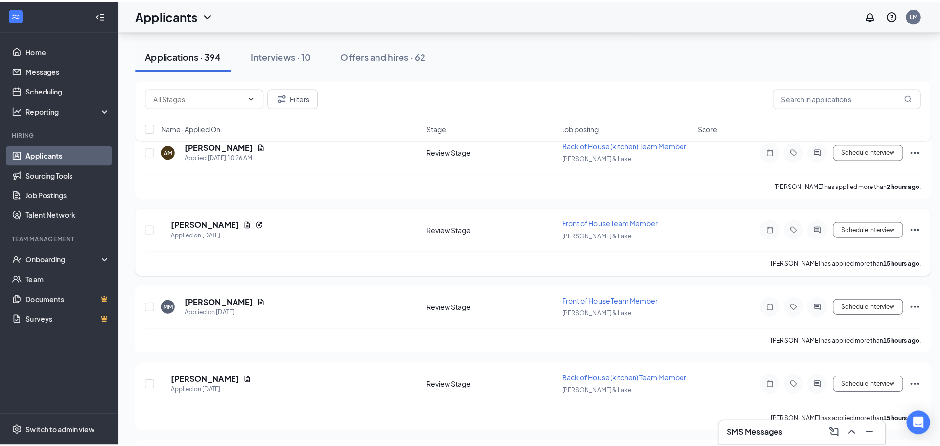
scroll to position [392, 0]
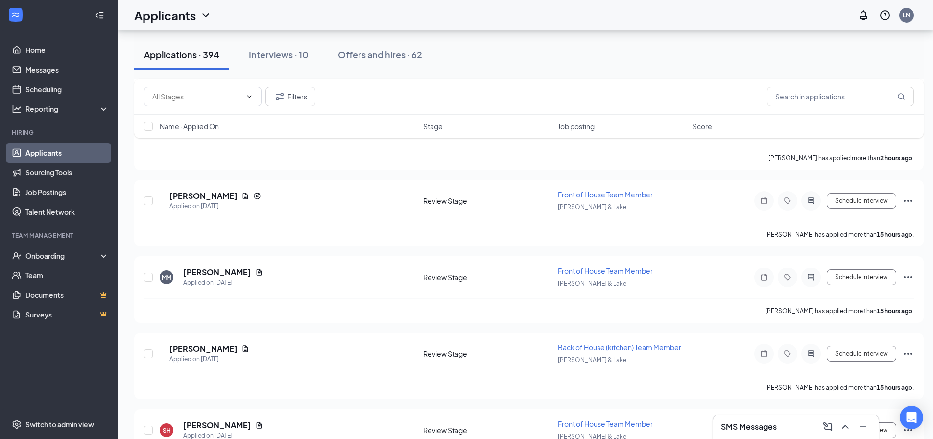
click at [756, 430] on h3 "SMS Messages" at bounding box center [749, 426] width 56 height 11
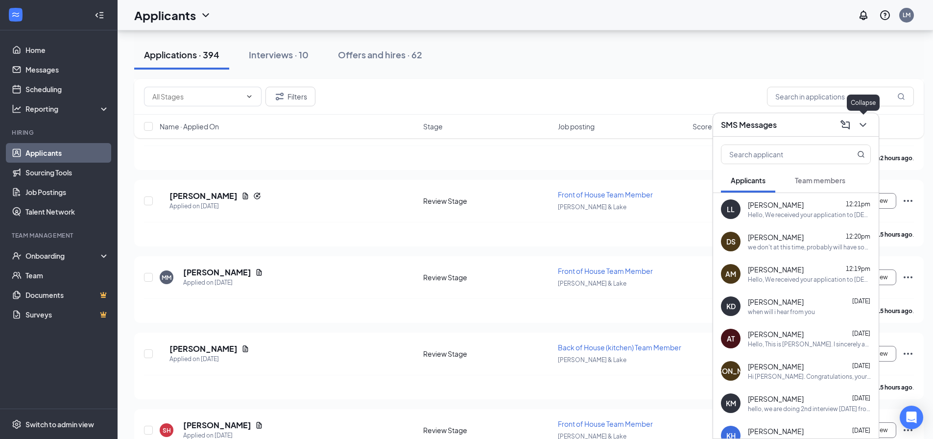
click at [861, 125] on icon "ChevronDown" at bounding box center [863, 125] width 6 height 4
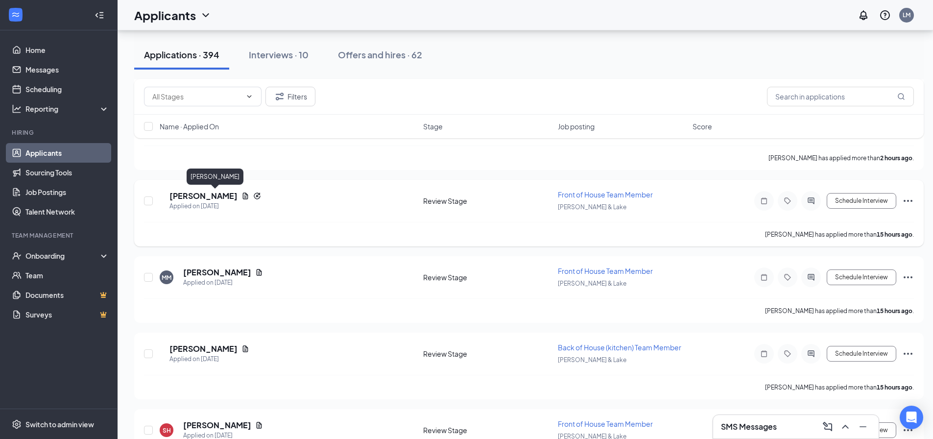
click at [216, 195] on h5 "[PERSON_NAME]" at bounding box center [203, 196] width 68 height 11
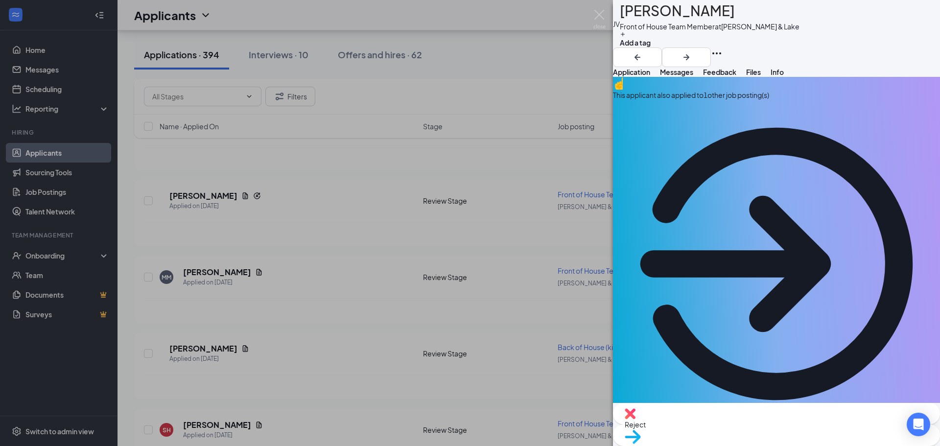
click at [767, 100] on div "This applicant also applied to 1 other job posting(s)" at bounding box center [776, 95] width 327 height 11
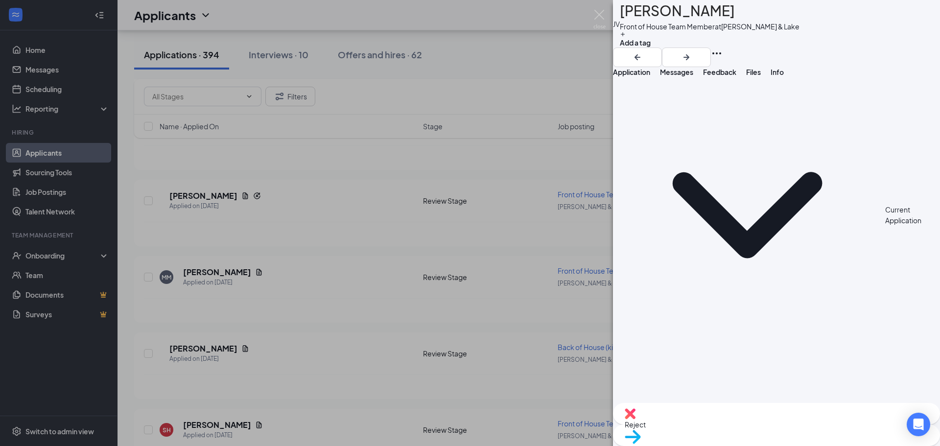
click at [649, 76] on span "Application" at bounding box center [631, 72] width 37 height 9
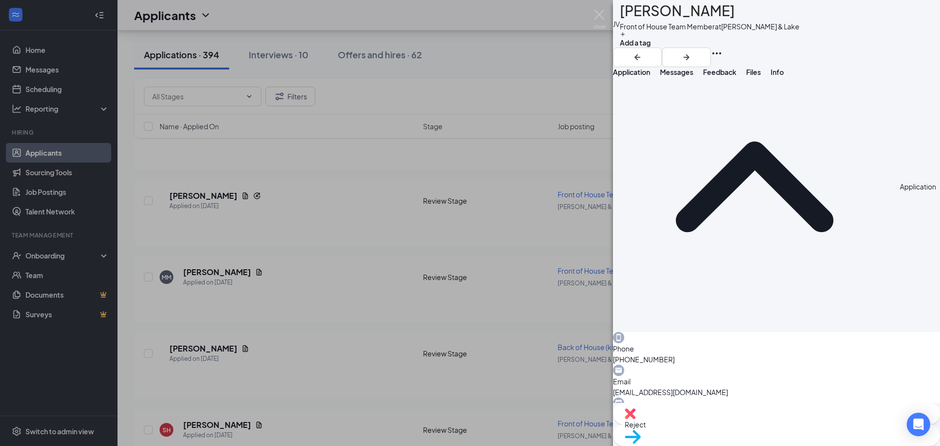
scroll to position [388, 0]
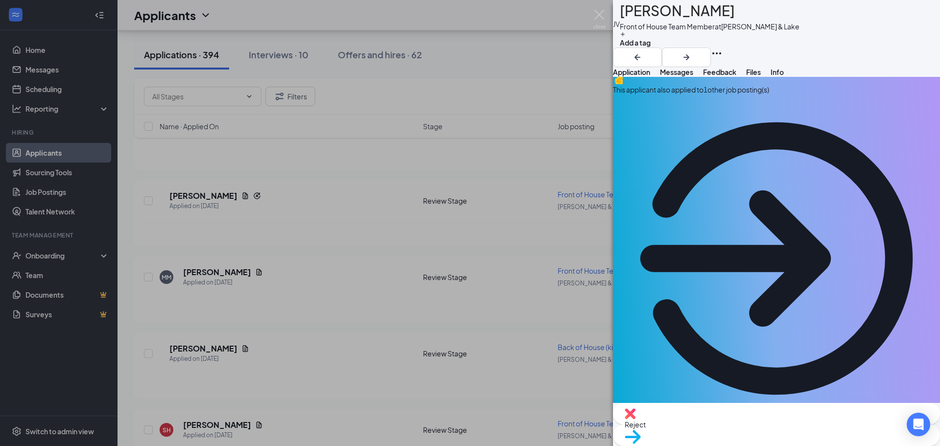
scroll to position [0, 0]
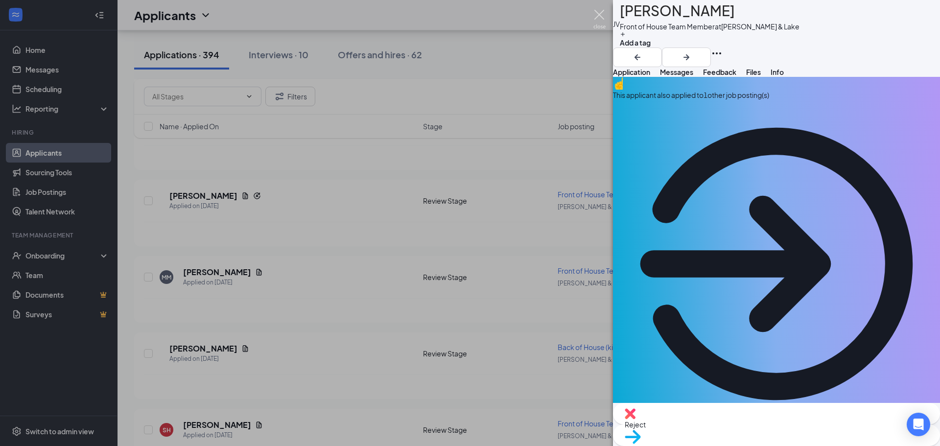
click at [600, 12] on img at bounding box center [600, 19] width 12 height 19
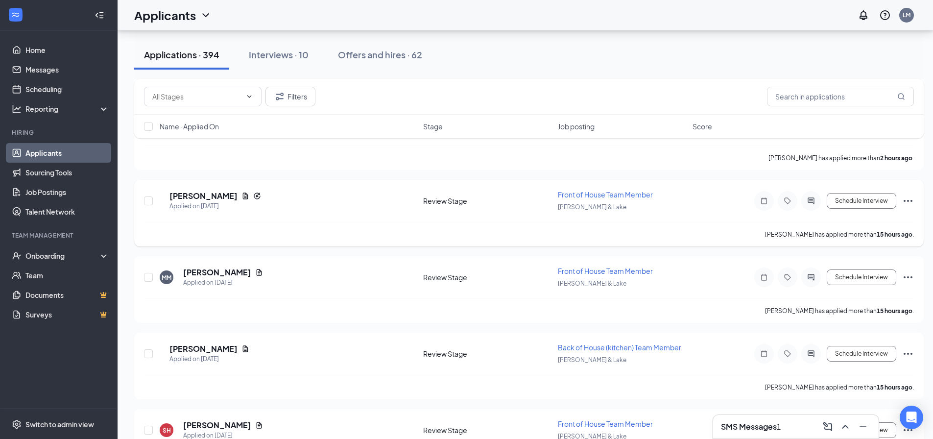
click at [909, 197] on icon "Ellipses" at bounding box center [908, 201] width 12 height 12
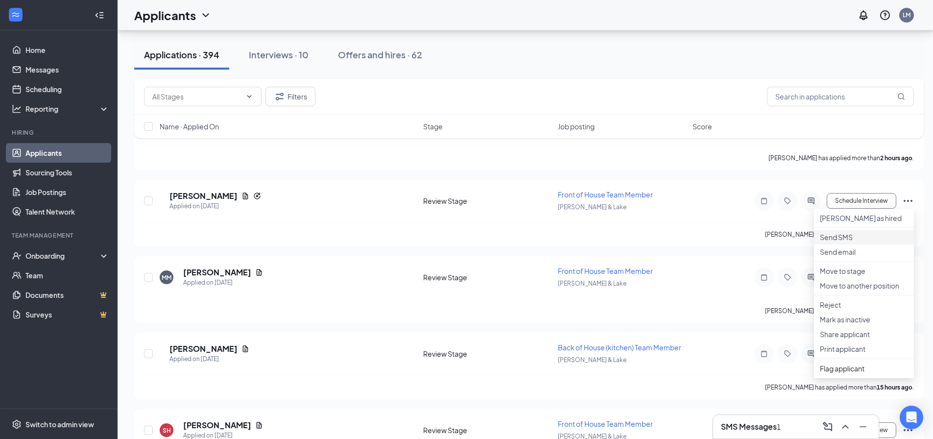
click at [861, 242] on p "Send SMS" at bounding box center [864, 237] width 88 height 10
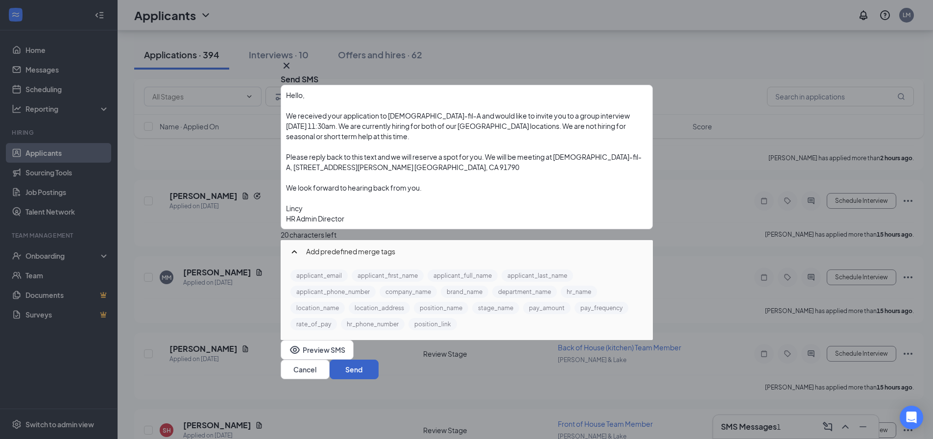
click at [379, 367] on button "Send" at bounding box center [354, 369] width 49 height 20
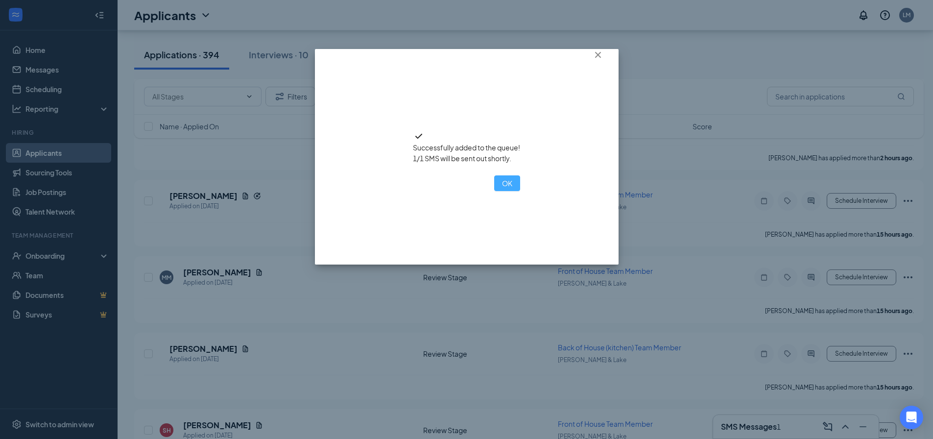
click at [494, 191] on button "OK" at bounding box center [507, 183] width 26 height 16
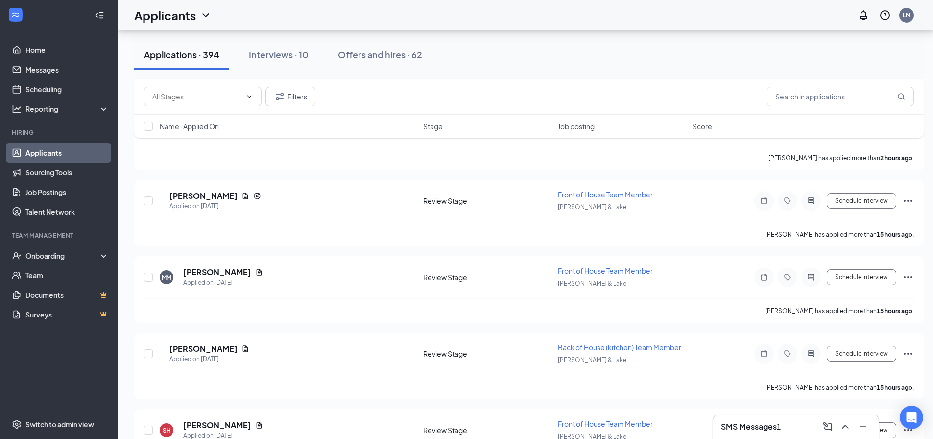
click at [724, 427] on h3 "SMS Messages" at bounding box center [749, 426] width 56 height 11
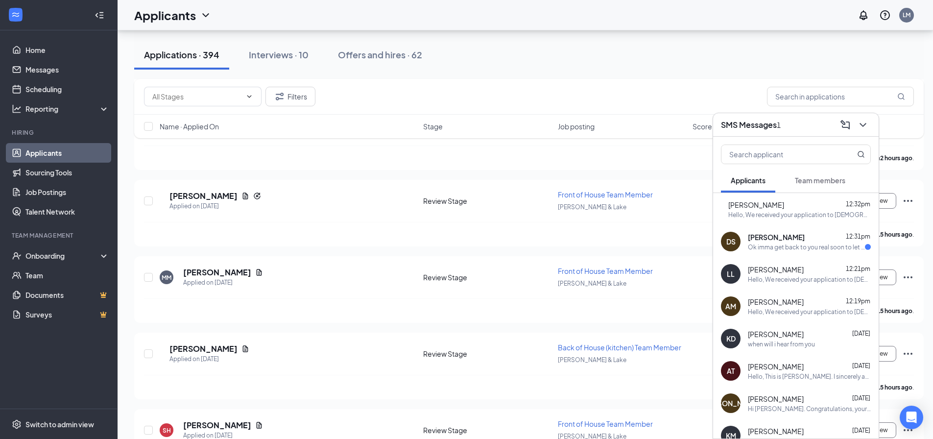
click at [803, 243] on div "Ok imma get back to you real soon to let you know then if I can do 1pm" at bounding box center [806, 247] width 117 height 8
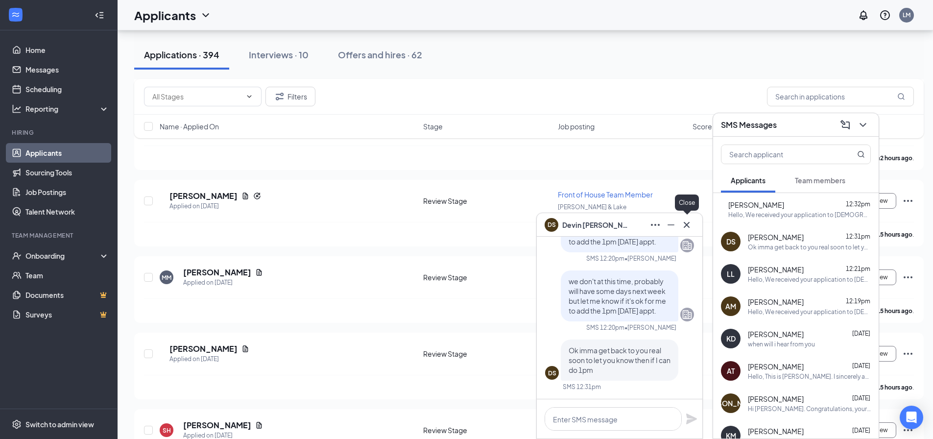
click at [689, 225] on icon "Cross" at bounding box center [687, 225] width 12 height 12
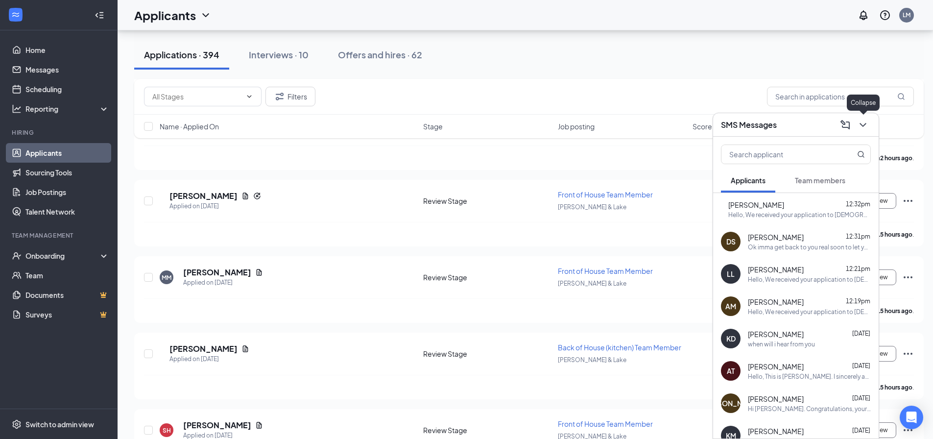
click at [863, 124] on icon "ChevronDown" at bounding box center [863, 125] width 12 height 12
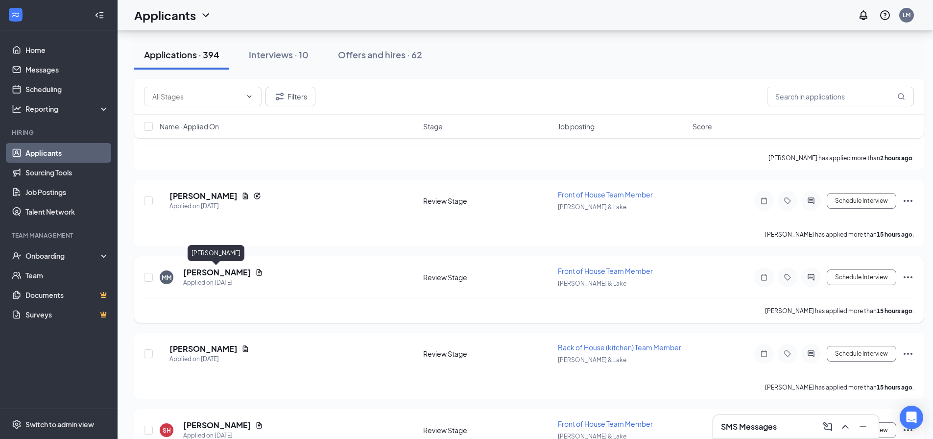
click at [232, 272] on h5 "[PERSON_NAME]" at bounding box center [217, 272] width 68 height 11
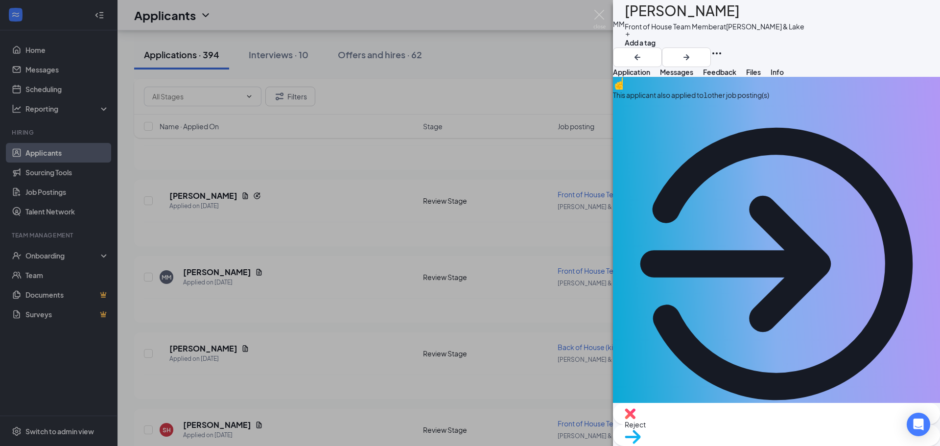
click at [769, 100] on div "This applicant also applied to 1 other job posting(s)" at bounding box center [776, 95] width 327 height 11
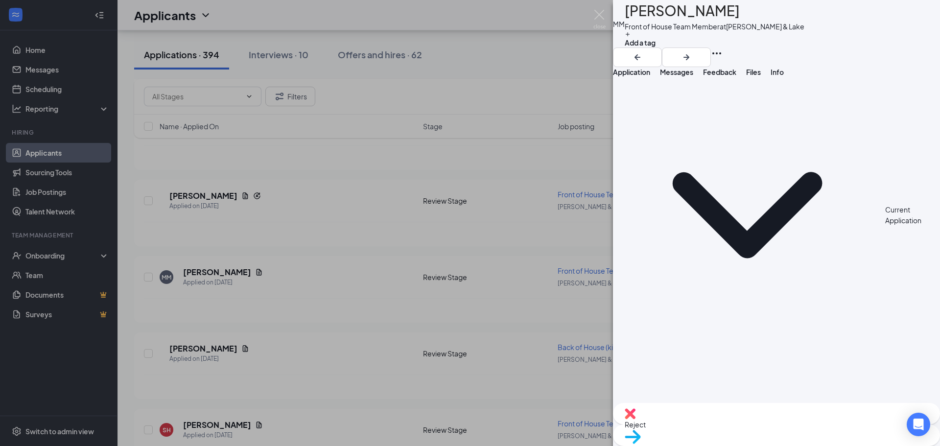
click at [641, 76] on span "Application" at bounding box center [631, 72] width 37 height 9
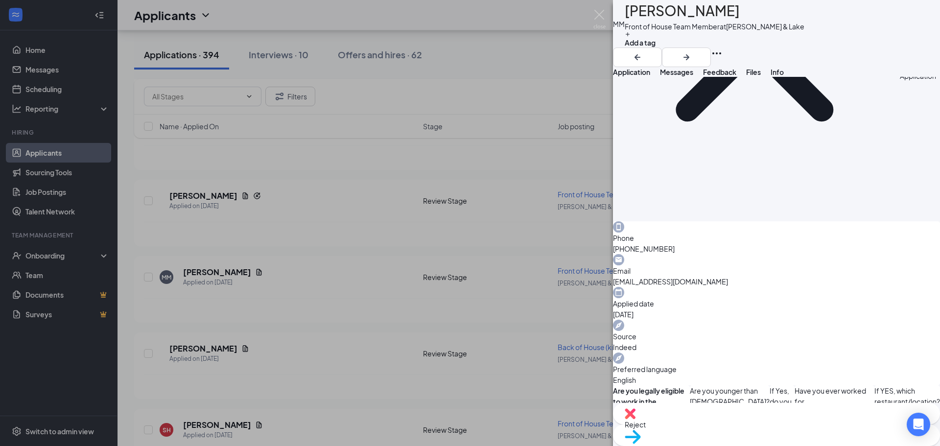
scroll to position [539, 0]
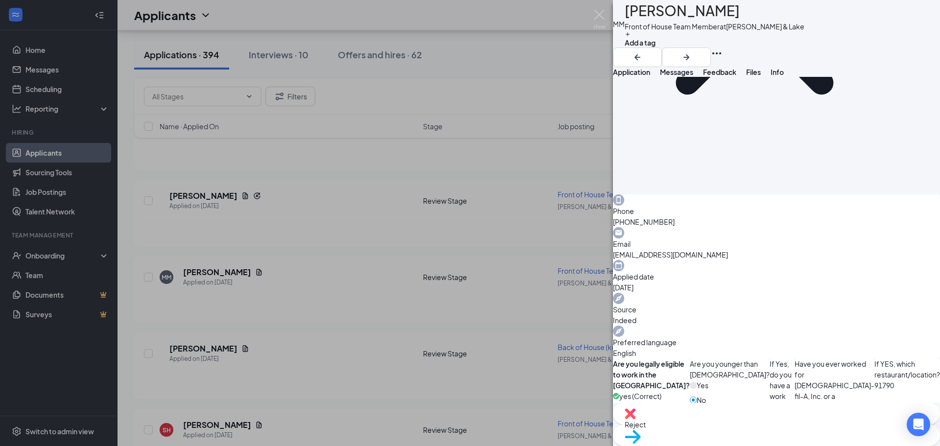
click at [728, 426] on span "Reject" at bounding box center [777, 424] width 304 height 11
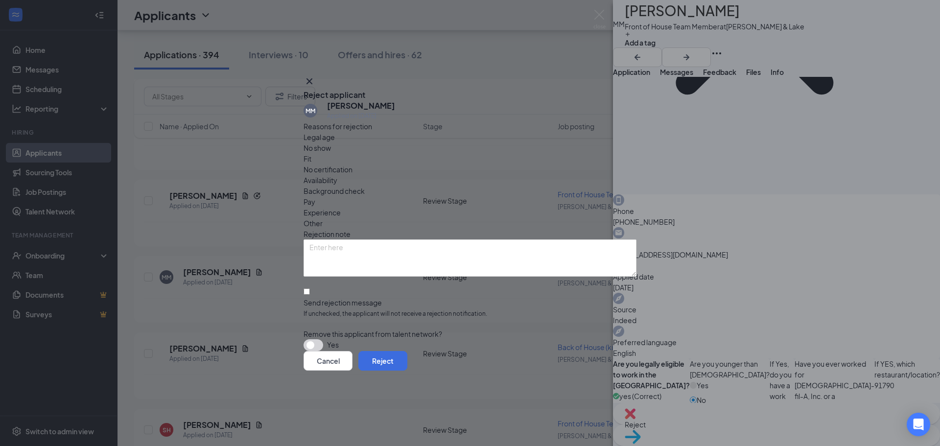
click at [337, 175] on span "Availability" at bounding box center [321, 180] width 34 height 11
click at [310, 288] on input "Send rejection message If unchecked, the applicant will not receive a rejection…" at bounding box center [307, 291] width 6 height 6
checkbox input "true"
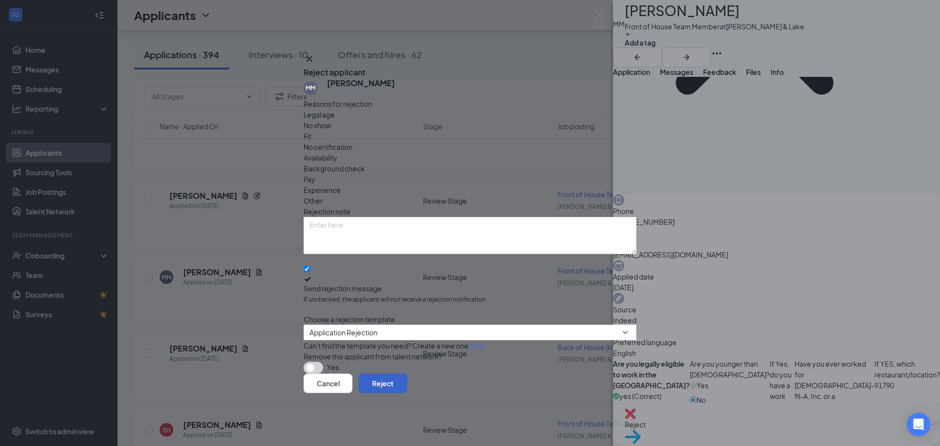
click at [407, 386] on button "Reject" at bounding box center [382, 384] width 49 height 20
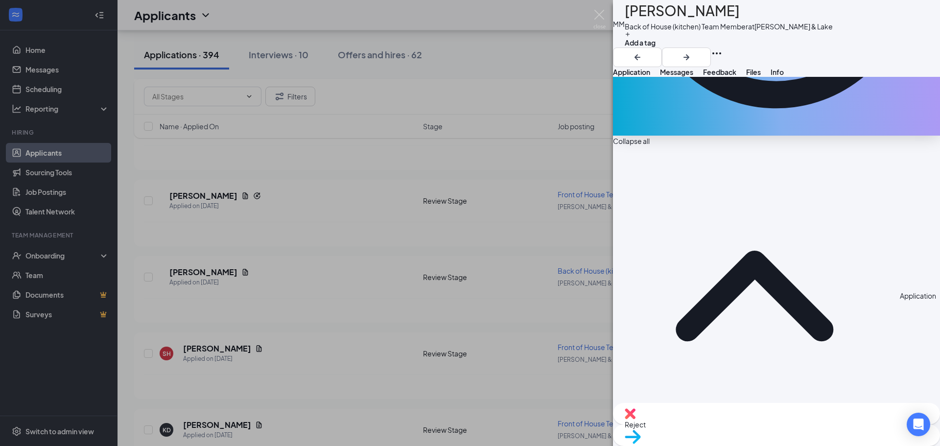
scroll to position [294, 0]
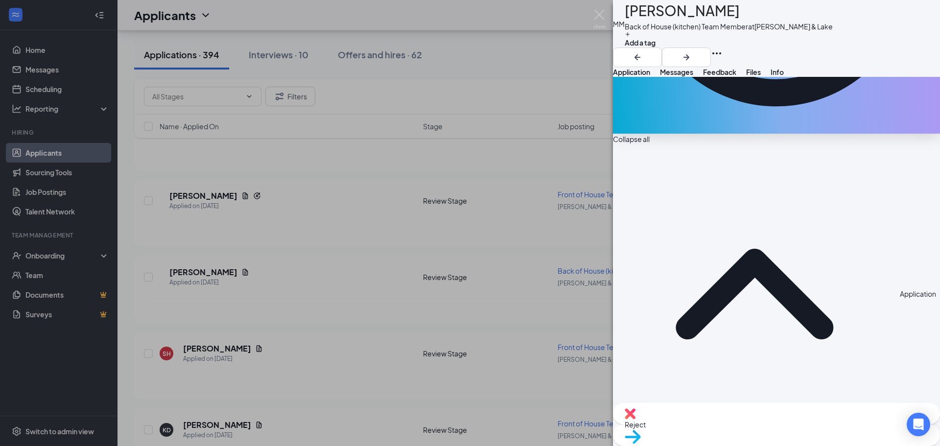
click at [636, 419] on img at bounding box center [630, 413] width 11 height 11
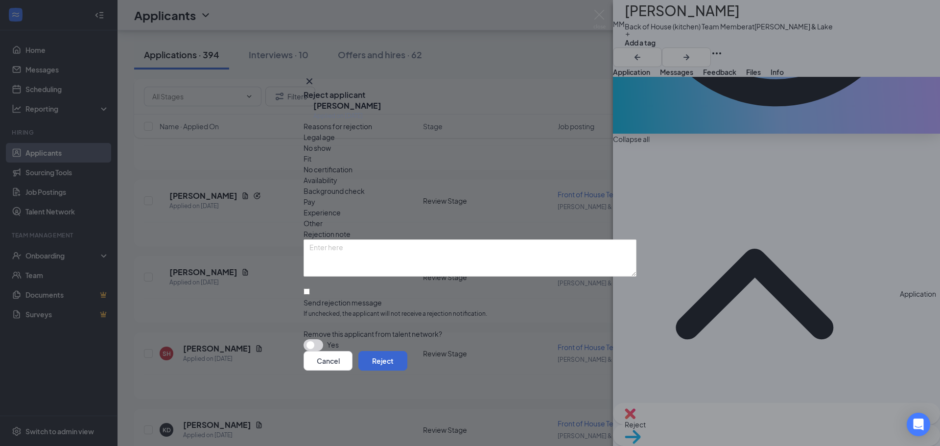
click at [407, 358] on button "Reject" at bounding box center [382, 361] width 49 height 20
